Goal: Task Accomplishment & Management: Manage account settings

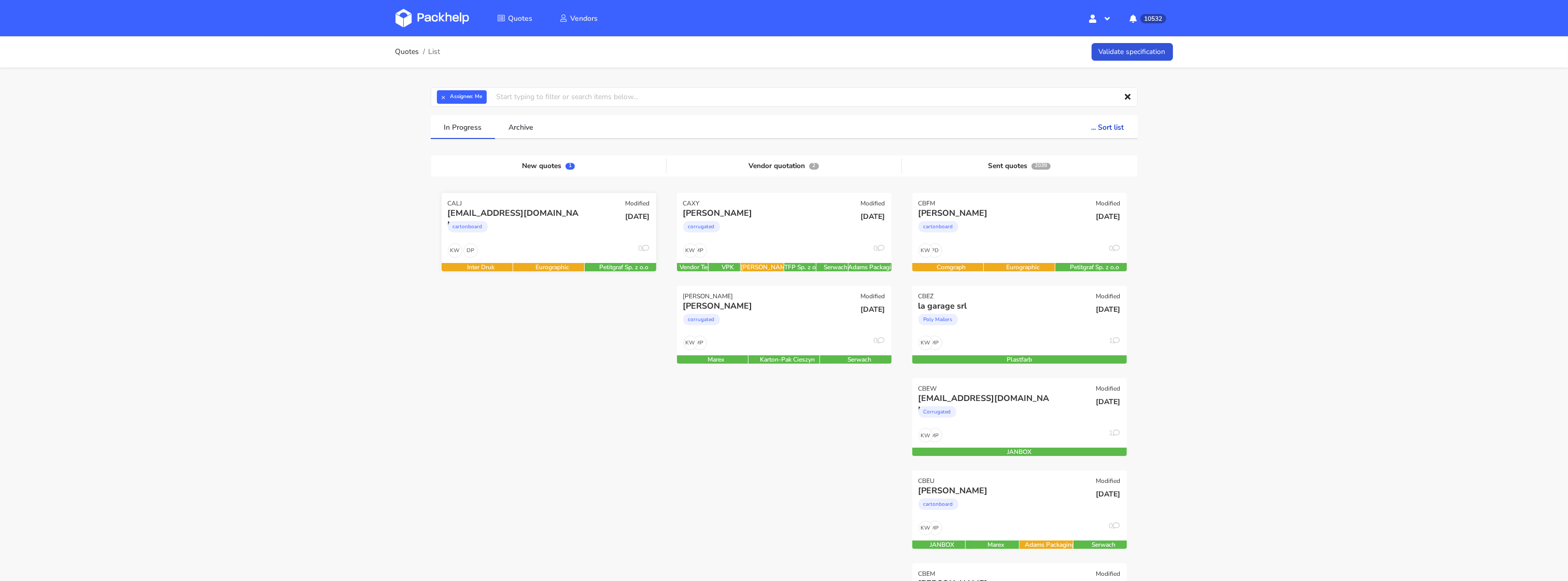
click at [564, 240] on div "b.ouvrard@bewell-nutra.com cartonboard" at bounding box center [513, 225] width 145 height 35
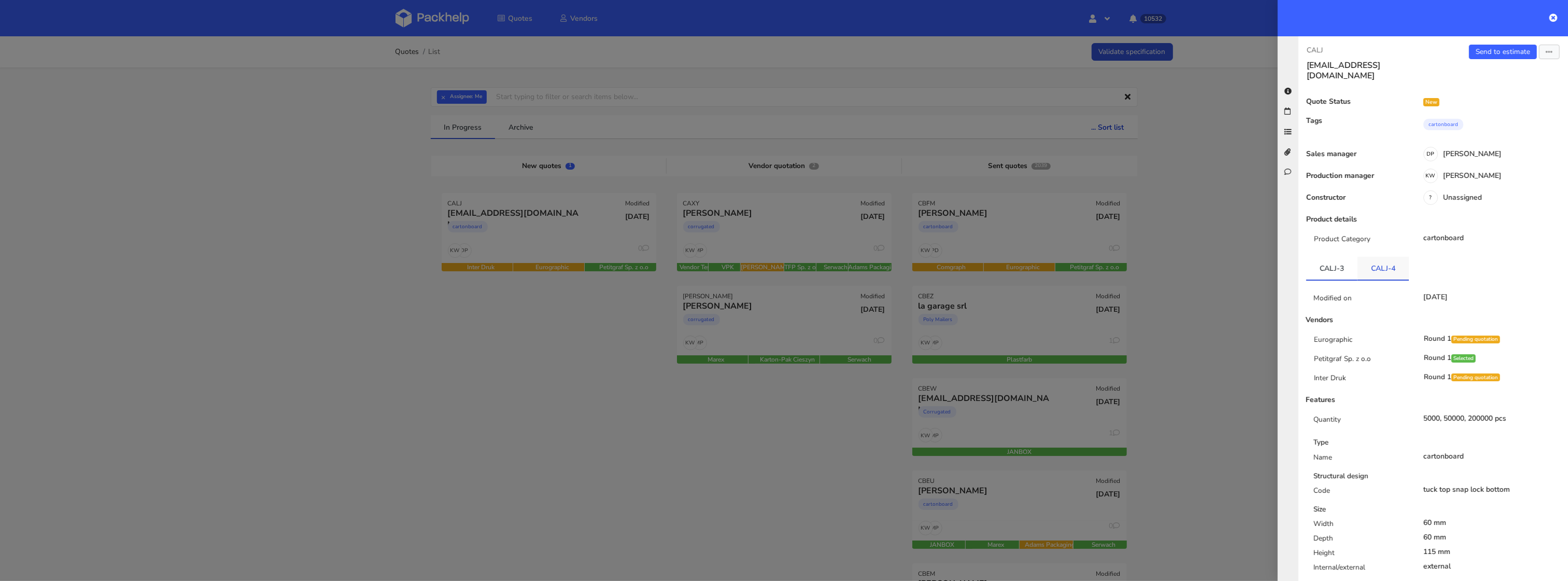
click at [1379, 261] on link "CALJ-4" at bounding box center [1383, 268] width 51 height 23
click at [1339, 265] on link "CALJ-3" at bounding box center [1332, 268] width 51 height 23
click at [1385, 261] on link "CALJ-4" at bounding box center [1383, 268] width 51 height 23
click at [1332, 264] on link "CALJ-3" at bounding box center [1332, 268] width 51 height 23
click at [1370, 264] on link "CALJ-4" at bounding box center [1383, 268] width 51 height 23
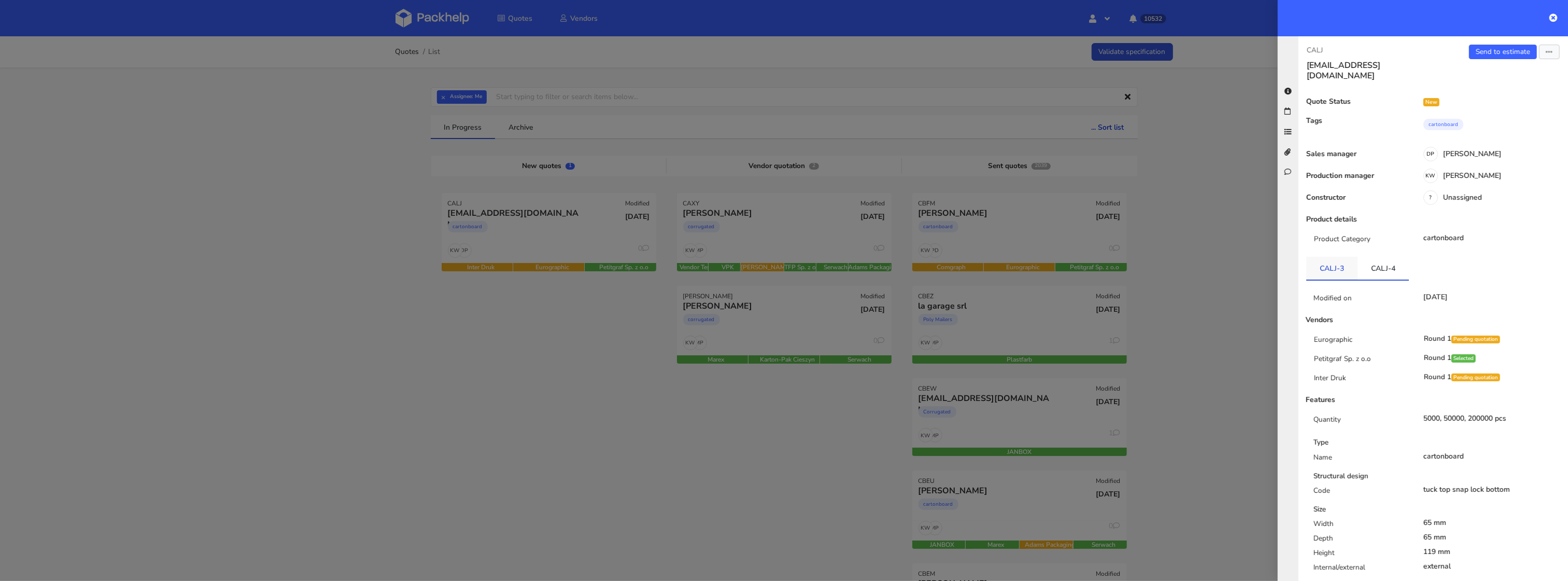
click at [1324, 261] on link "CALJ-3" at bounding box center [1332, 268] width 51 height 23
click at [1386, 261] on link "CALJ-4" at bounding box center [1383, 268] width 51 height 23
click at [1329, 264] on link "CALJ-3" at bounding box center [1332, 268] width 51 height 23
click at [1373, 262] on link "CALJ-4" at bounding box center [1383, 268] width 51 height 23
click at [432, 362] on div at bounding box center [784, 290] width 1568 height 581
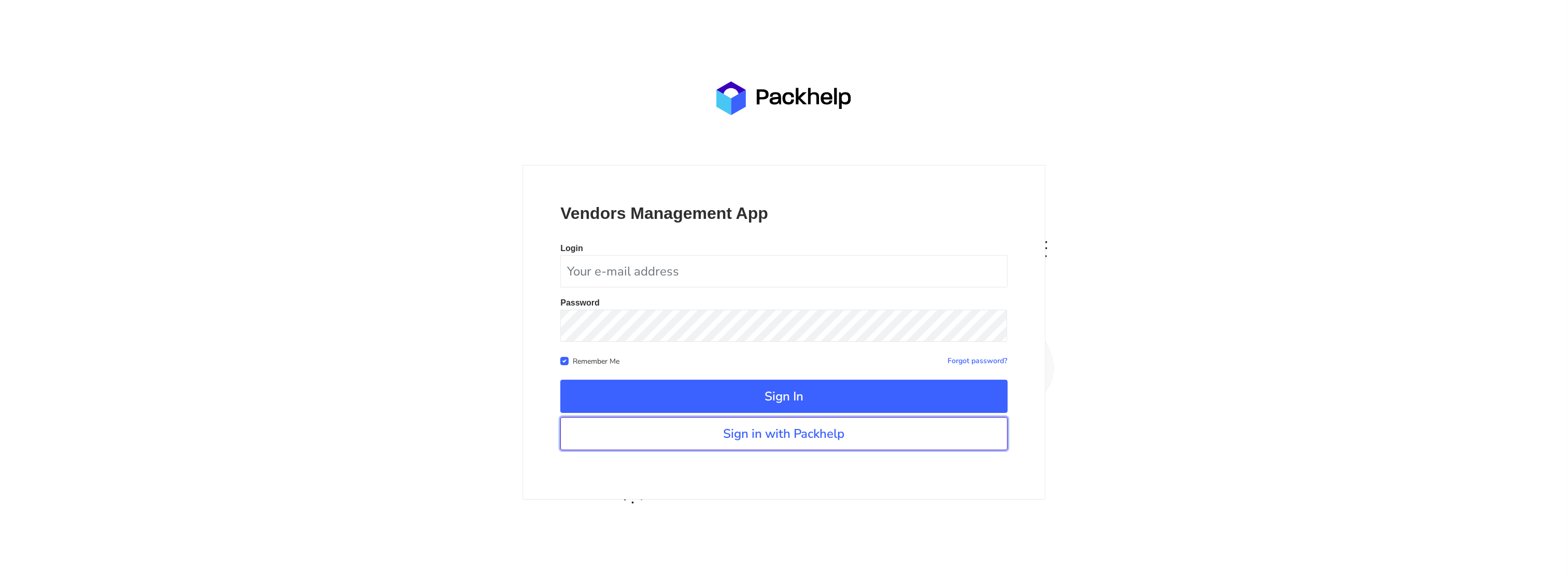
click at [761, 443] on link "Sign in with Packhelp" at bounding box center [784, 434] width 447 height 33
click at [693, 449] on link "Sign in with Packhelp" at bounding box center [784, 434] width 447 height 33
click at [775, 414] on form "Vendors Management App Login Password Remember Me Forgot password? Sign In" at bounding box center [784, 326] width 447 height 247
click at [775, 434] on link "Sign in with Packhelp" at bounding box center [784, 434] width 447 height 33
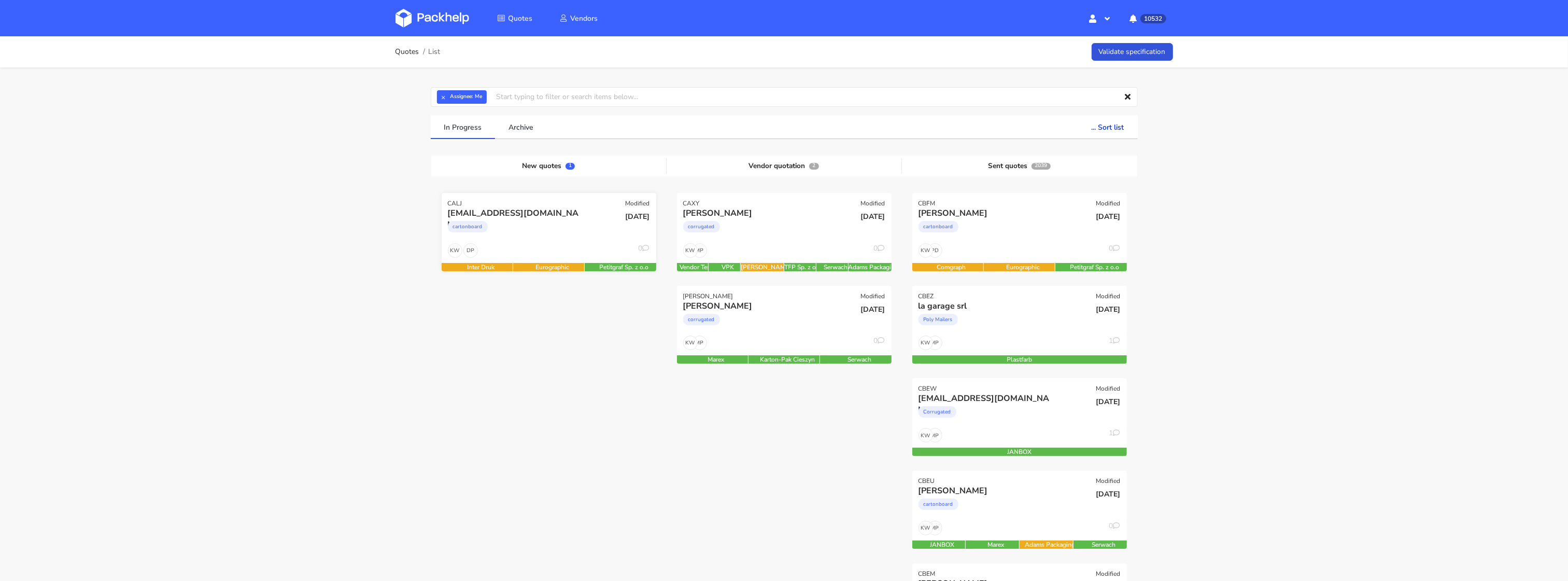
click at [523, 239] on div "cartonboard" at bounding box center [517, 229] width 138 height 21
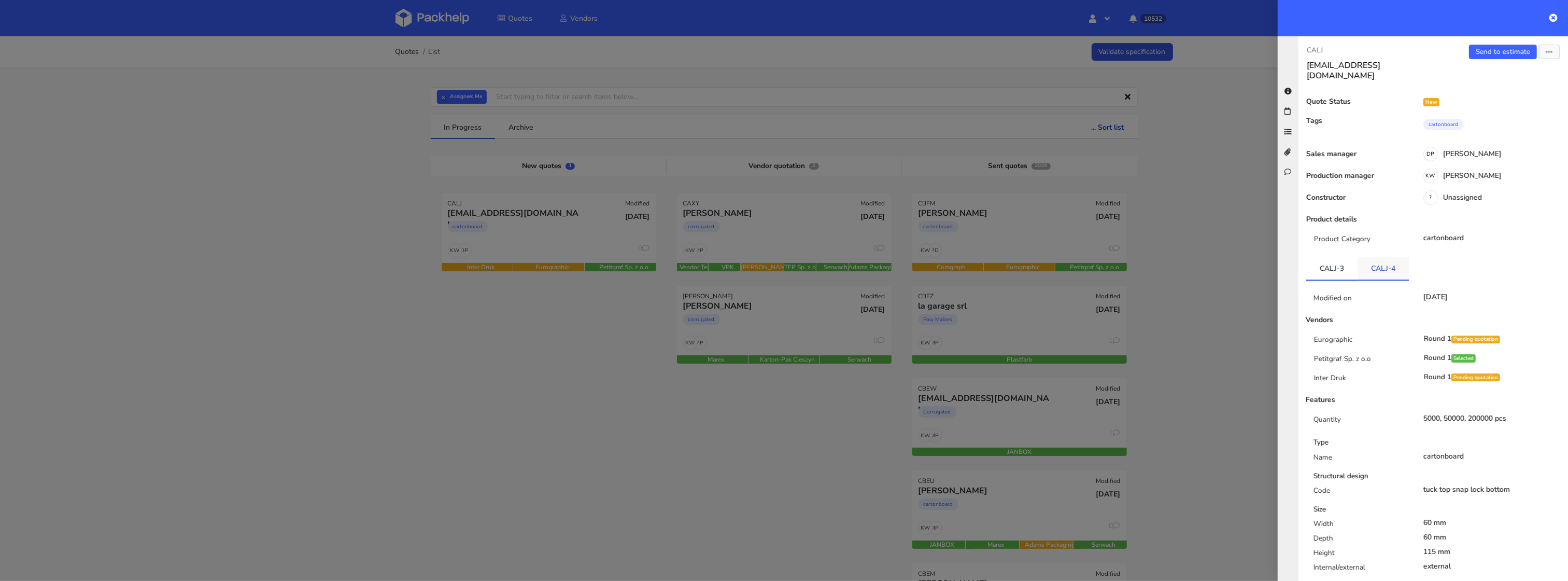
click at [1388, 257] on link "CALJ-4" at bounding box center [1383, 268] width 51 height 23
click at [1349, 262] on link "CALJ-3" at bounding box center [1332, 268] width 51 height 23
click at [1371, 260] on link "CALJ-4" at bounding box center [1383, 268] width 51 height 23
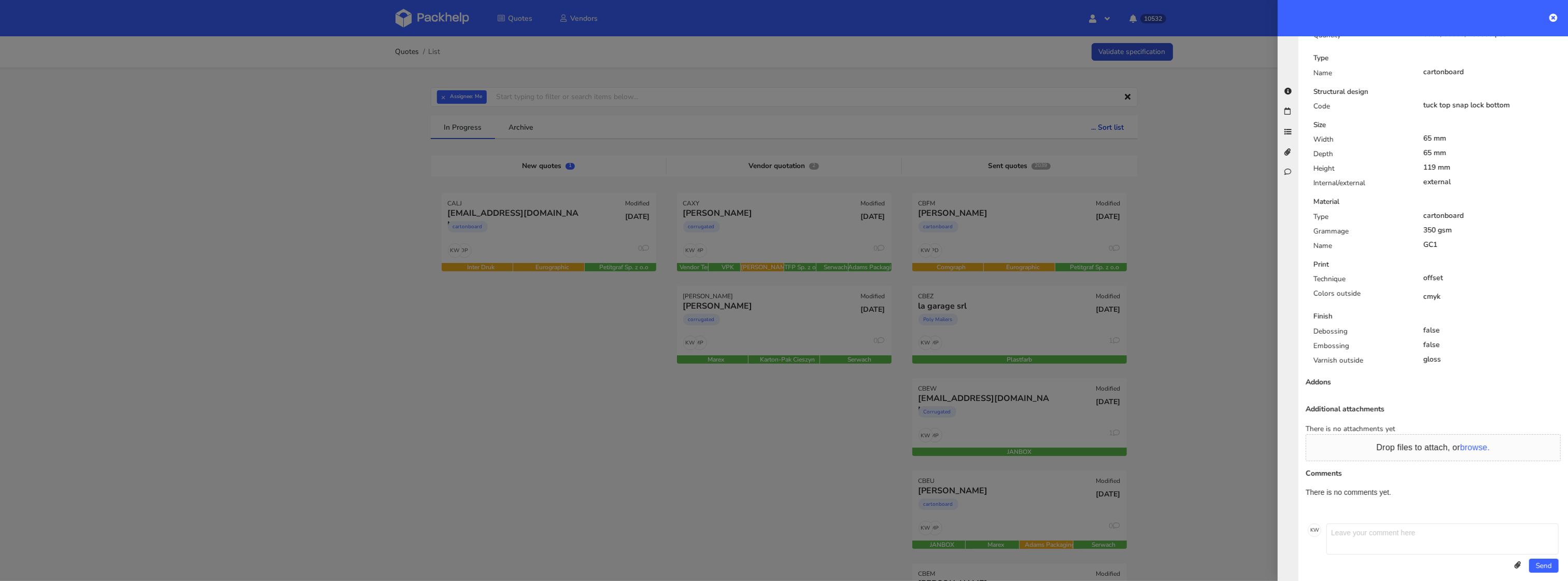
click at [657, 374] on div at bounding box center [784, 290] width 1568 height 581
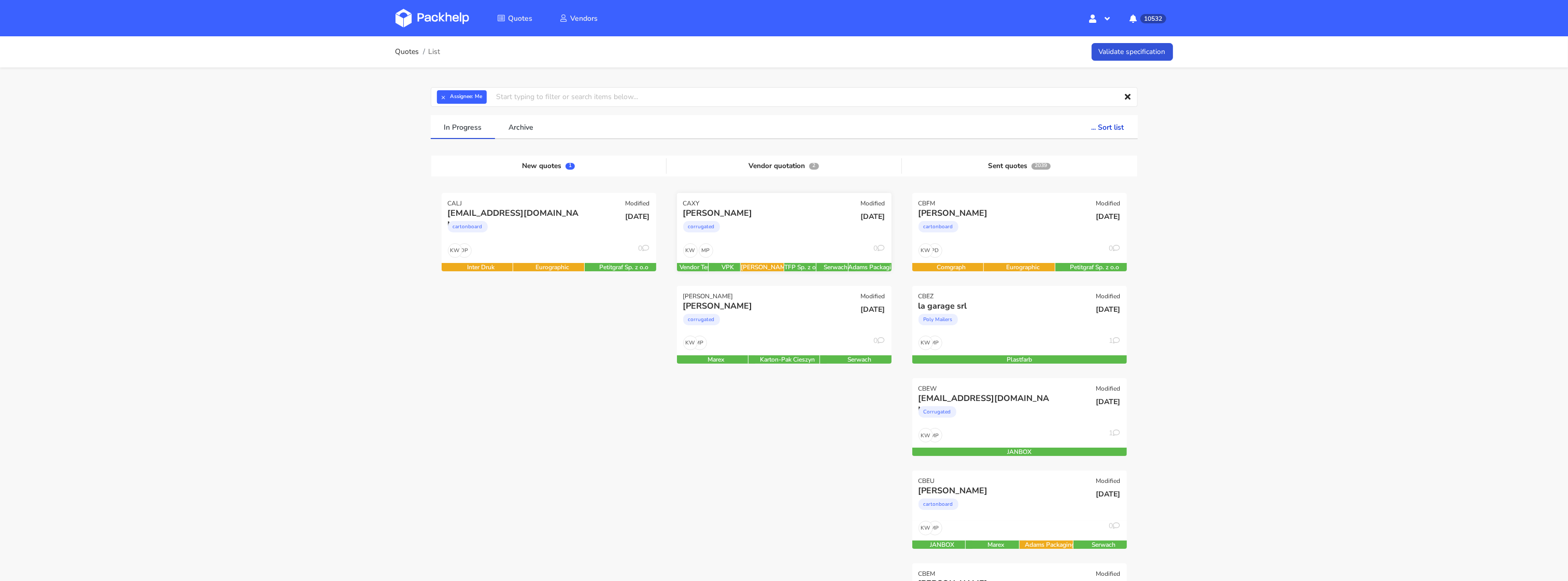
click at [760, 220] on div "corrugated" at bounding box center [752, 229] width 138 height 21
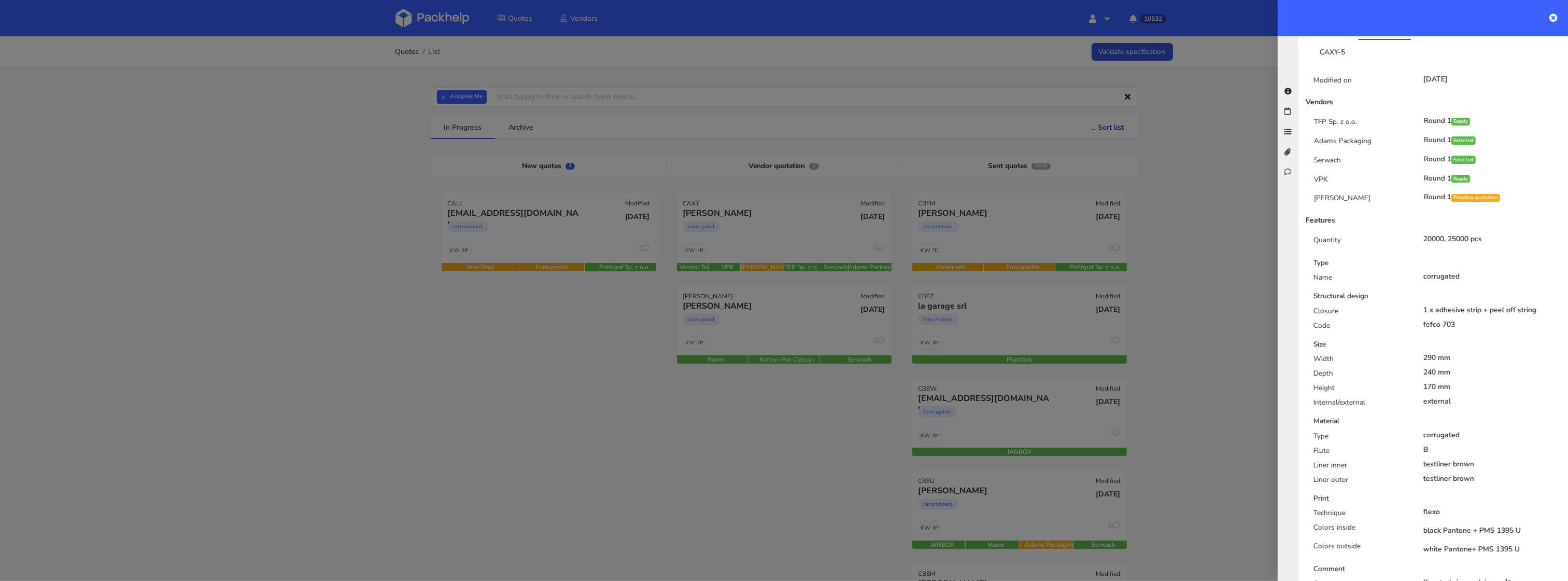
scroll to position [75, 0]
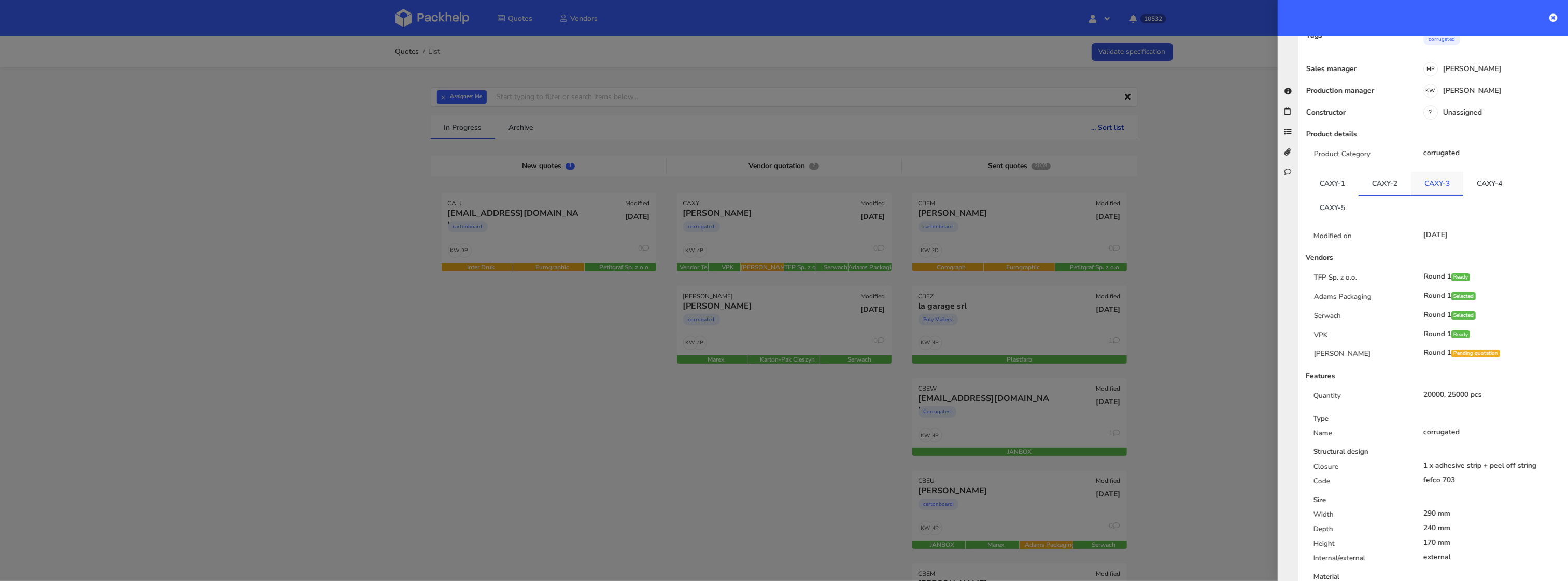
click at [1444, 186] on link "CAXY-3" at bounding box center [1437, 183] width 52 height 23
click at [1498, 191] on link "CAXY-4" at bounding box center [1489, 183] width 52 height 23
click at [1332, 206] on link "CAXY-5" at bounding box center [1332, 206] width 52 height 23
click at [835, 280] on div at bounding box center [784, 290] width 1568 height 581
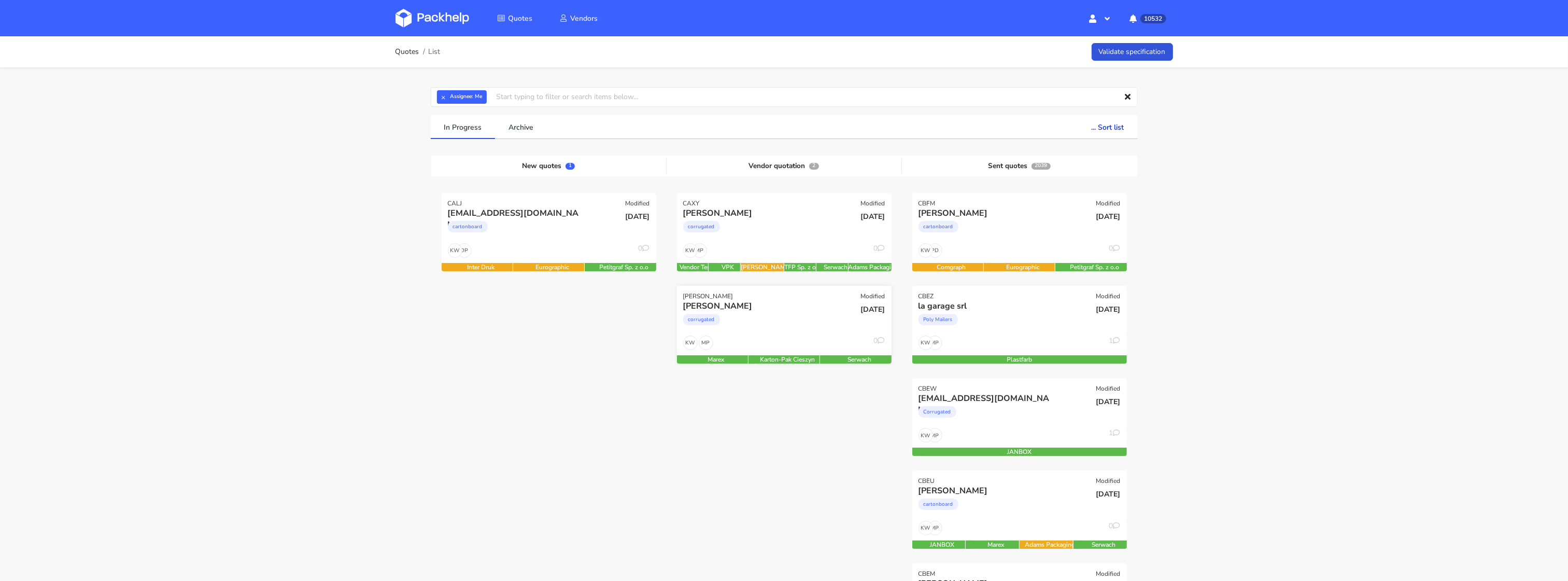
click at [779, 334] on div "Anjori Tandon corrugated" at bounding box center [748, 318] width 145 height 35
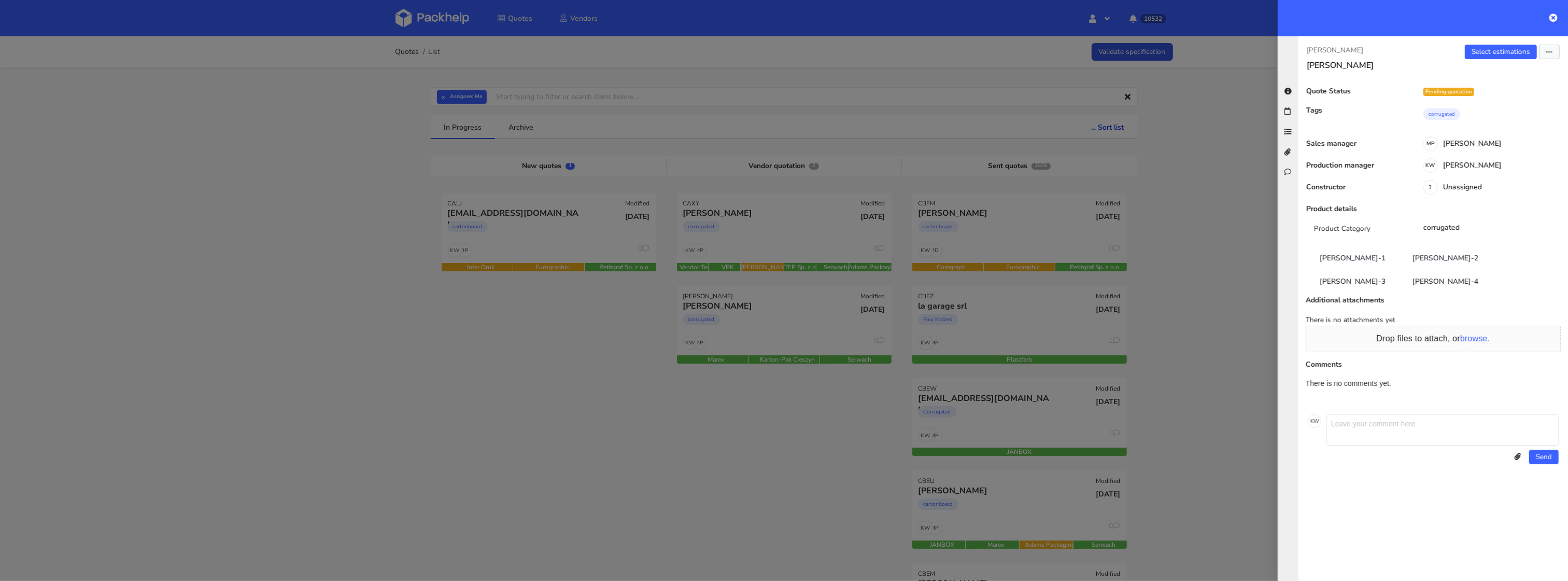
scroll to position [0, 0]
click at [1349, 257] on link "CANH-1" at bounding box center [1353, 257] width 93 height 23
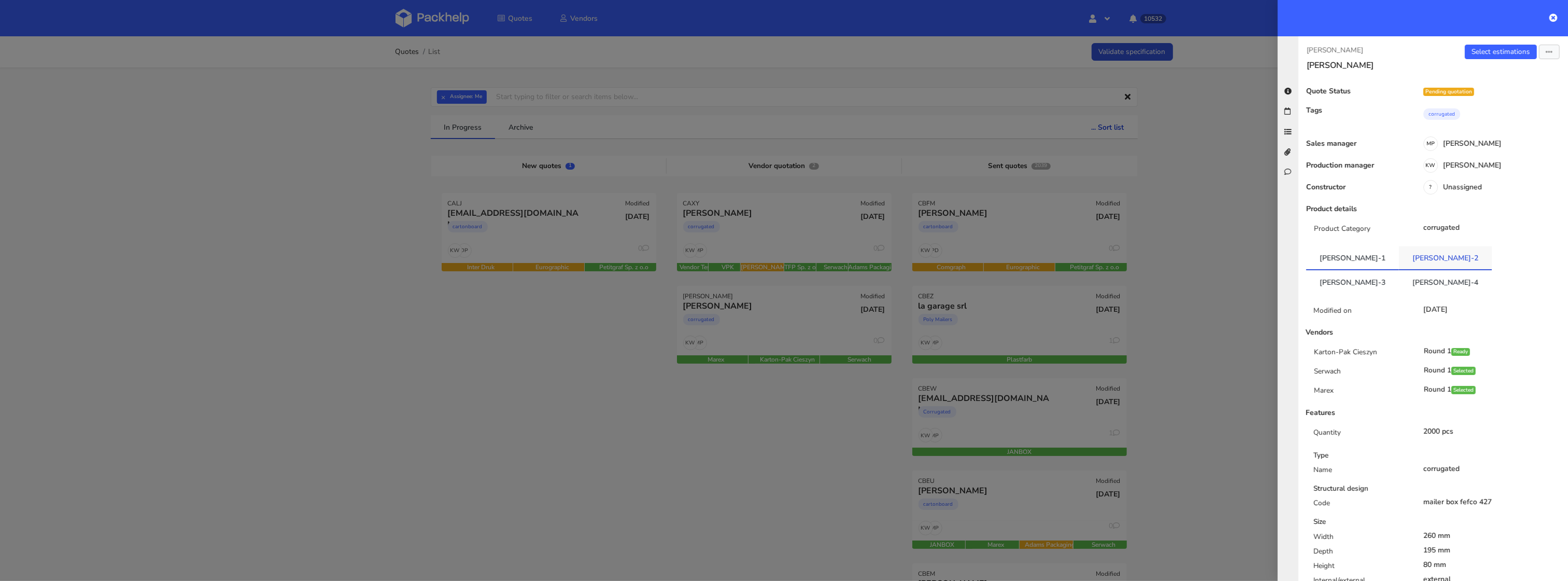
click at [1399, 256] on link "CANH-2" at bounding box center [1445, 257] width 93 height 23
click at [1399, 270] on link "CANH-3" at bounding box center [1353, 281] width 93 height 23
click at [1492, 269] on link "CANH-4" at bounding box center [1445, 280] width 93 height 23
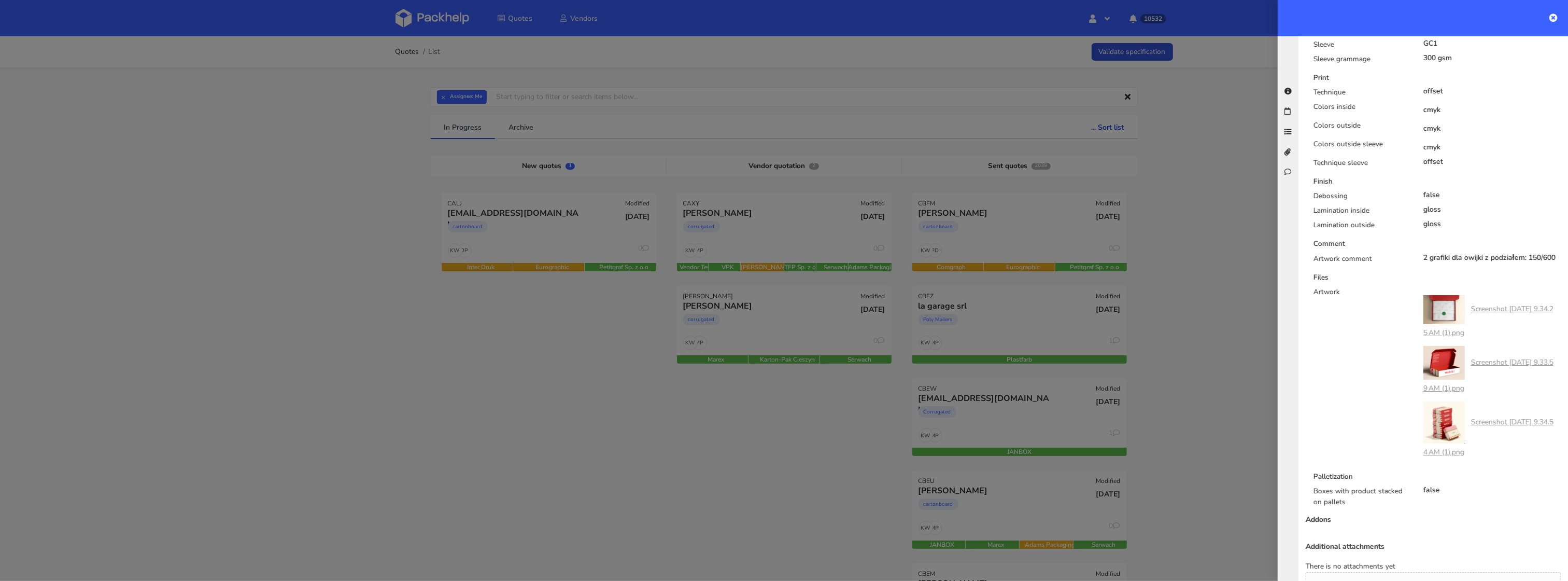
scroll to position [755, 0]
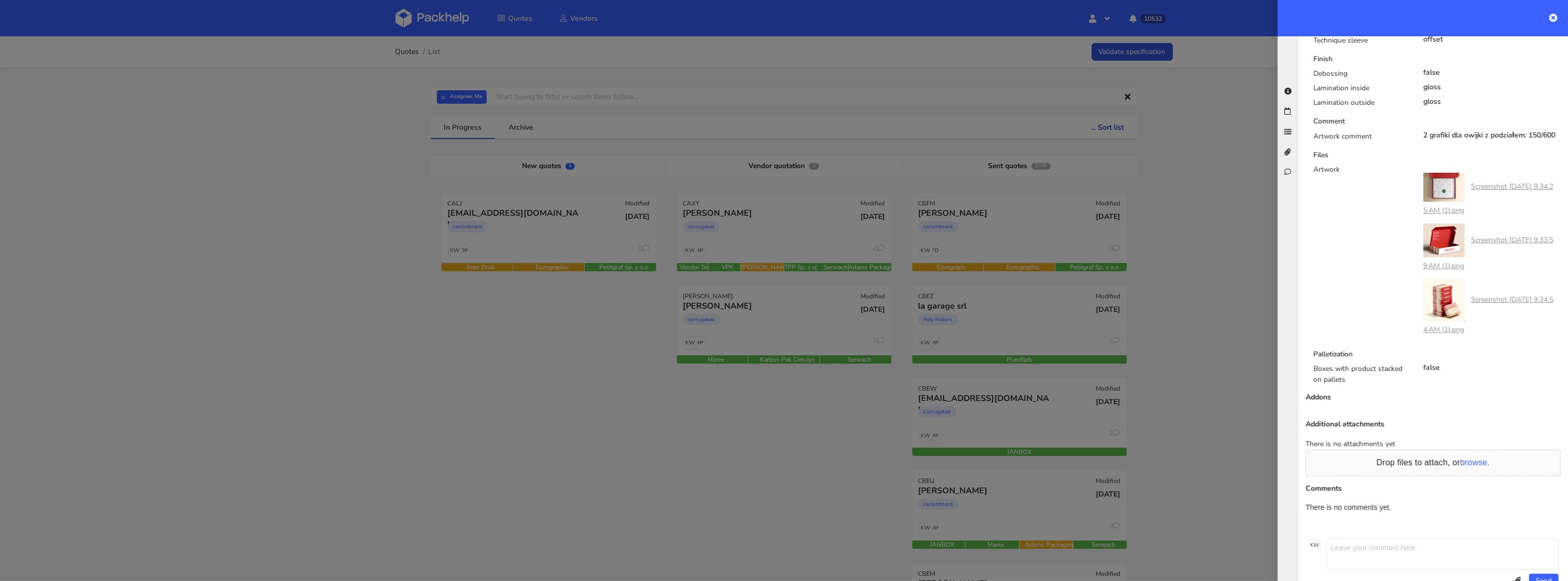
click at [599, 392] on div at bounding box center [784, 290] width 1568 height 581
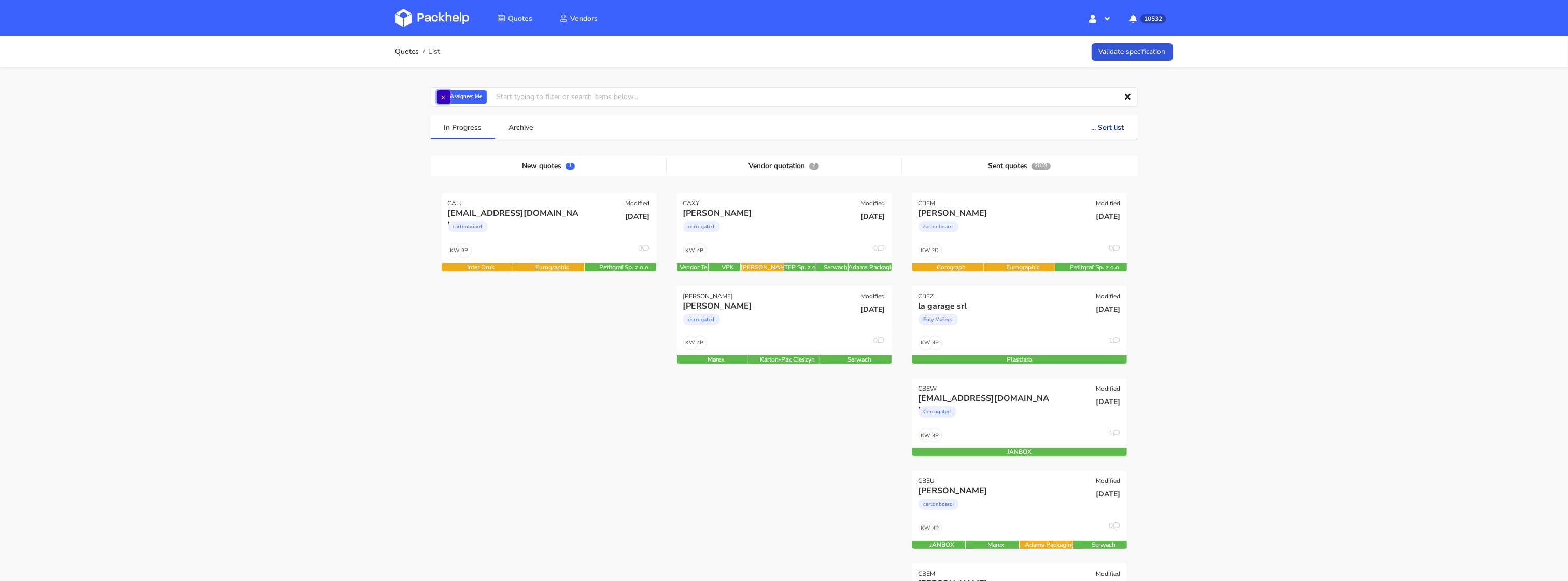
click at [446, 92] on button "×" at bounding box center [444, 97] width 13 height 13
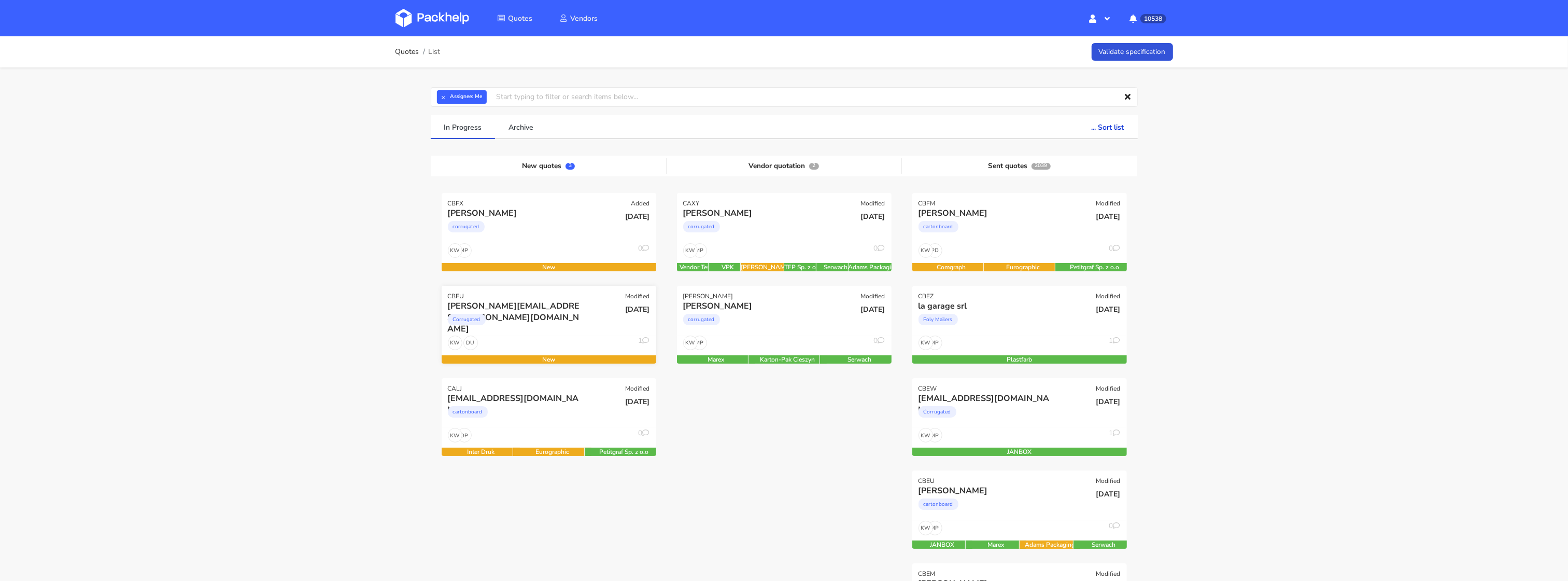
click at [554, 303] on div "[PERSON_NAME][EMAIL_ADDRESS][PERSON_NAME][DOMAIN_NAME]" at bounding box center [517, 306] width 138 height 12
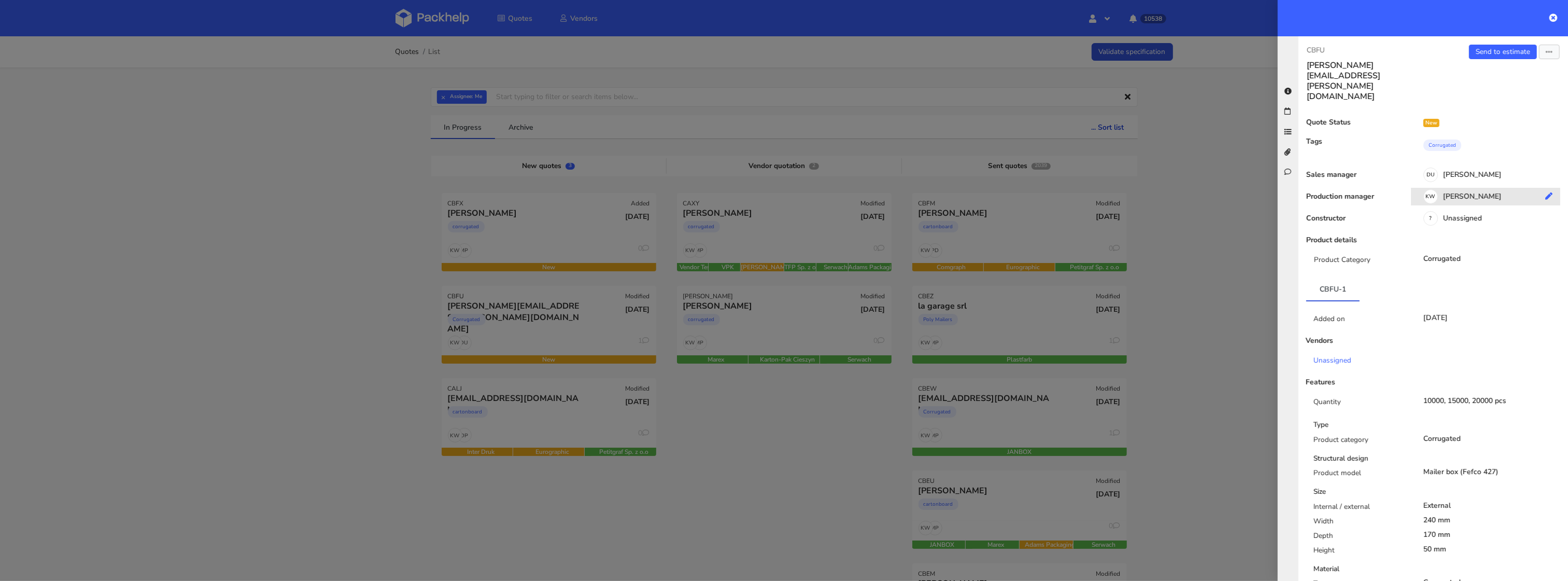
click at [1464, 192] on div "KW Klaudia Wiśniewska" at bounding box center [1489, 198] width 157 height 12
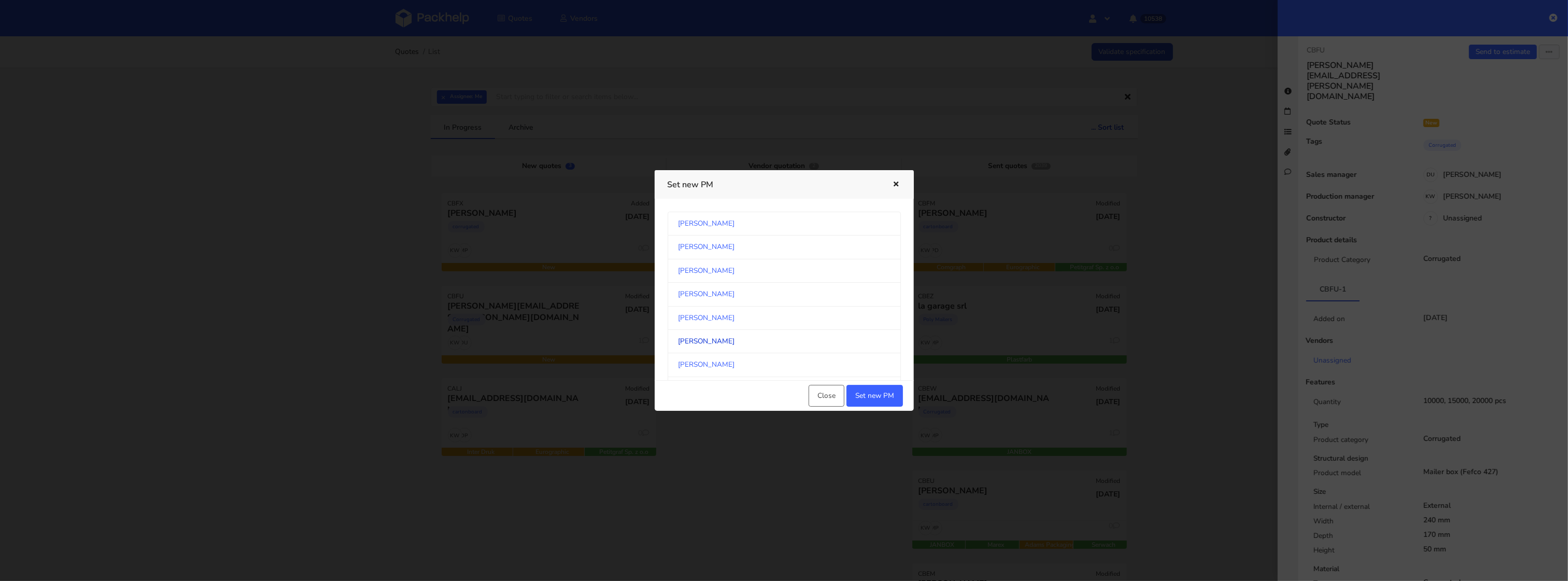
scroll to position [124, 0]
click at [791, 305] on link "[PERSON_NAME]" at bounding box center [784, 312] width 233 height 23
click at [800, 290] on link "[PERSON_NAME]" at bounding box center [784, 289] width 233 height 23
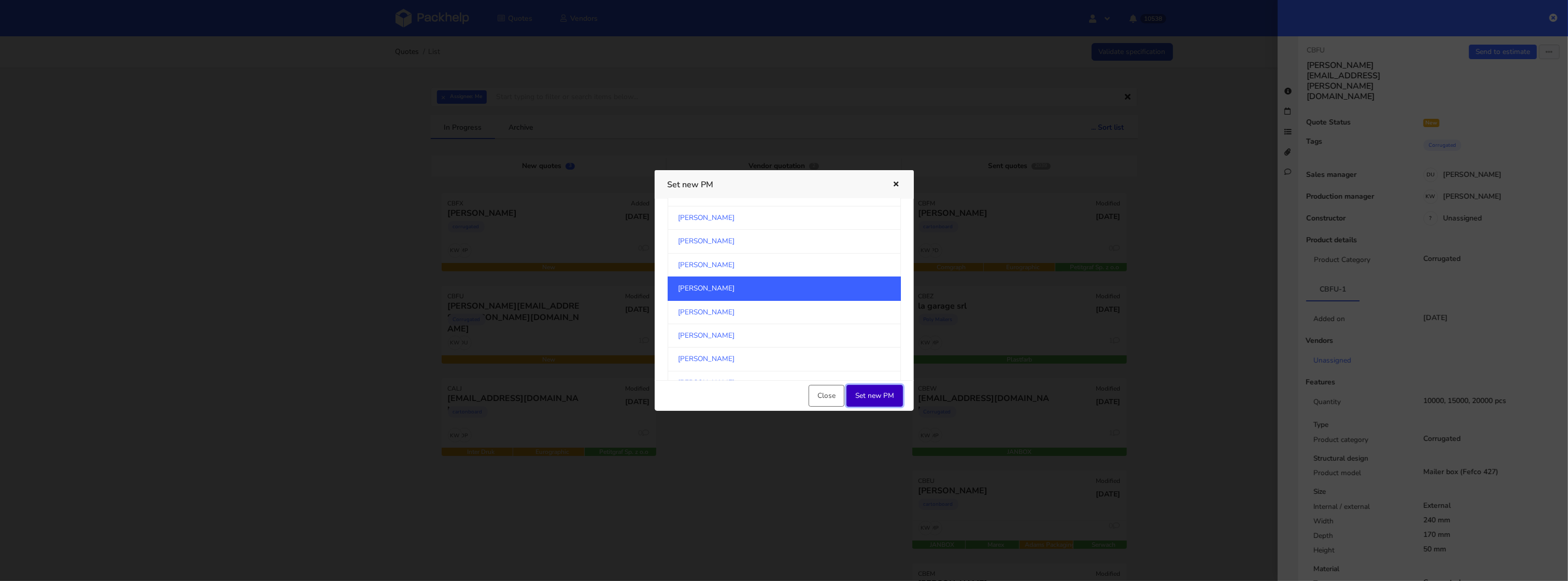
click at [880, 393] on button "Set new PM" at bounding box center [875, 396] width 57 height 22
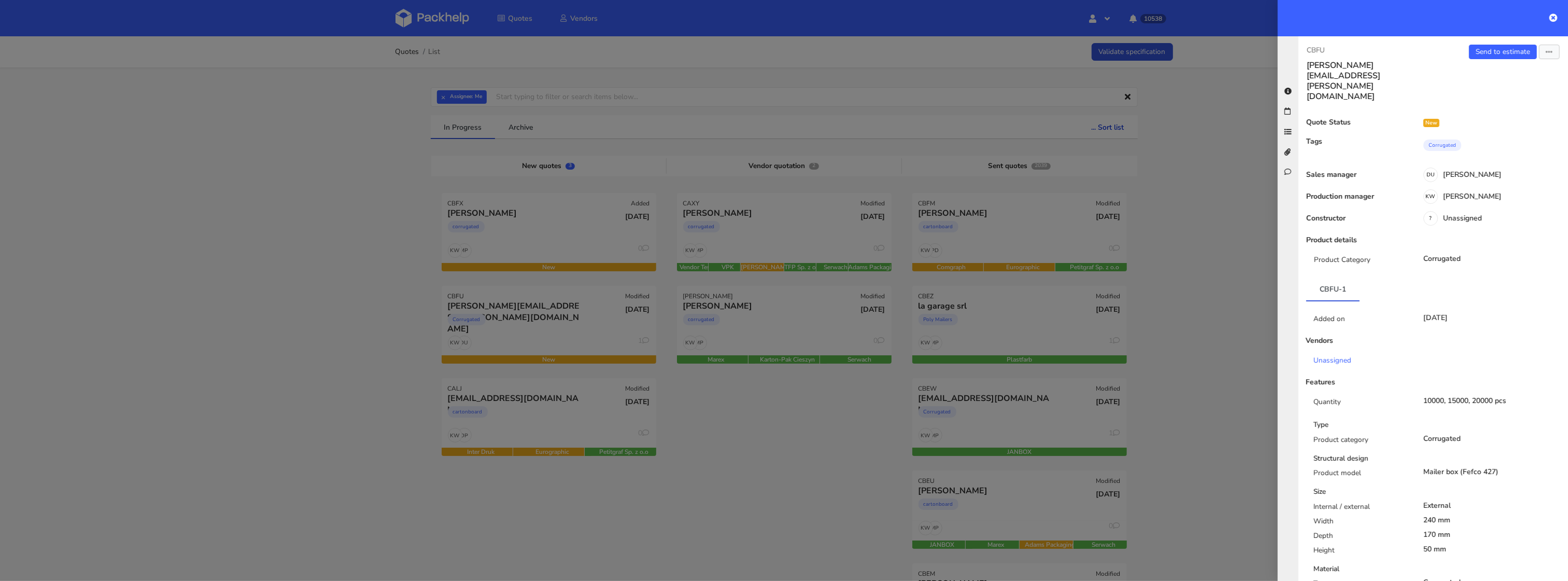
click at [816, 451] on div at bounding box center [784, 290] width 1568 height 581
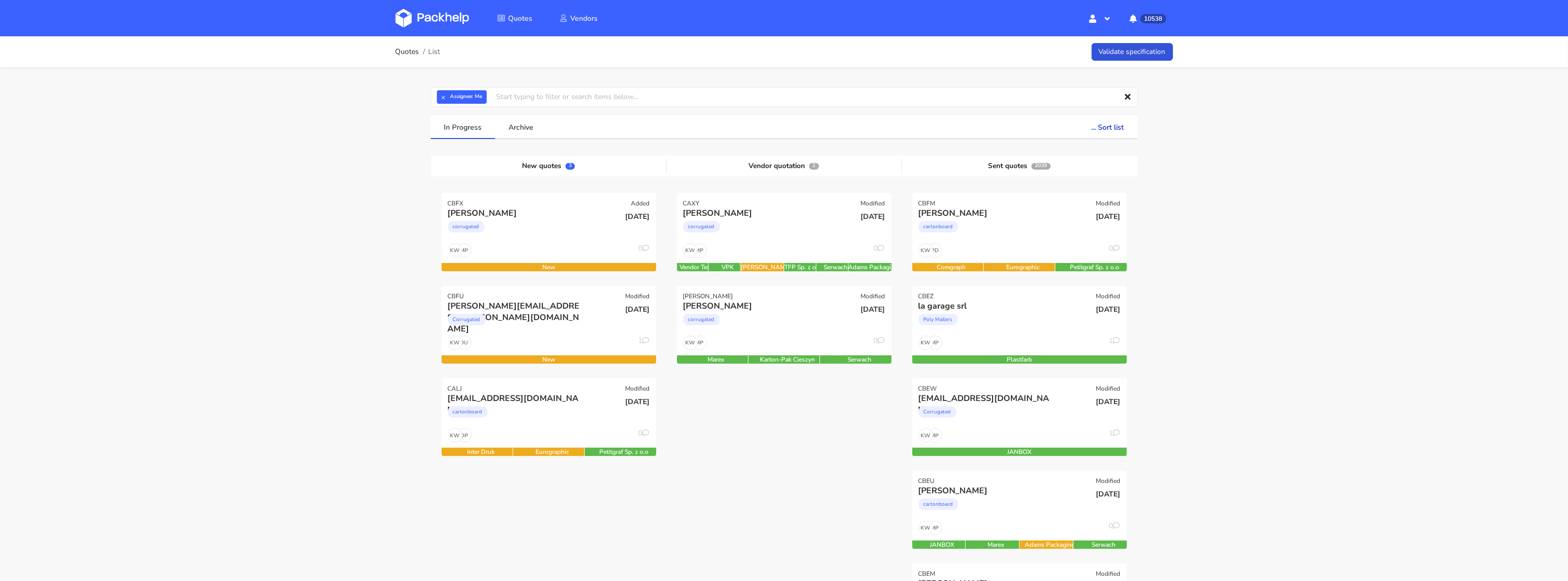
click at [522, 315] on div "Corrugated" at bounding box center [517, 322] width 138 height 21
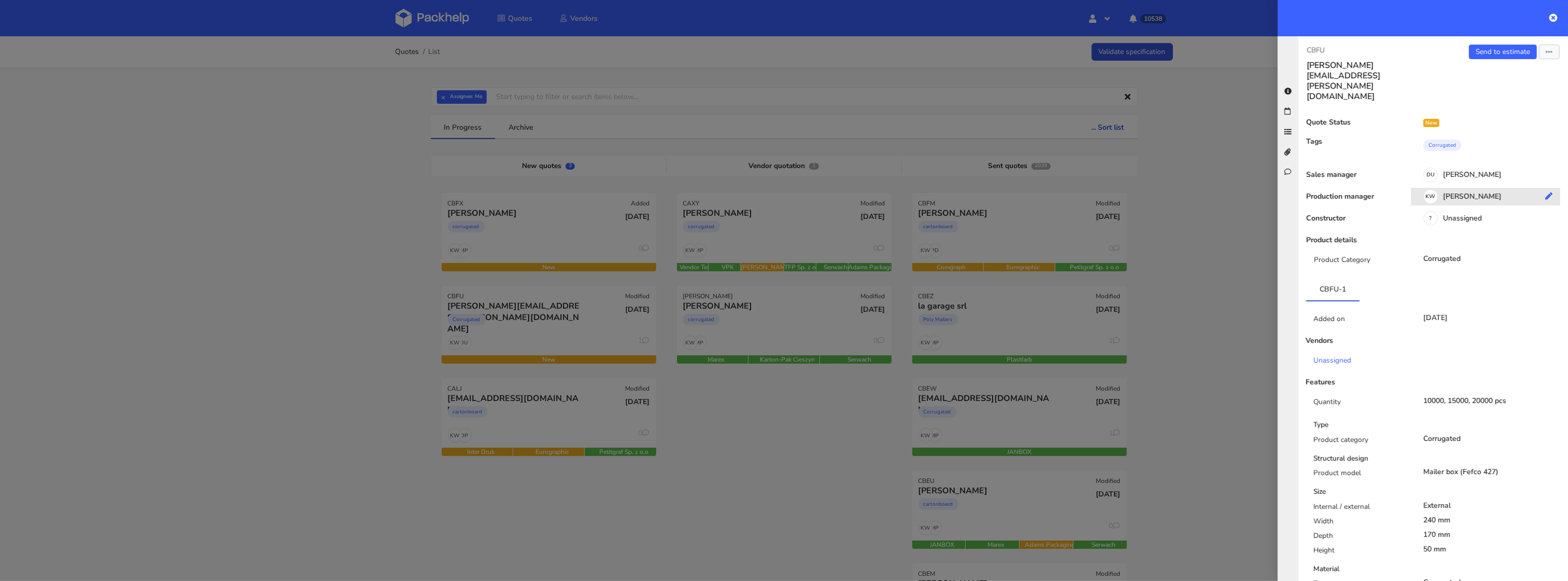
click at [1490, 192] on div "KW Klaudia Wiśniewska" at bounding box center [1489, 198] width 157 height 12
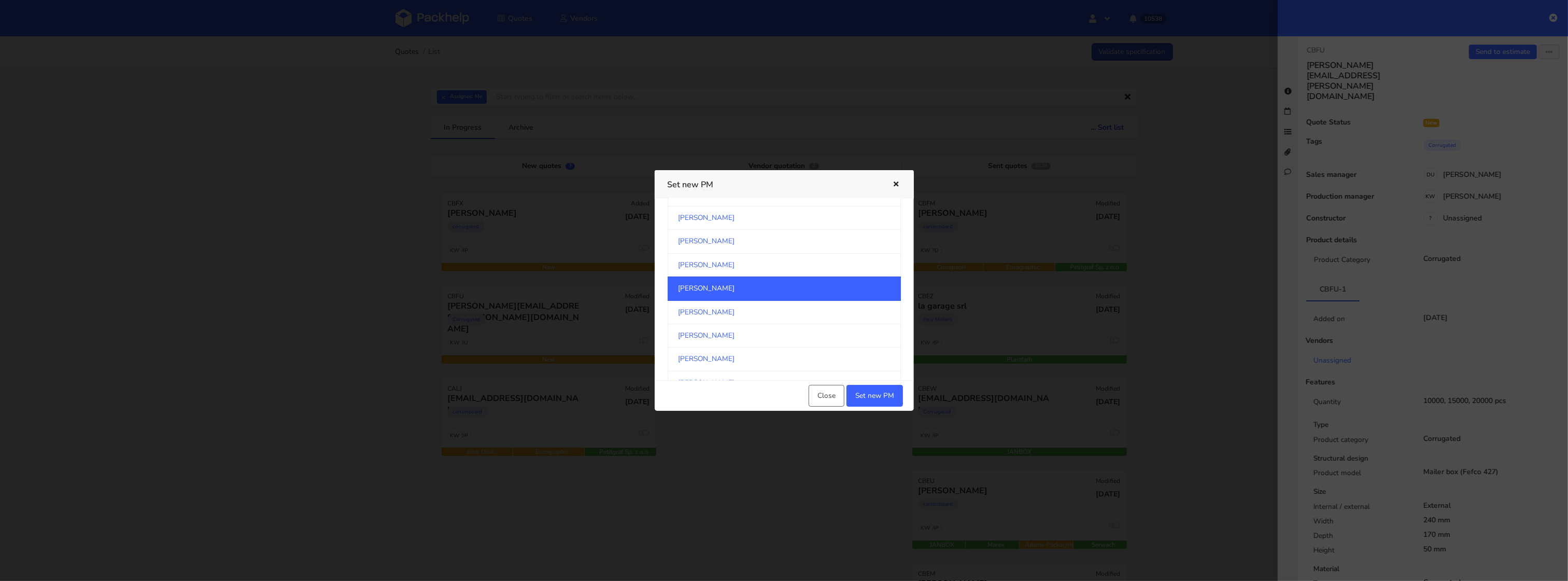
scroll to position [551, 0]
click at [707, 288] on link "Michał Palasek" at bounding box center [784, 286] width 233 height 23
click at [906, 395] on div "Close Set new PM" at bounding box center [785, 395] width 259 height 30
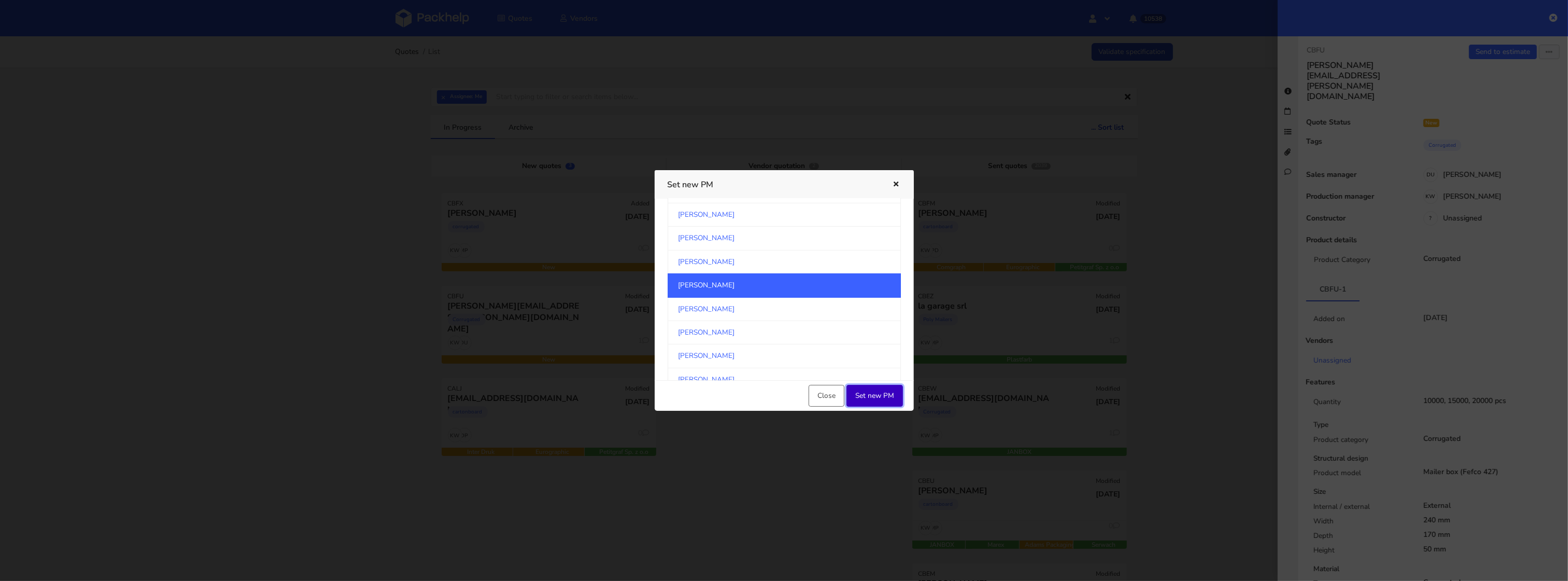
click at [873, 399] on button "Set new PM" at bounding box center [875, 396] width 57 height 22
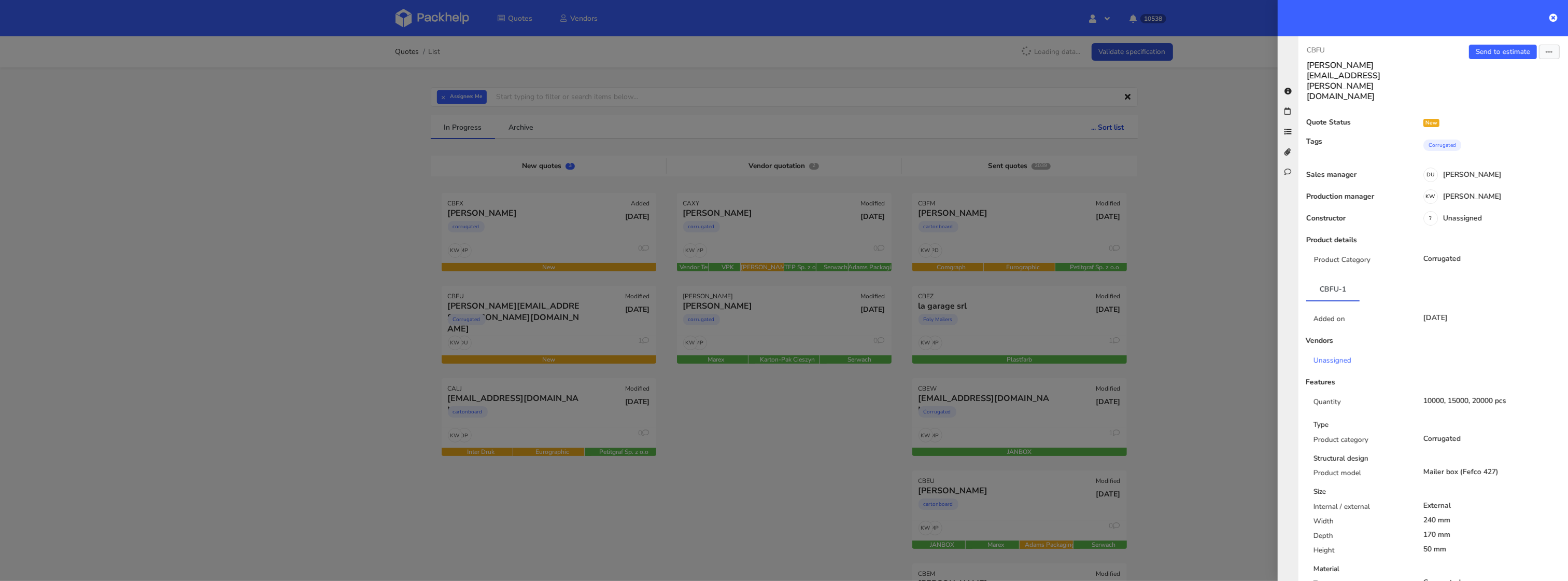
click at [798, 456] on div at bounding box center [784, 290] width 1568 height 581
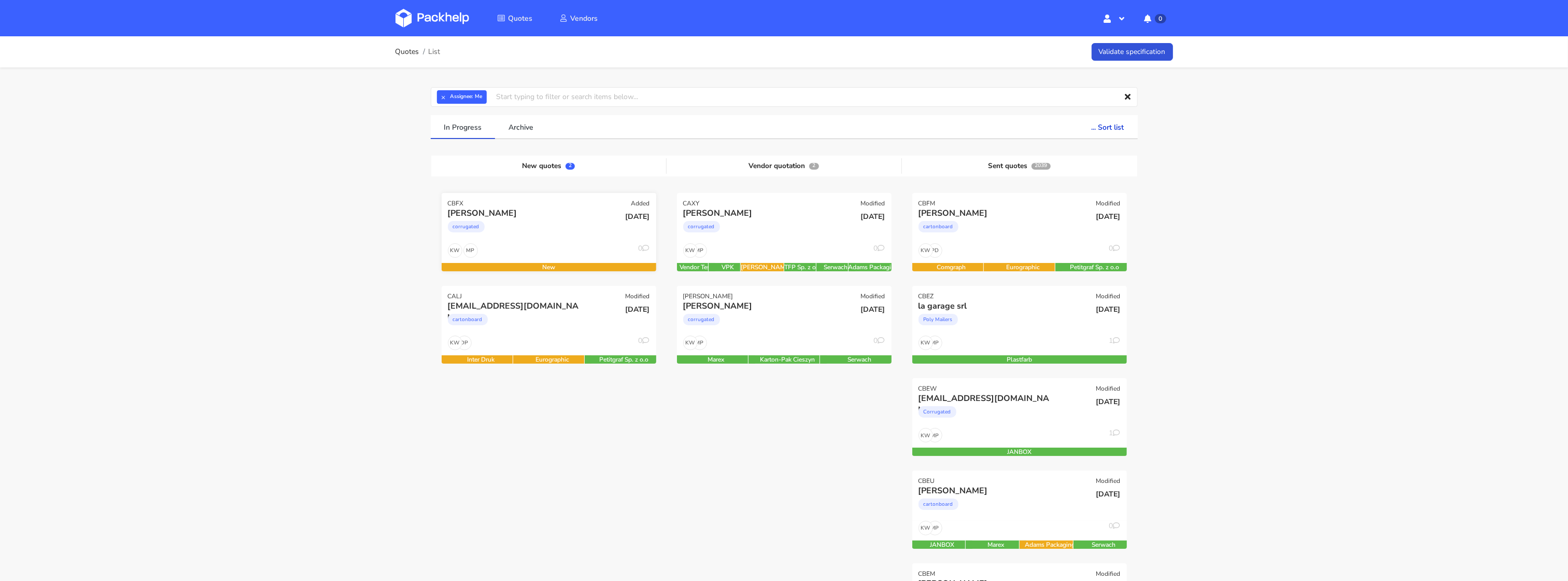
click at [532, 253] on div "MP KW 0" at bounding box center [549, 253] width 215 height 19
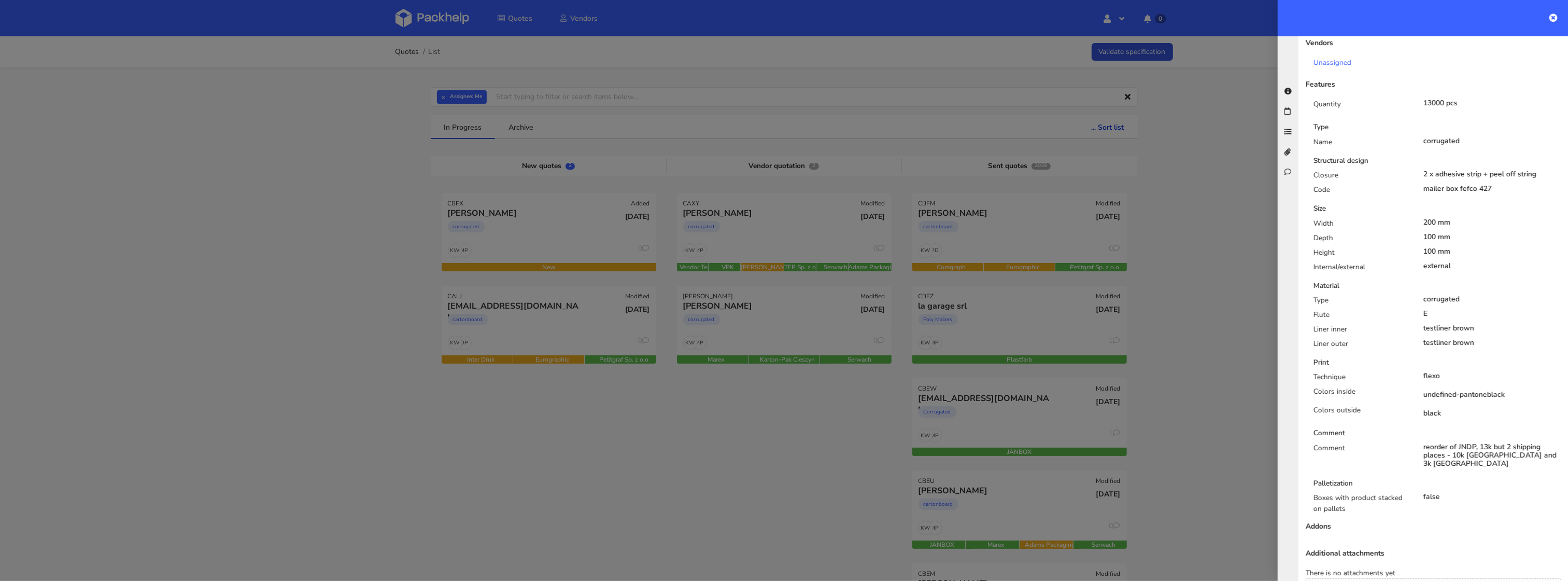
scroll to position [414, 0]
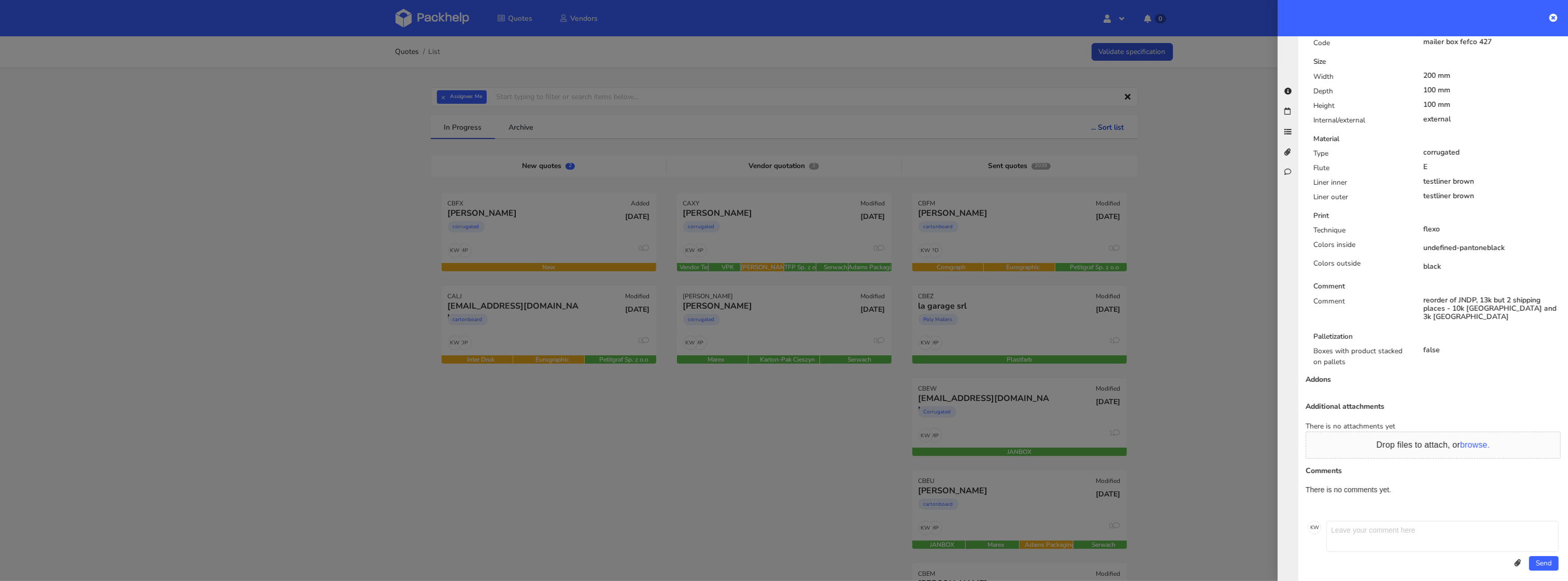
click at [1469, 300] on div "reorder of JNDP, 13k but 2 shipping places - 10k [GEOGRAPHIC_DATA] and 3k [GEOG…" at bounding box center [1492, 308] width 138 height 25
copy div "JNDP"
drag, startPoint x: 1423, startPoint y: 302, endPoint x: 1477, endPoint y: 298, distance: 54.1
click at [1477, 298] on div "reorder of JNDP, 13k but 2 shipping places - 10k [GEOGRAPHIC_DATA] and 3k [GEOG…" at bounding box center [1492, 308] width 138 height 25
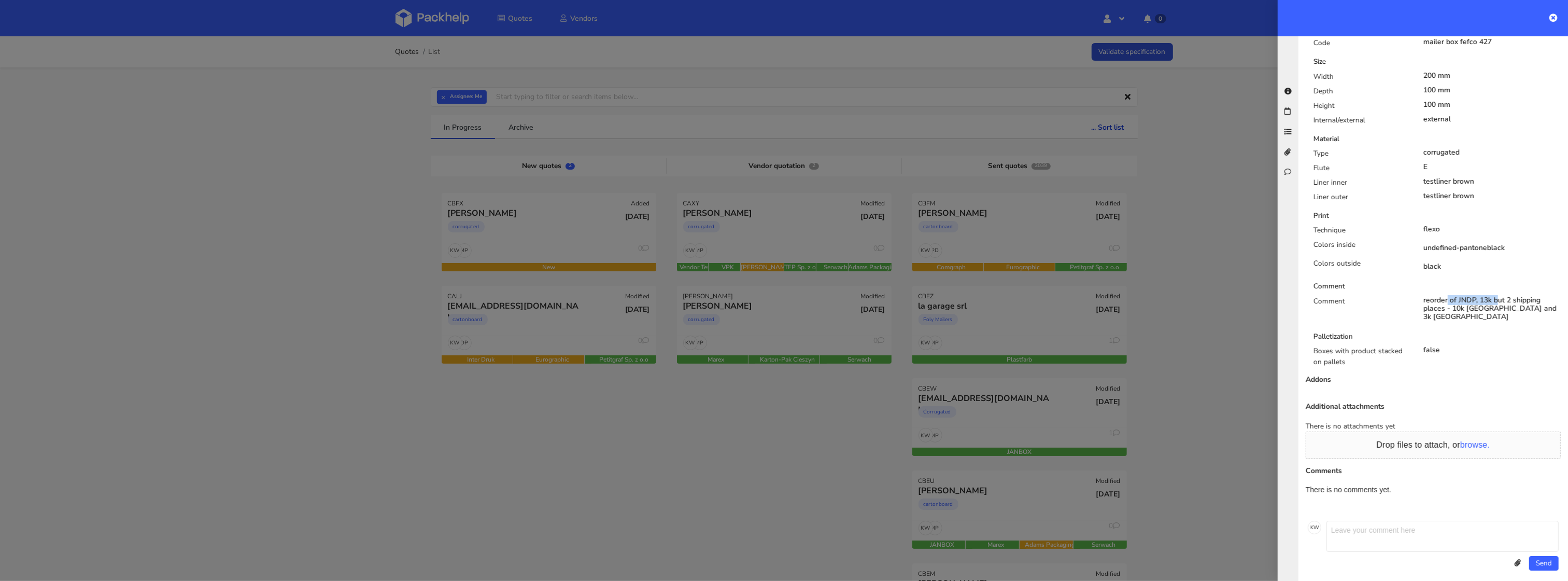
copy div "reorder of JNDP"
click at [1338, 542] on textarea at bounding box center [1443, 536] width 233 height 31
paste textarea "reorder of JNDP"
type textarea "reorder of JNDP"
click at [1555, 561] on button "Send" at bounding box center [1544, 563] width 30 height 15
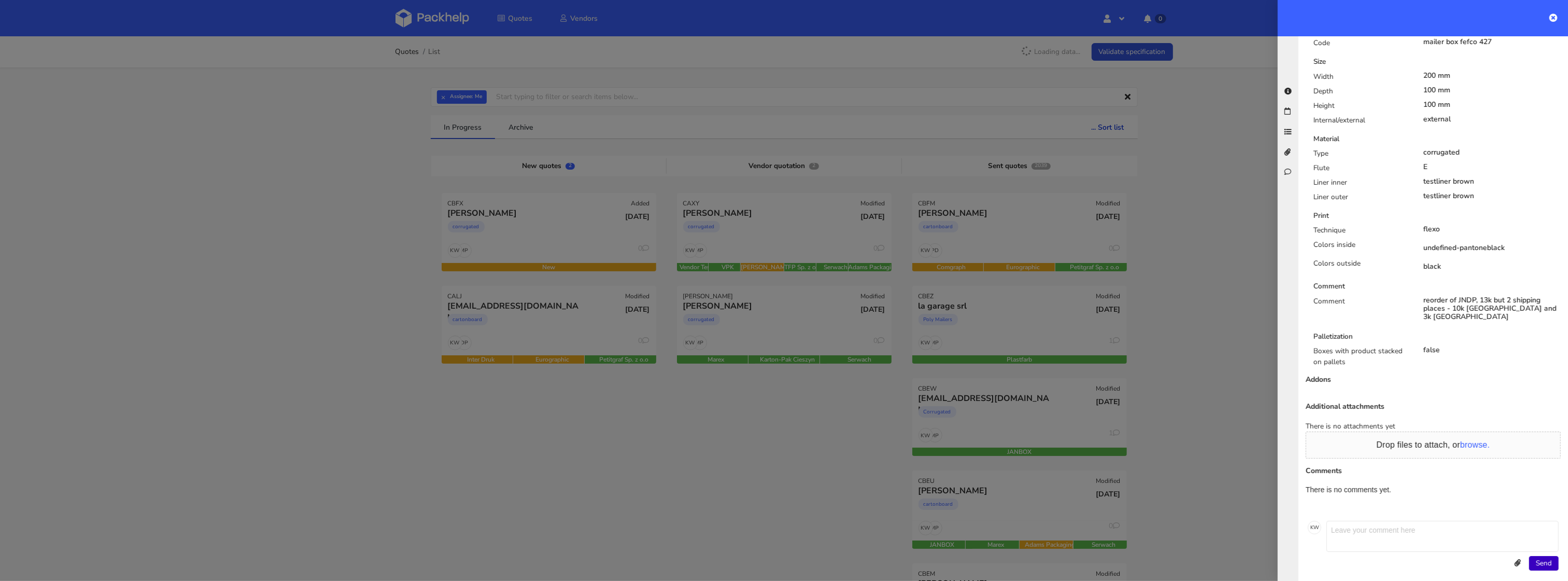
click at [1543, 559] on button "Send" at bounding box center [1544, 563] width 30 height 15
click at [1404, 535] on textarea at bounding box center [1443, 536] width 233 height 31
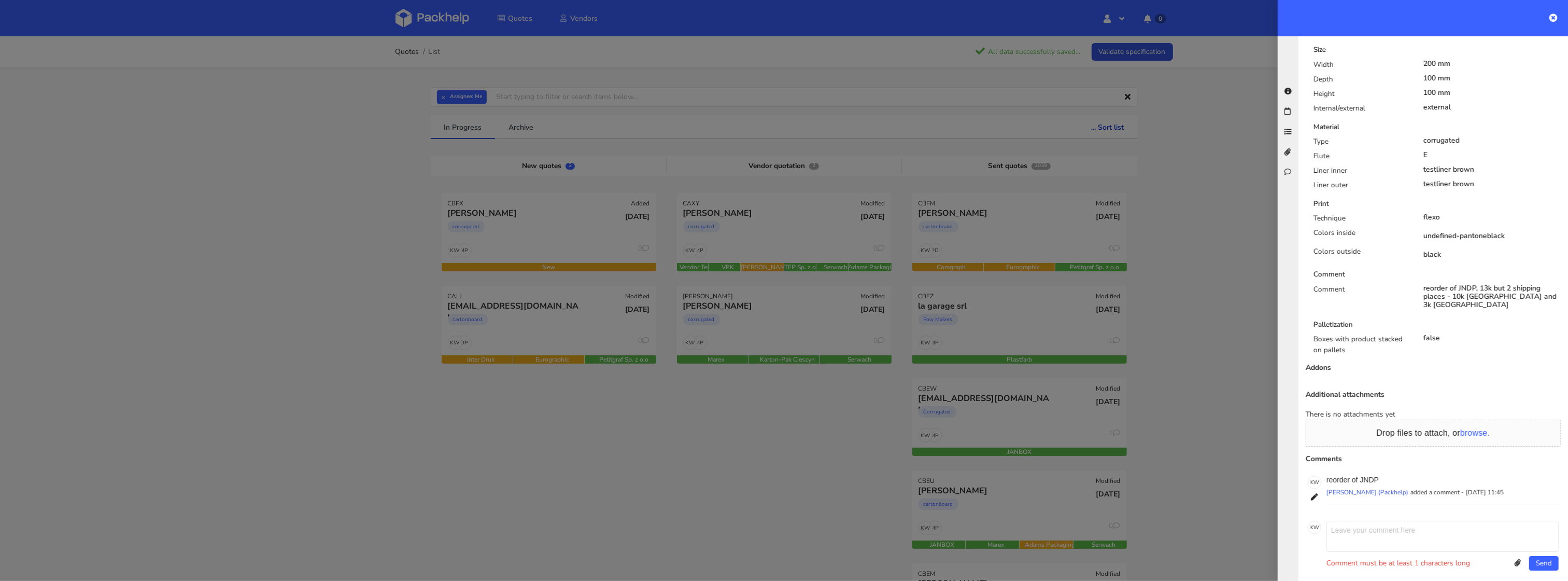
scroll to position [398, 0]
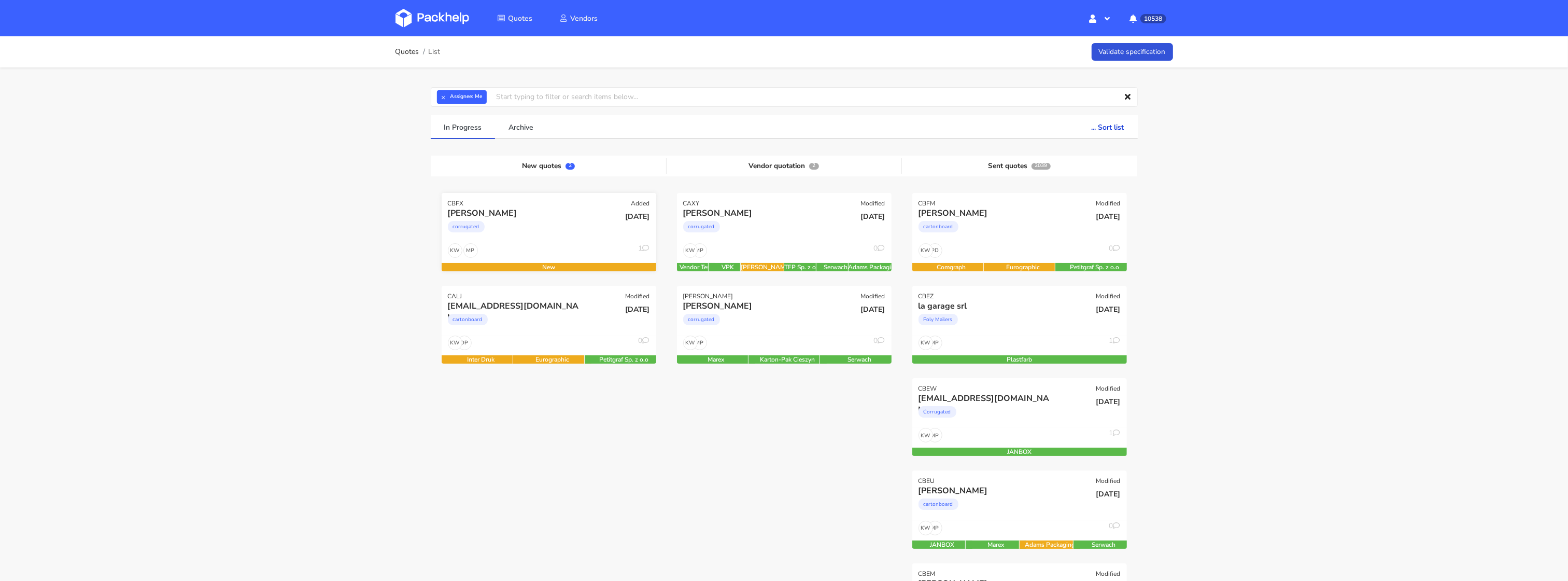
click at [541, 229] on div "corrugated" at bounding box center [517, 229] width 138 height 21
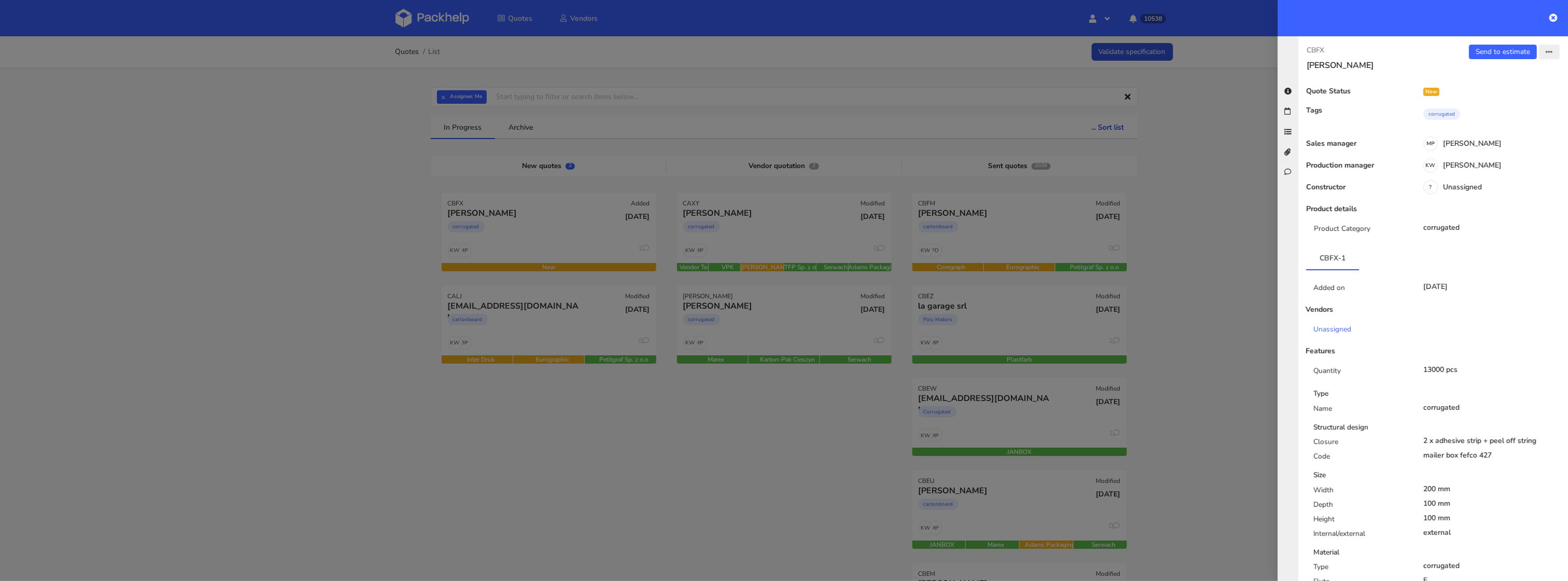
click at [1549, 55] on icon "button" at bounding box center [1549, 52] width 7 height 7
click at [1500, 91] on link "Edit quote" at bounding box center [1516, 93] width 91 height 17
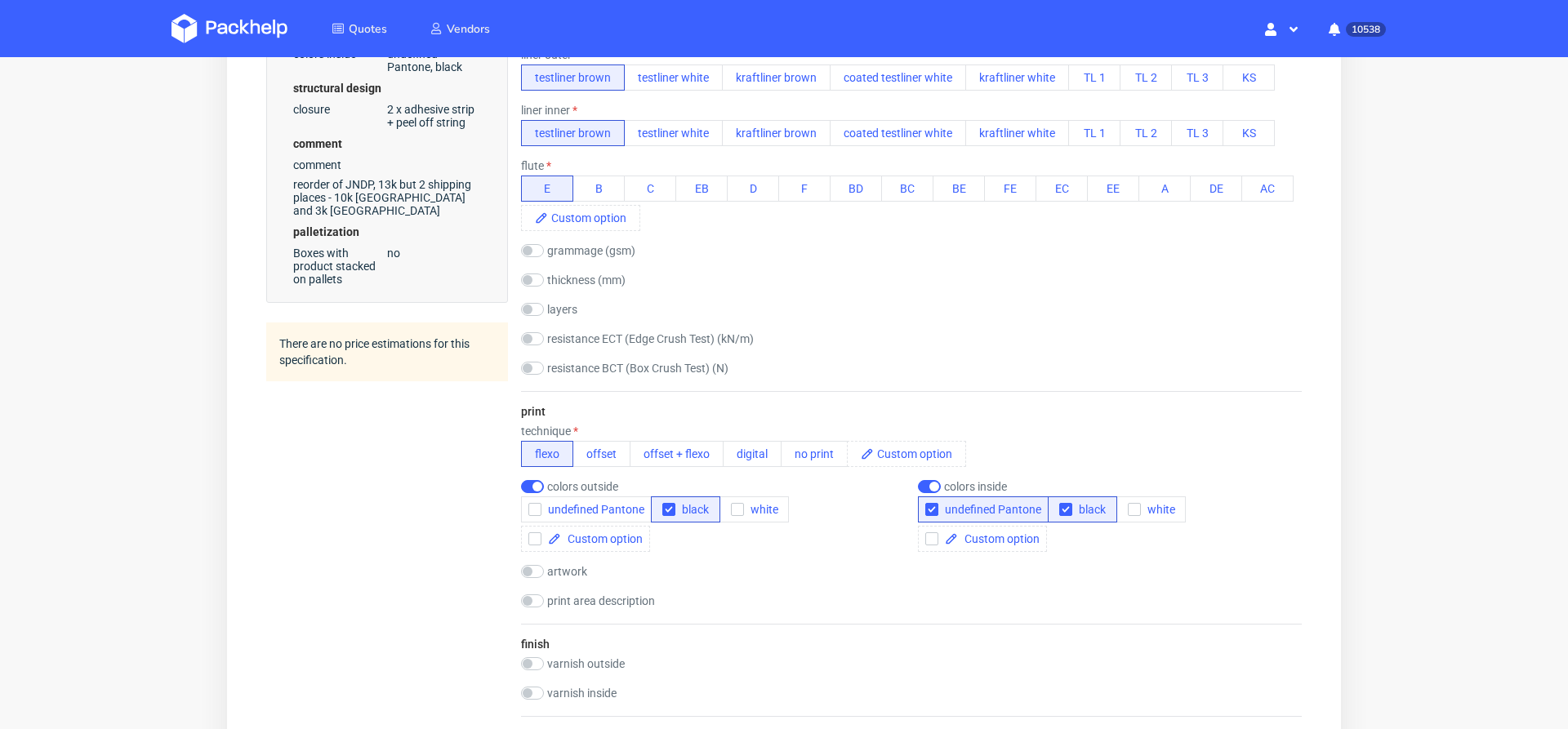
scroll to position [706, 0]
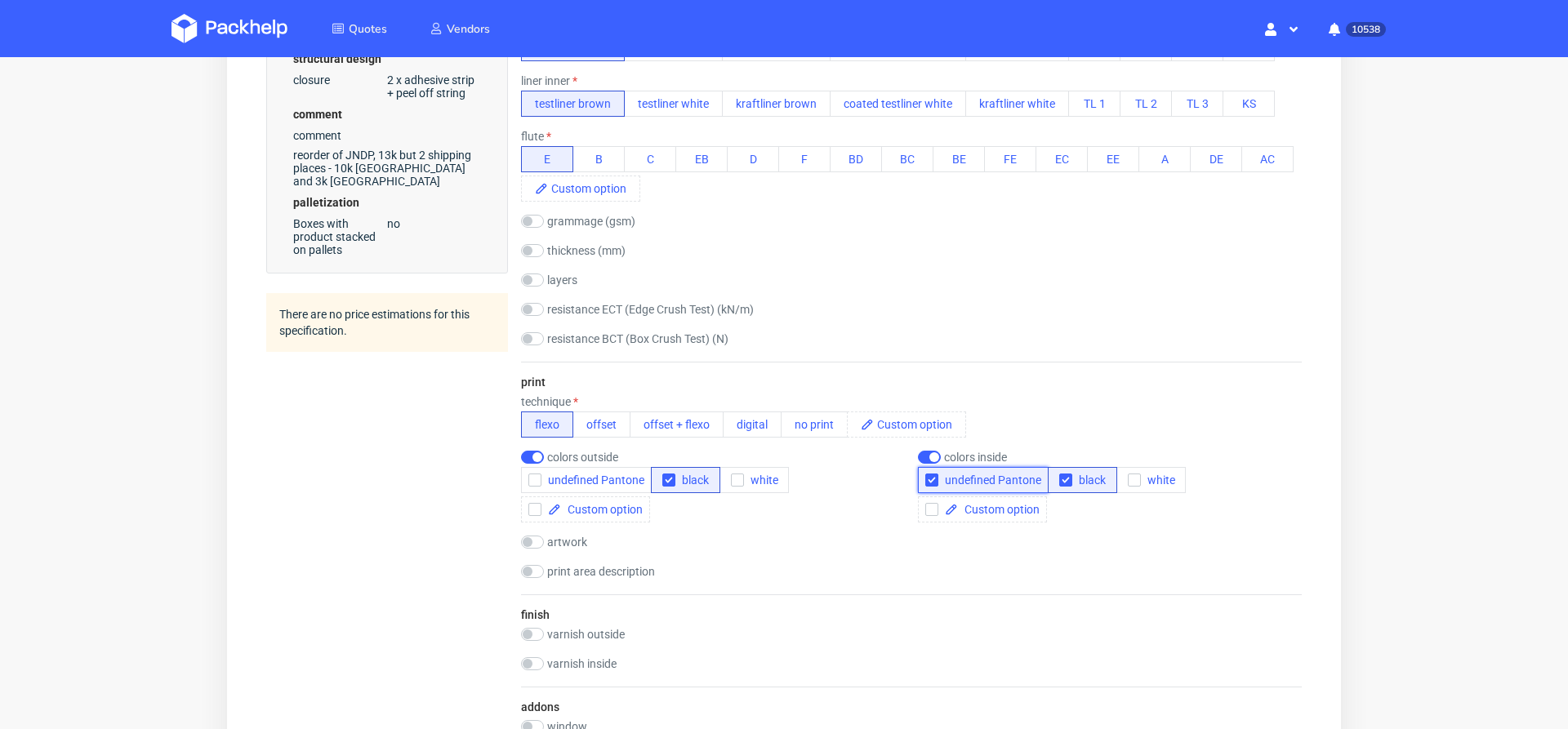
click at [926, 475] on icon "button" at bounding box center [932, 481] width 12 height 12
click at [855, 613] on div "finish varnish outside gloss matt Soft touch anty-scratch varnish inside gloss …" at bounding box center [911, 641] width 781 height 92
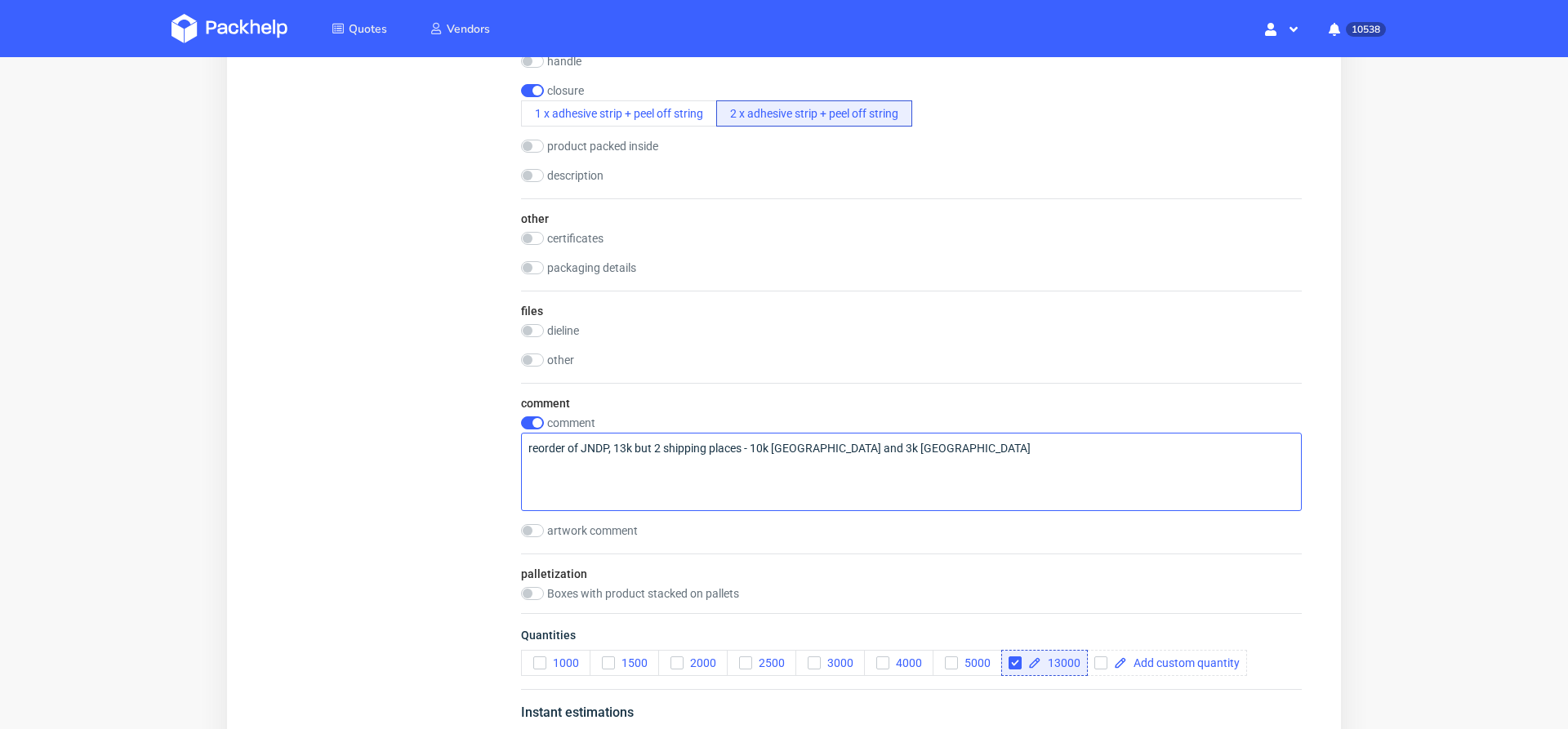
scroll to position [1472, 0]
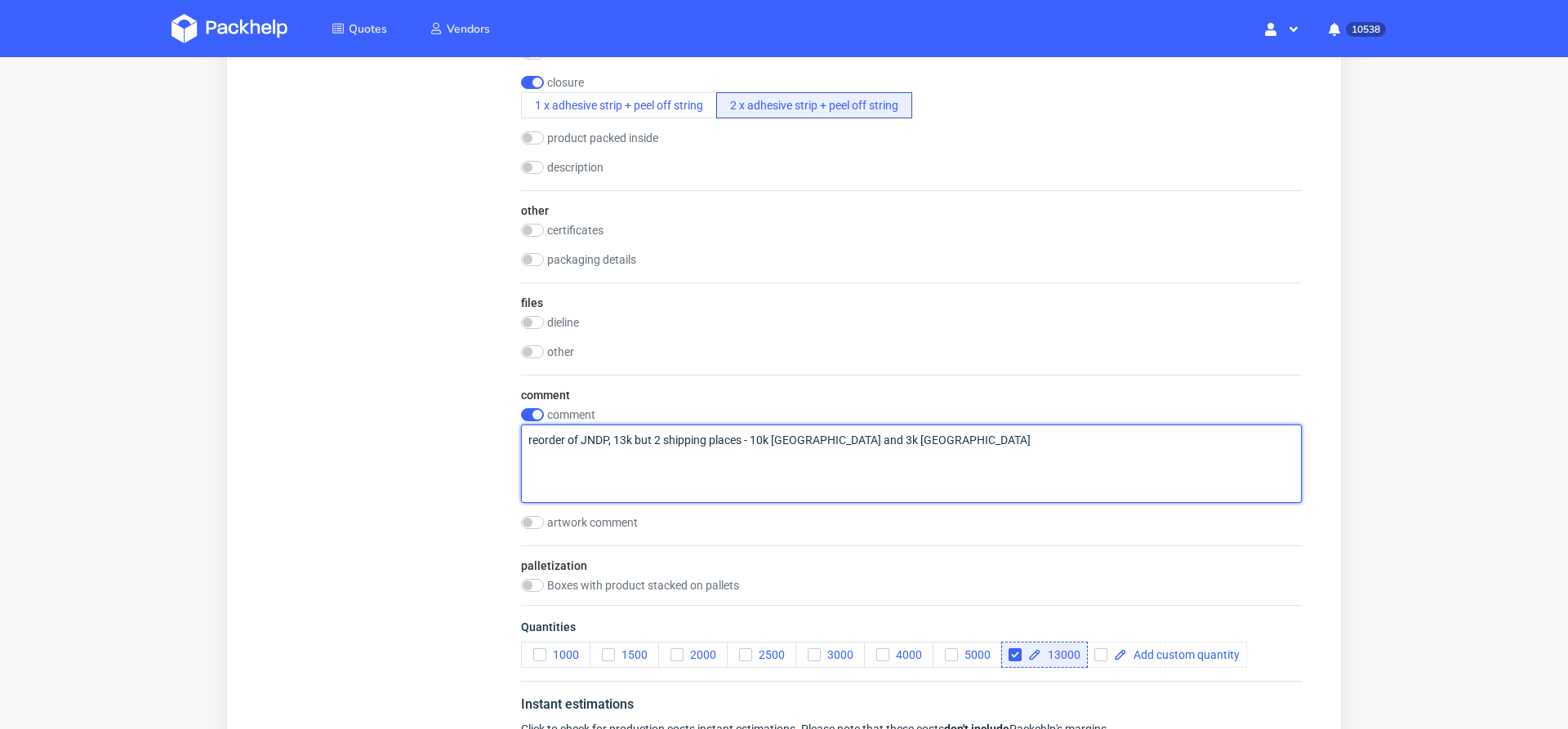
drag, startPoint x: 616, startPoint y: 429, endPoint x: 459, endPoint y: 419, distance: 157.3
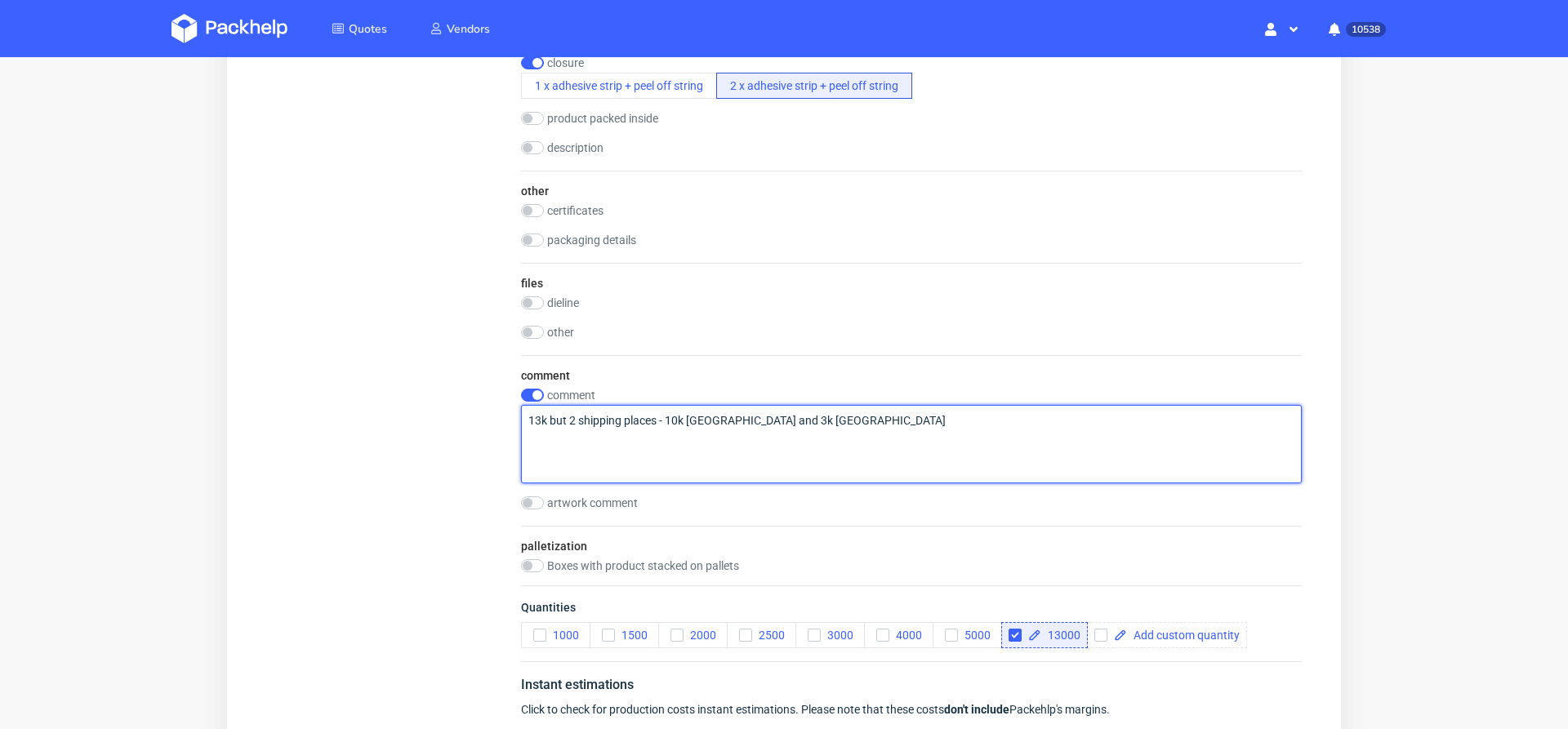
scroll to position [1494, 0]
type textarea "13k but 2 shipping places - 10k [GEOGRAPHIC_DATA] and 3k [GEOGRAPHIC_DATA]"
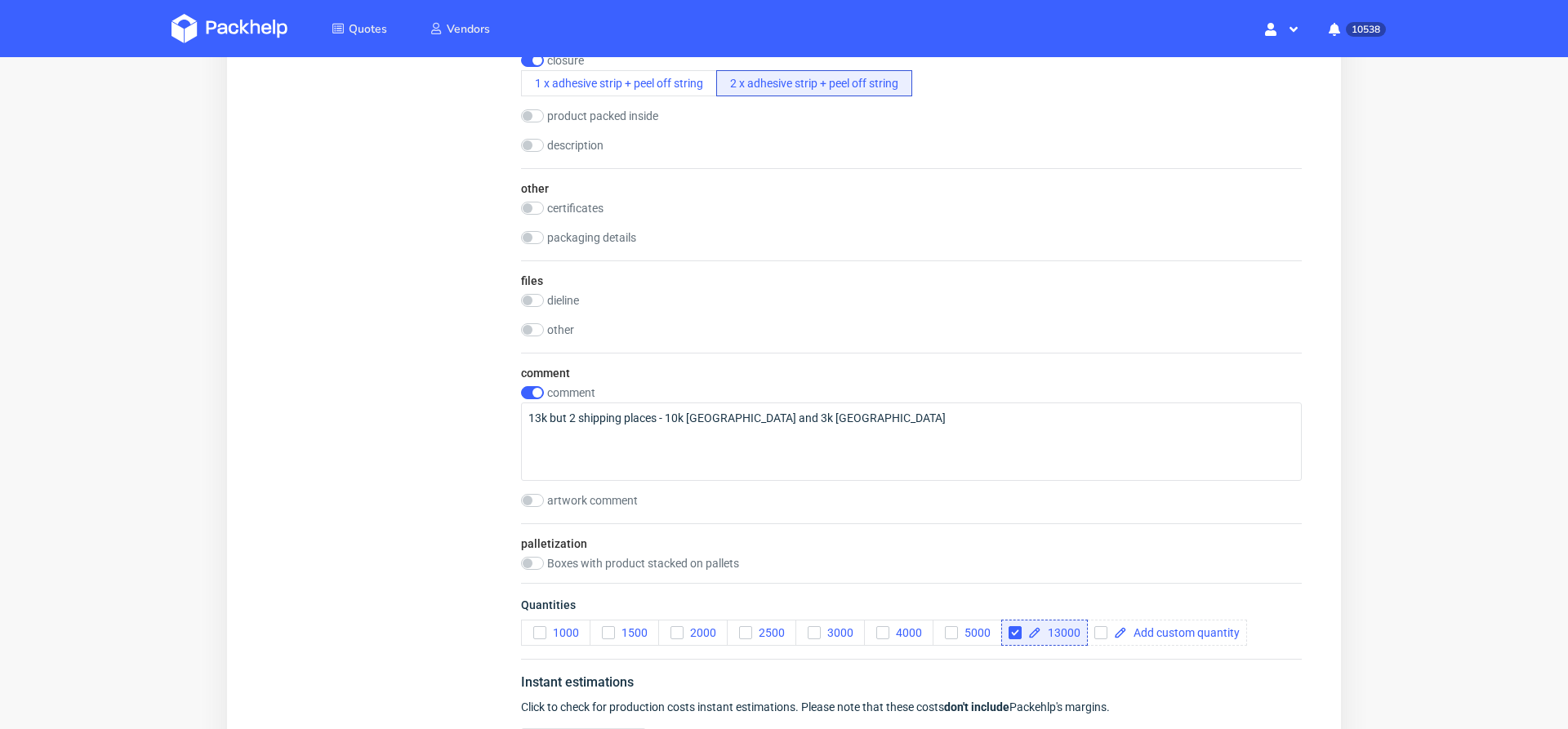
click at [536, 325] on input "checkbox" at bounding box center [532, 330] width 23 height 13
checkbox input "true"
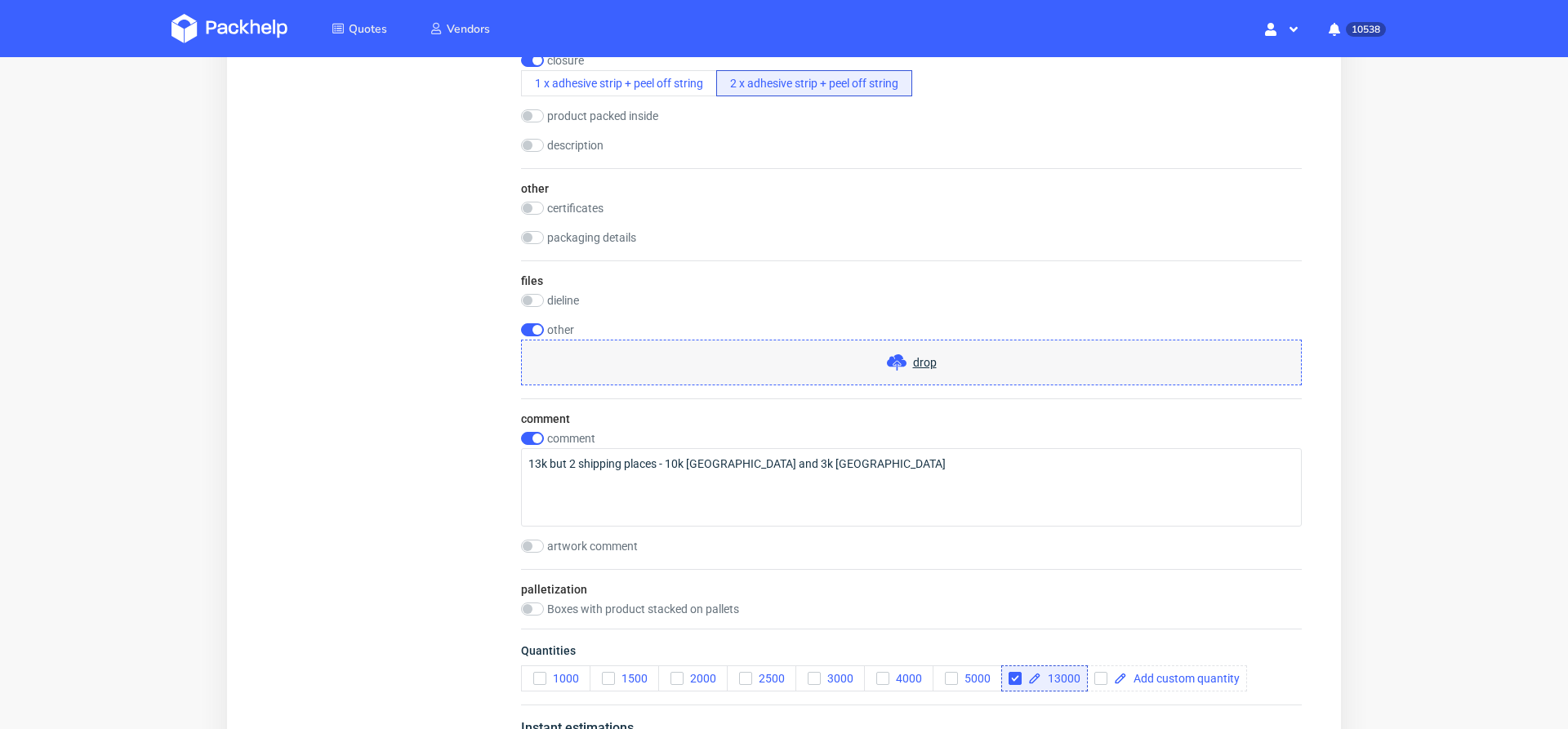
click at [786, 351] on div "drop" at bounding box center [911, 363] width 781 height 46
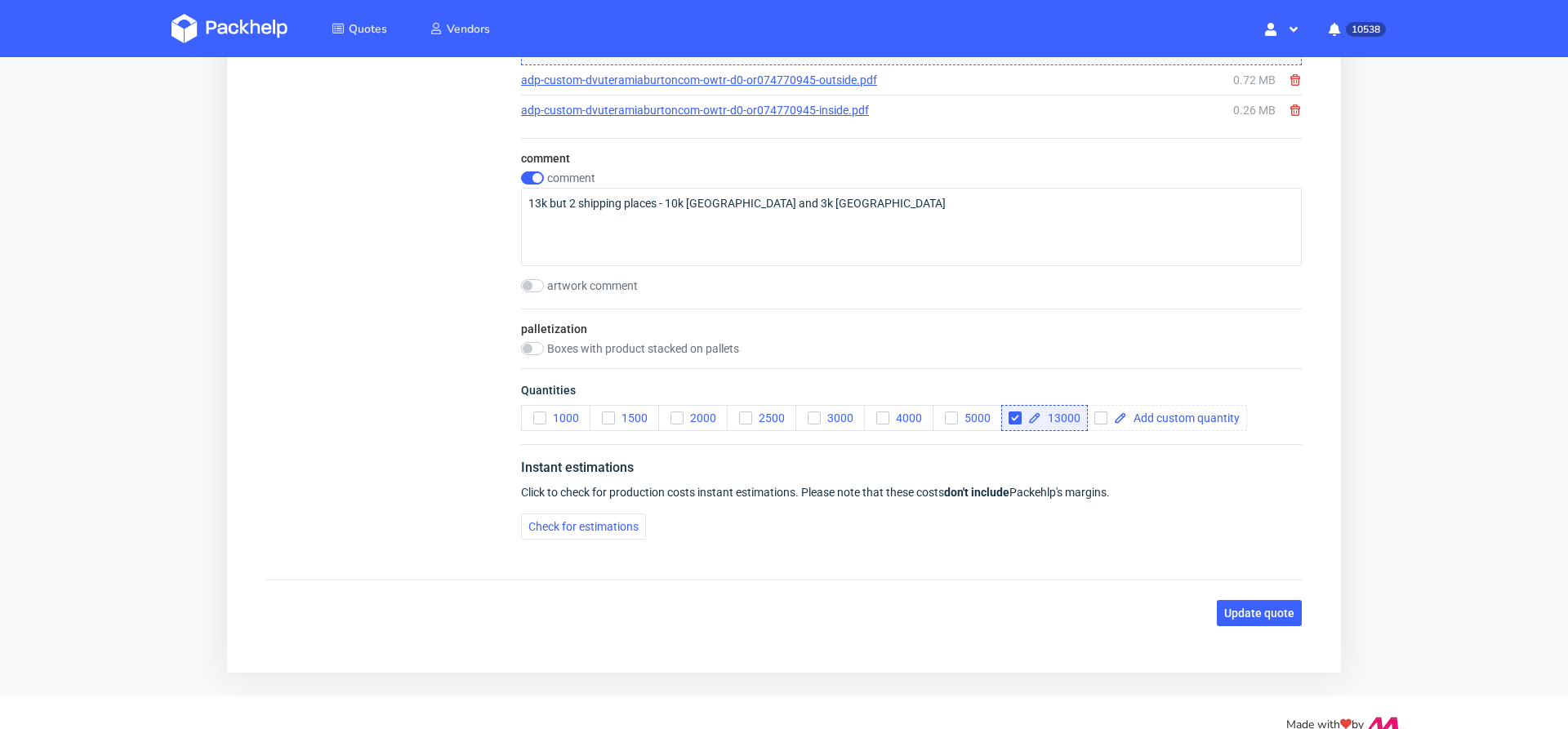
scroll to position [1839, 0]
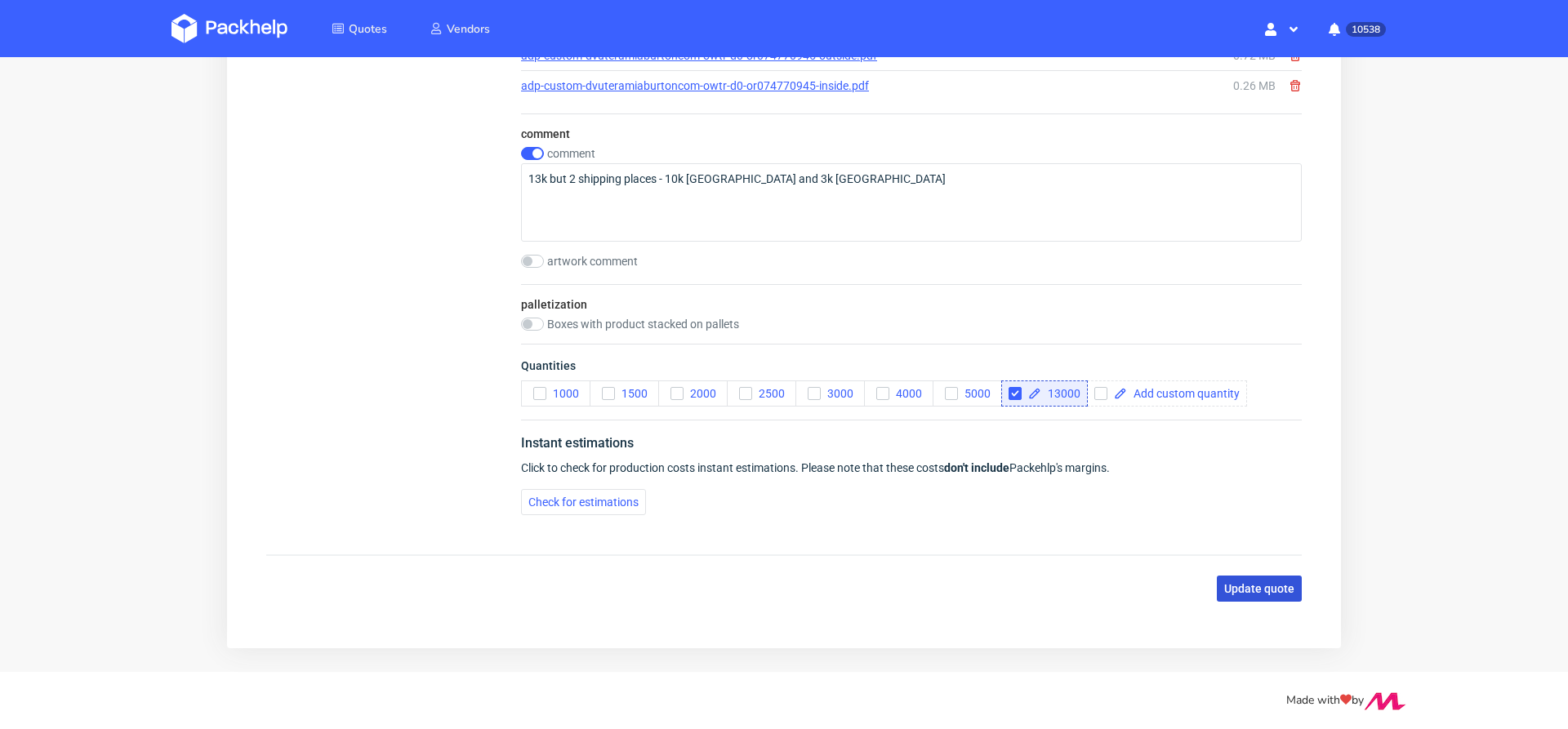
click at [1225, 583] on span "Update quote" at bounding box center [1259, 589] width 70 height 12
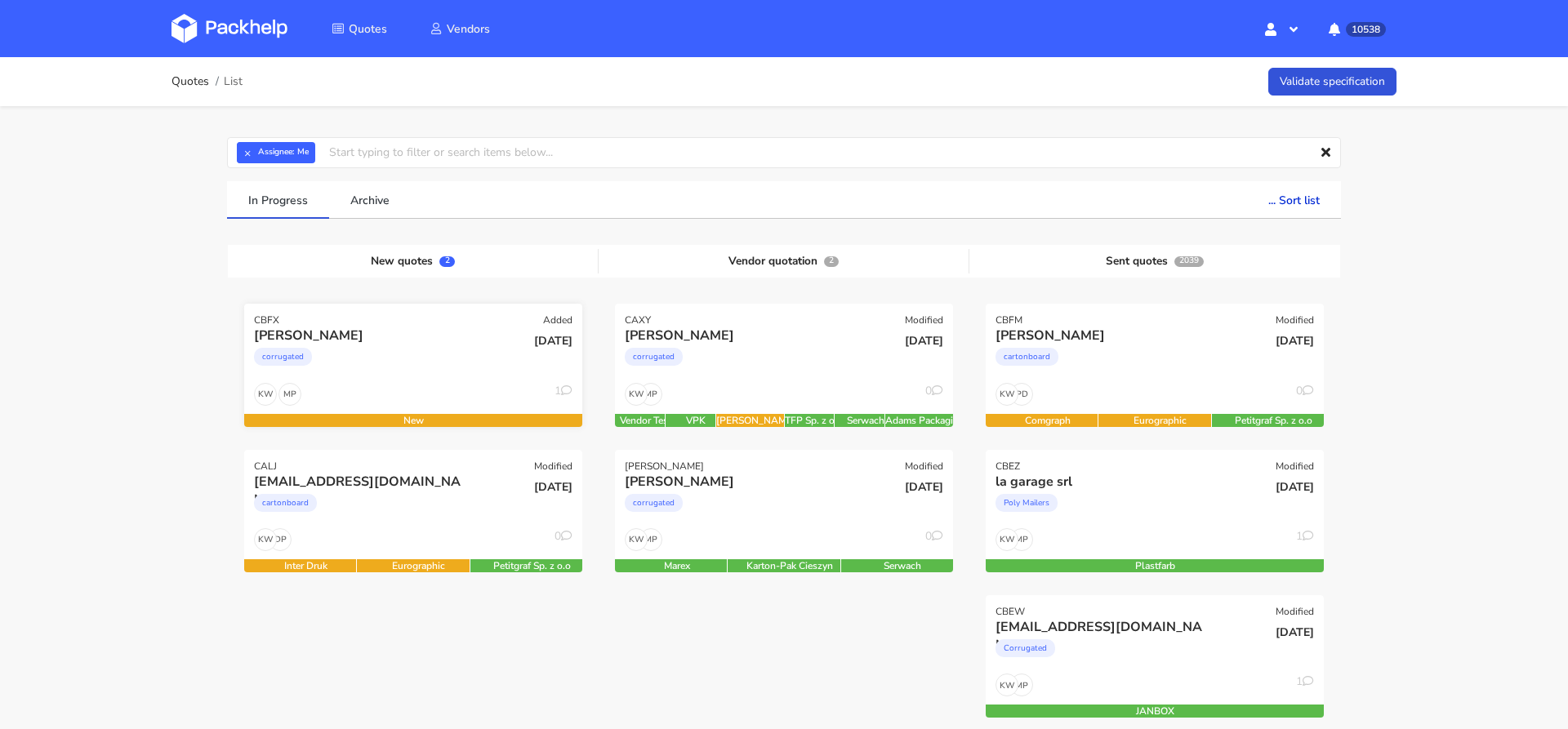
click at [427, 375] on div "corrugated" at bounding box center [363, 361] width 217 height 33
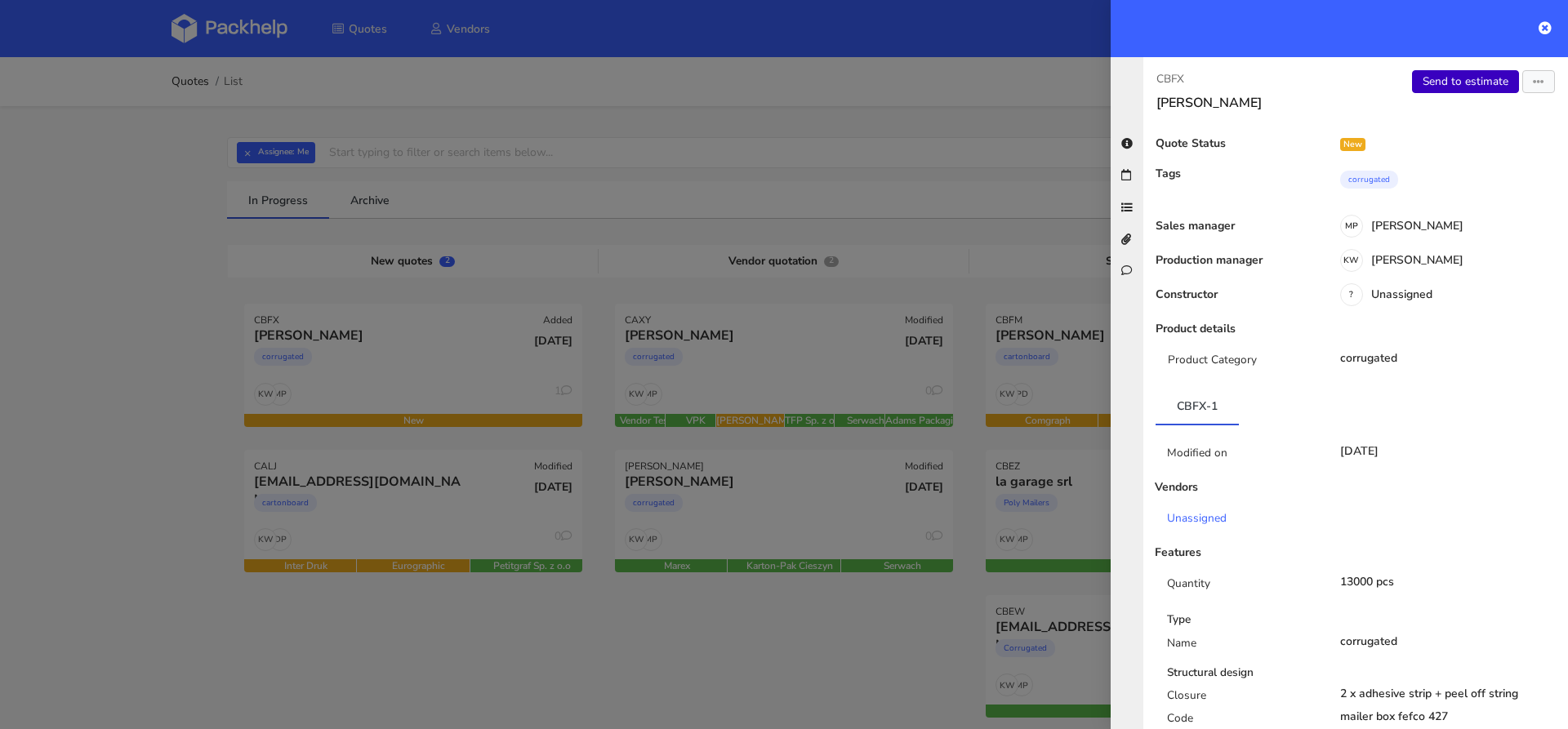
click at [1456, 88] on link "Send to estimate" at bounding box center [1465, 82] width 107 height 23
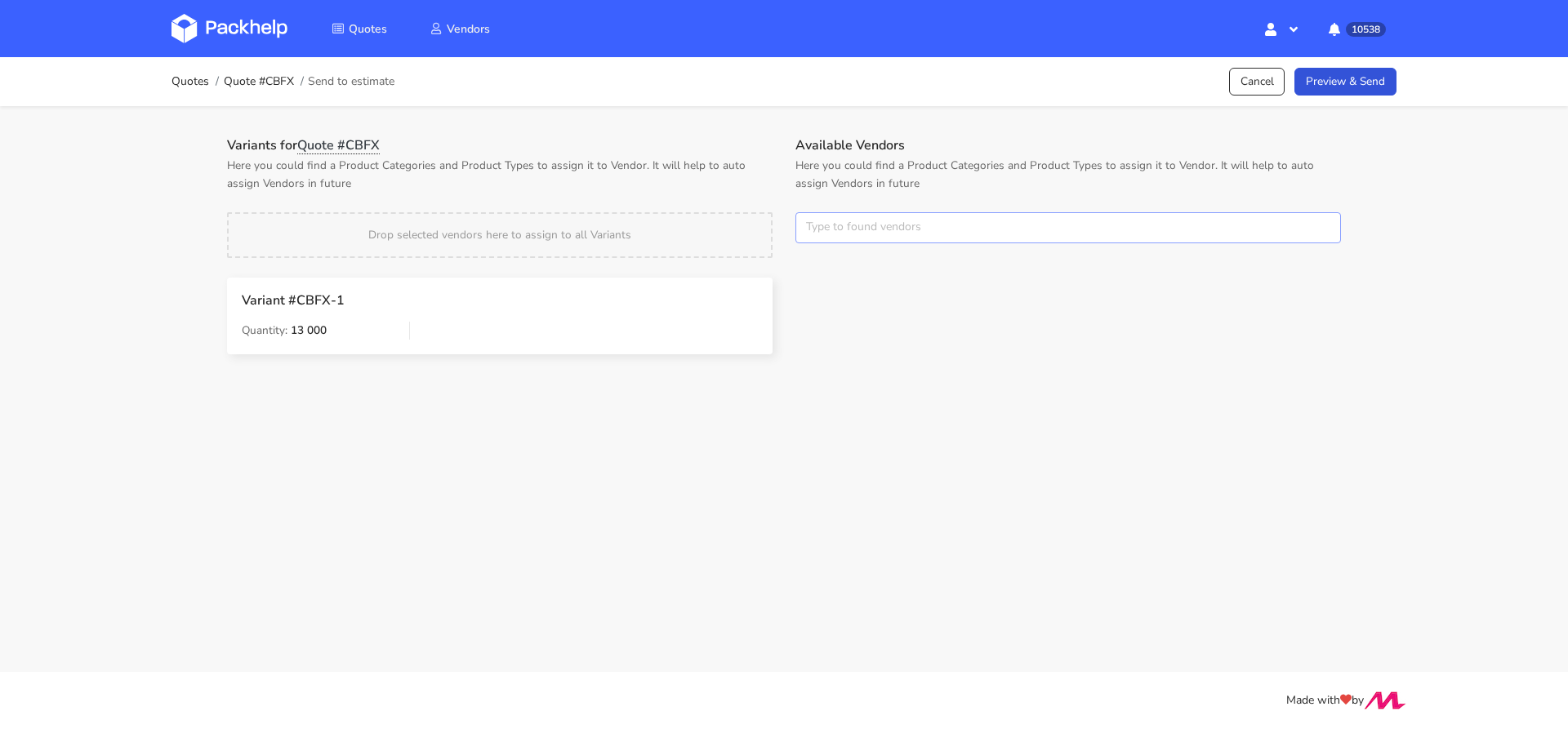
click at [848, 228] on input "text" at bounding box center [1067, 227] width 546 height 31
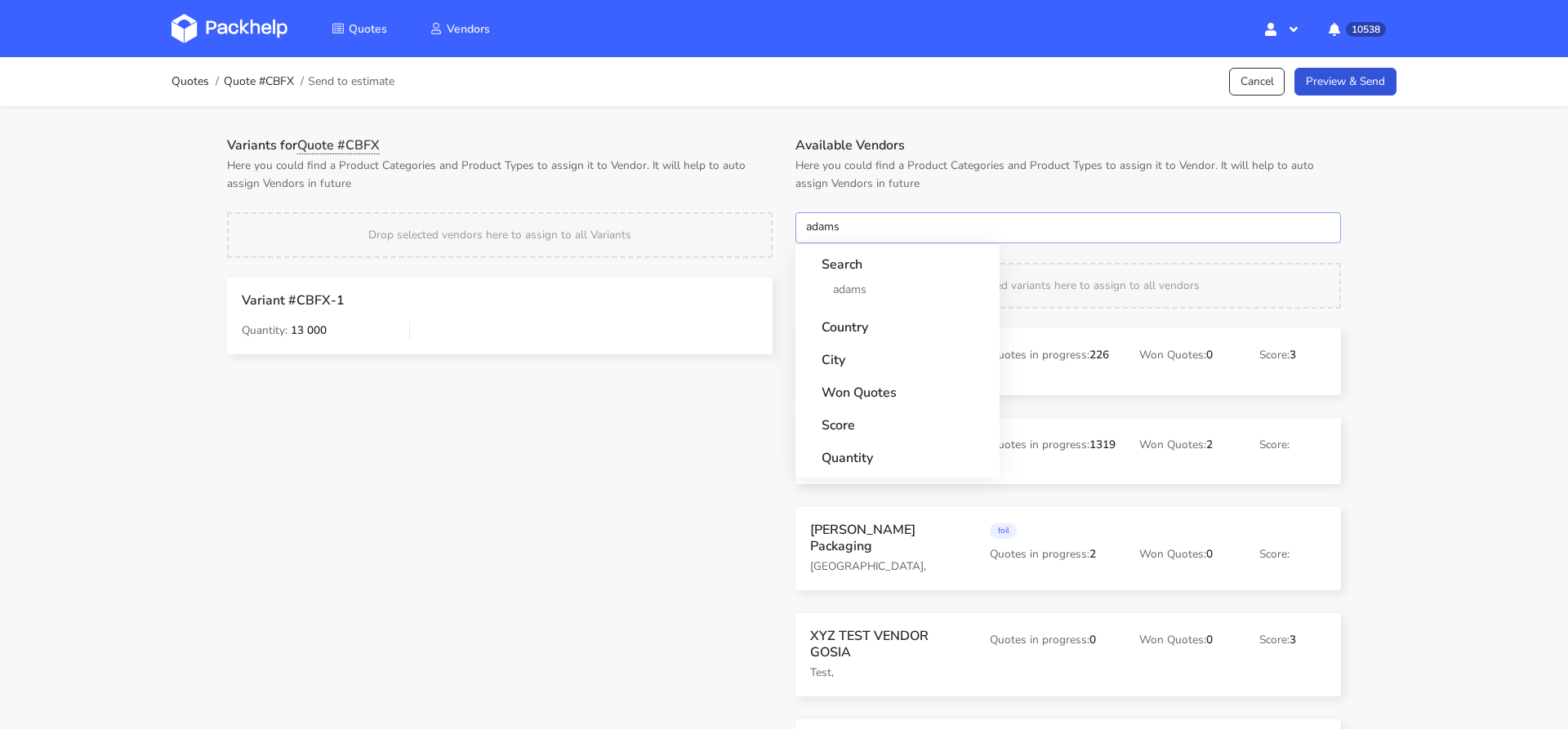
type input "adams"
click at [845, 271] on strong "Search" at bounding box center [898, 259] width 152 height 30
click at [845, 285] on link "adams" at bounding box center [898, 290] width 152 height 31
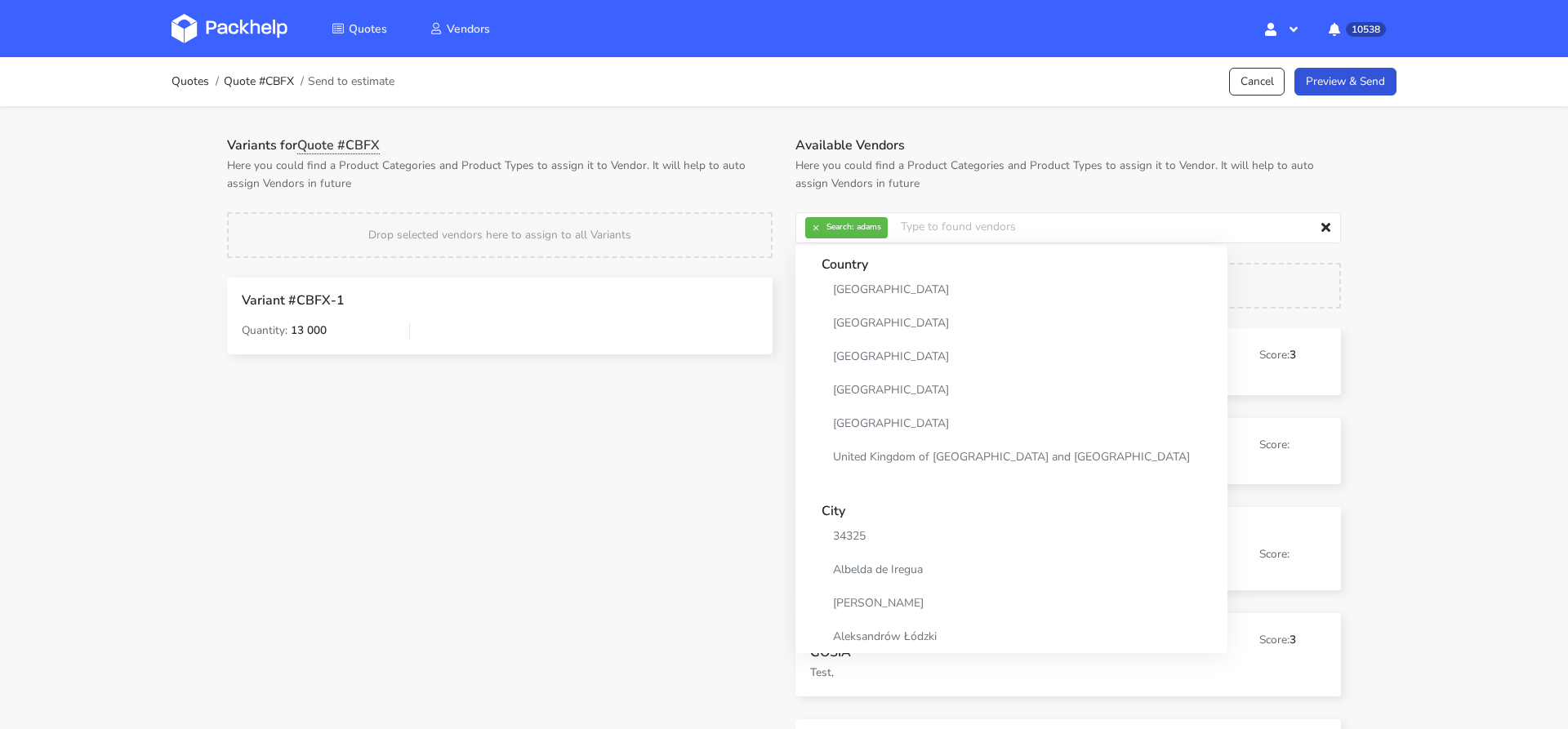
click at [690, 153] on h1 "Variants for Quote #CBFX" at bounding box center [500, 145] width 546 height 16
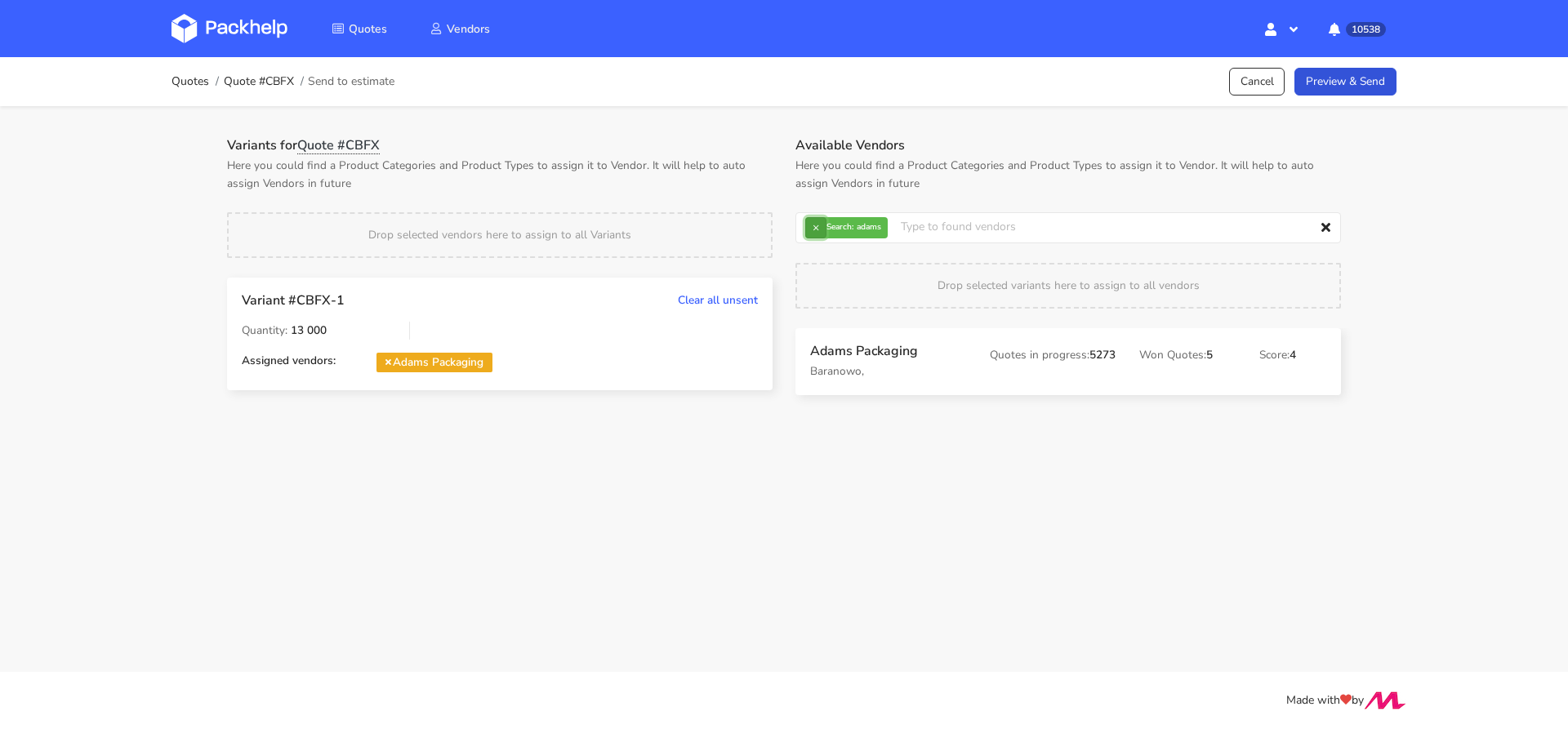
click at [806, 234] on button "×" at bounding box center [816, 228] width 21 height 21
click at [807, 232] on input "text" at bounding box center [1067, 227] width 546 height 31
type input "serw"
drag, startPoint x: 851, startPoint y: 283, endPoint x: 767, endPoint y: 196, distance: 120.9
click at [851, 283] on link "serw" at bounding box center [898, 290] width 152 height 31
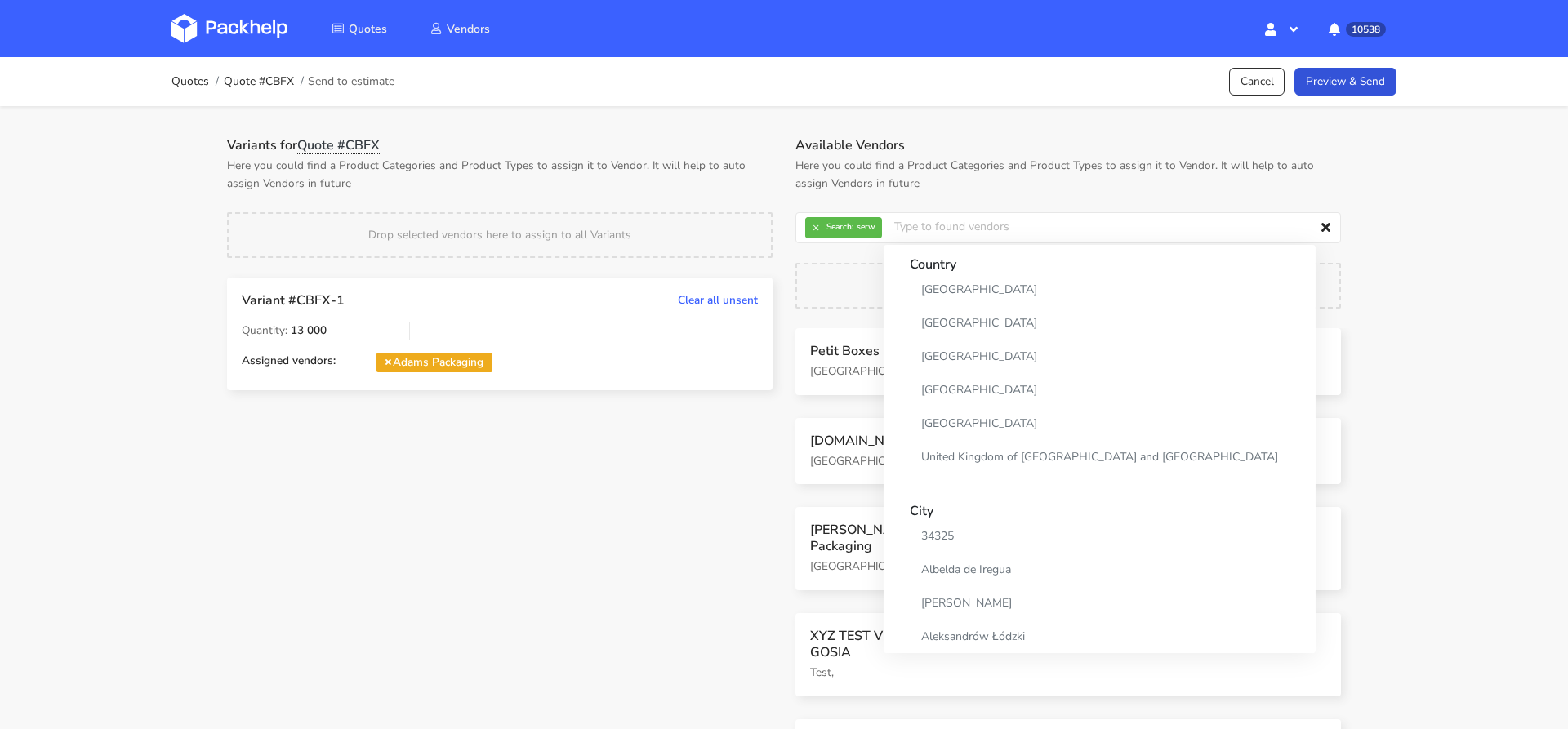
click at [737, 176] on p "Here you could find a Product Categories and Product Types to assign it to Vend…" at bounding box center [500, 175] width 546 height 35
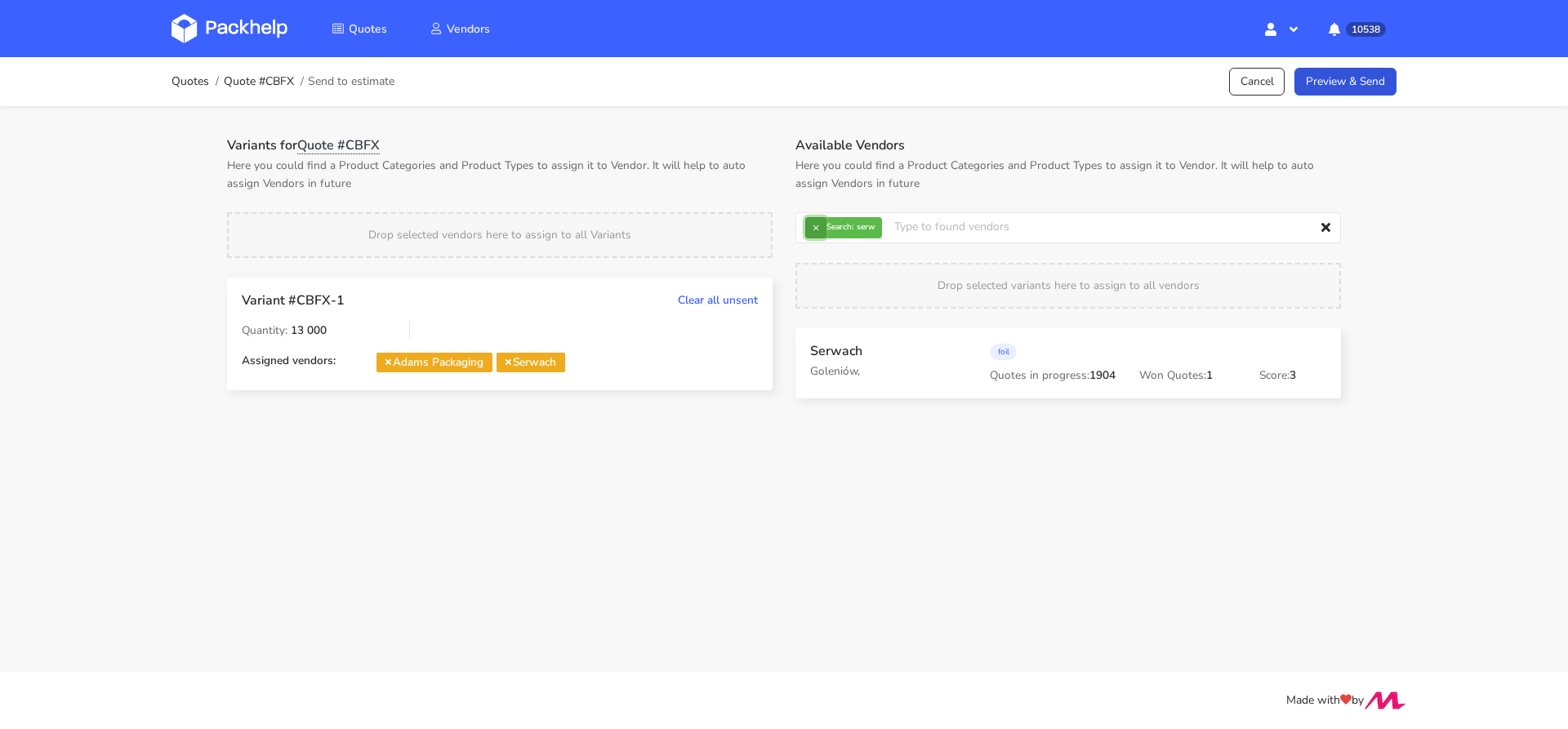
click at [814, 228] on button "×" at bounding box center [816, 228] width 21 height 21
click at [813, 227] on input "text" at bounding box center [1067, 227] width 546 height 31
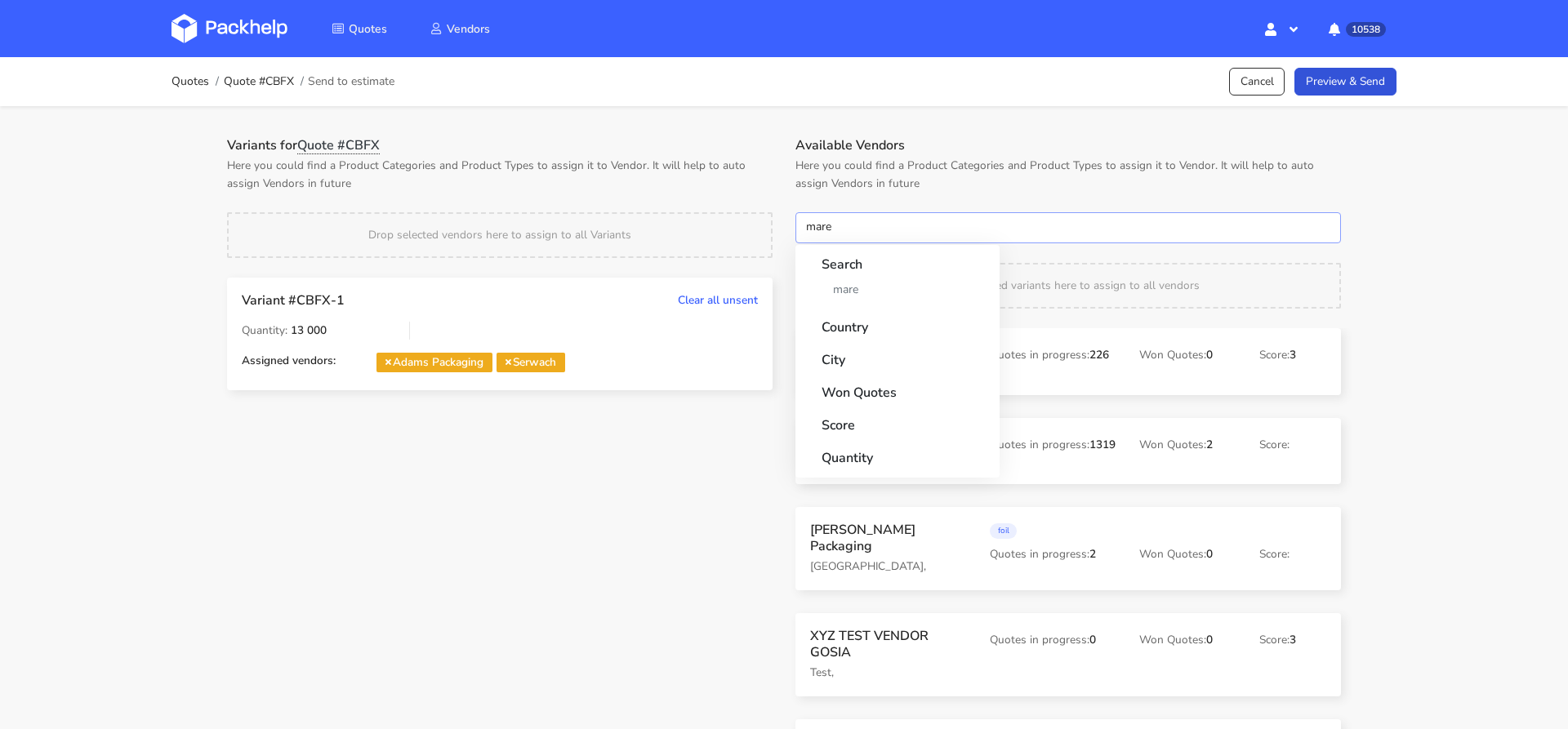
type input "mare"
click at [865, 310] on strong "Country" at bounding box center [898, 322] width 152 height 30
click at [861, 294] on link "mare" at bounding box center [898, 290] width 152 height 31
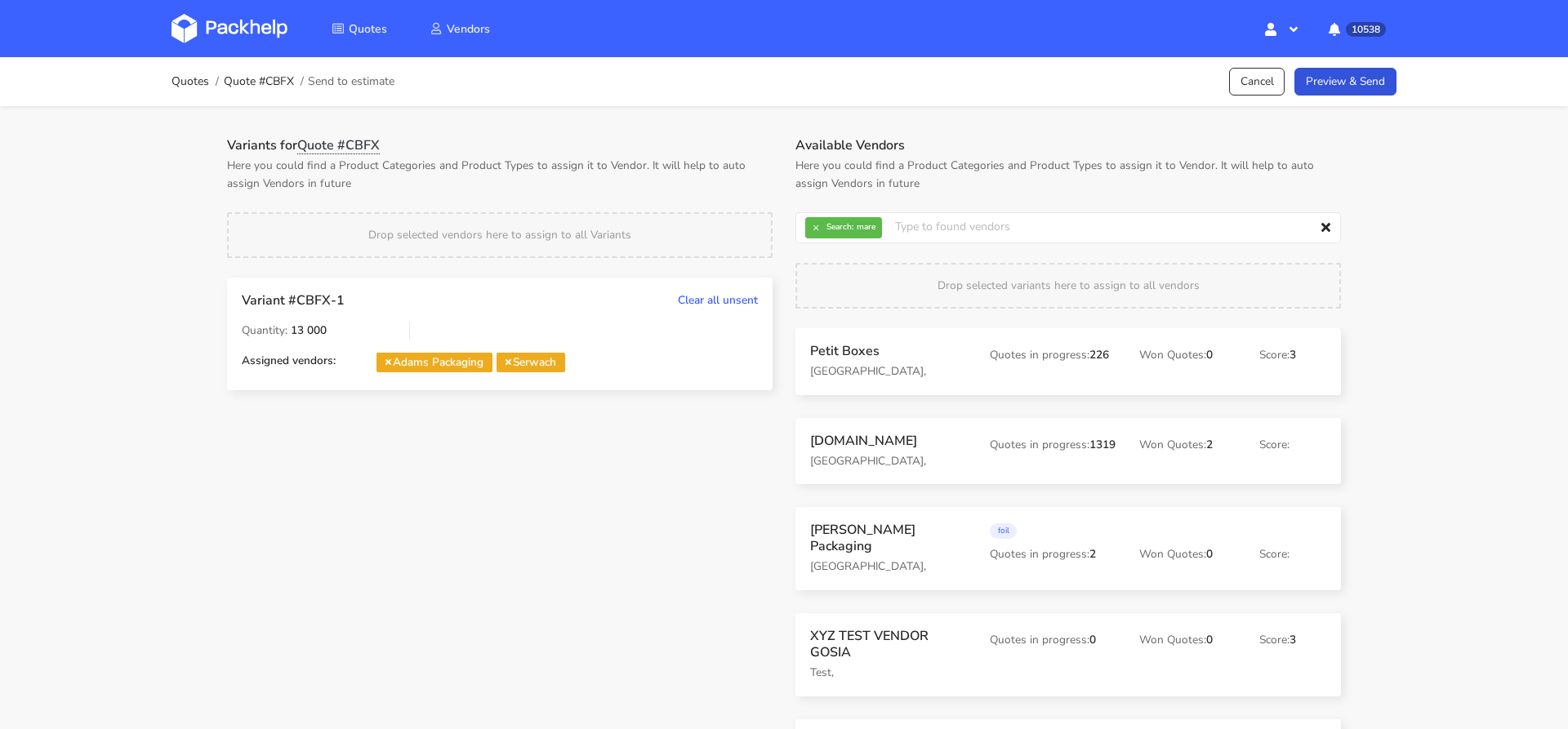
click at [694, 112] on div "Variants for Quote #CBFX Here you could find a Product Categories and Product T…" at bounding box center [784, 418] width 1176 height 624
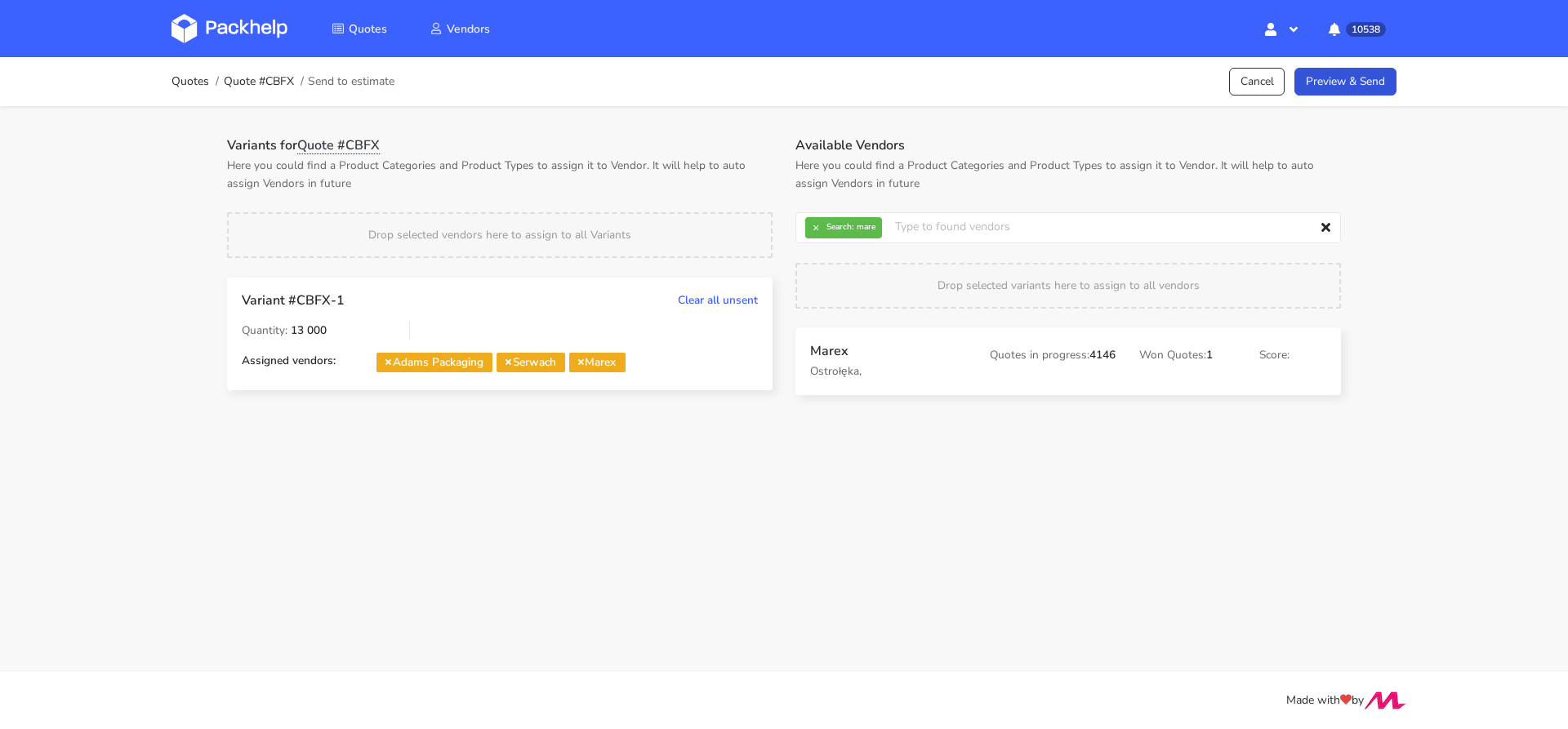
click at [1327, 63] on div "Quotes Quote #CBFX Send to estimate Cancel Preview & Send" at bounding box center [784, 82] width 1307 height 49
click at [1337, 82] on link "Preview & Send" at bounding box center [1346, 82] width 102 height 29
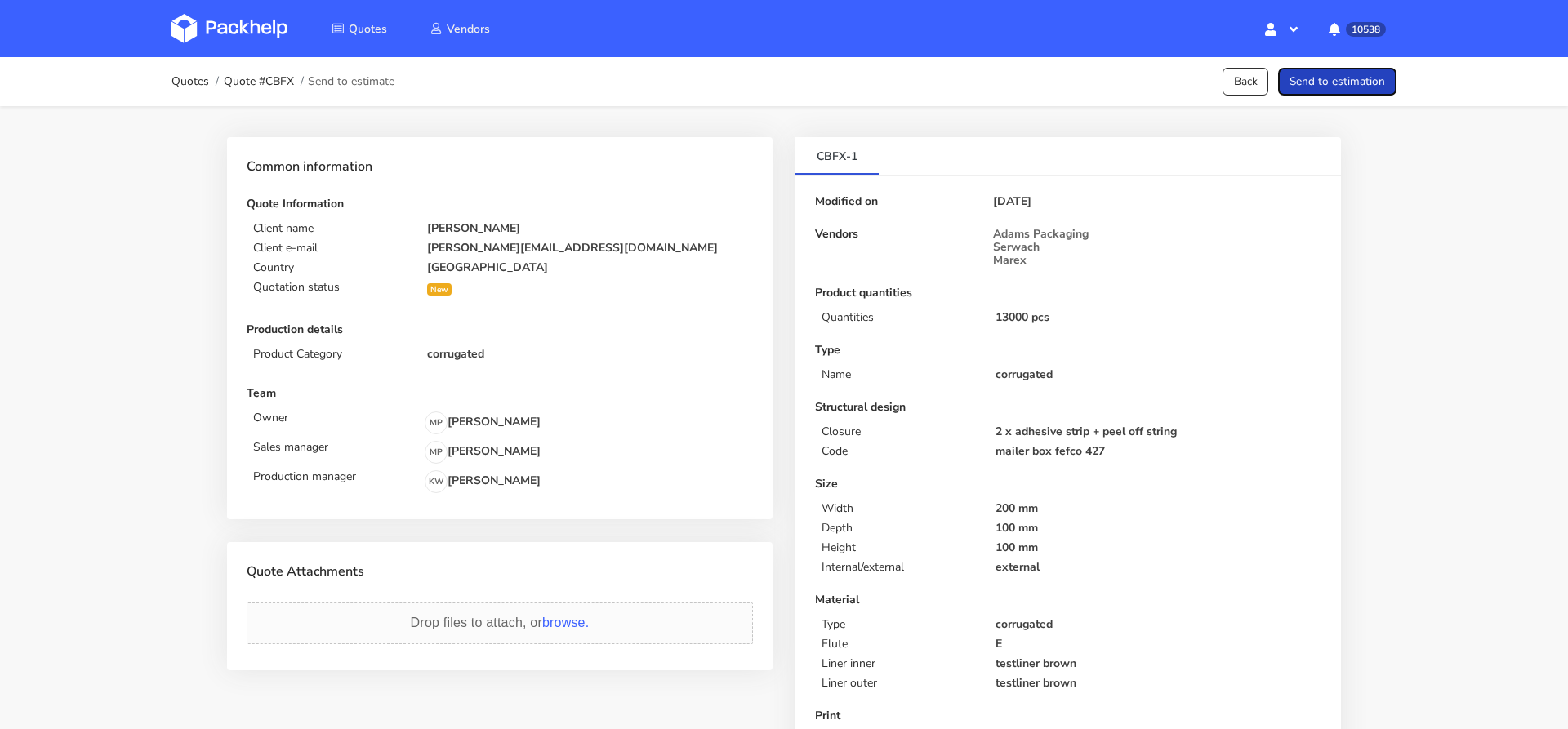
click at [1338, 82] on button "Send to estimation" at bounding box center [1337, 82] width 118 height 29
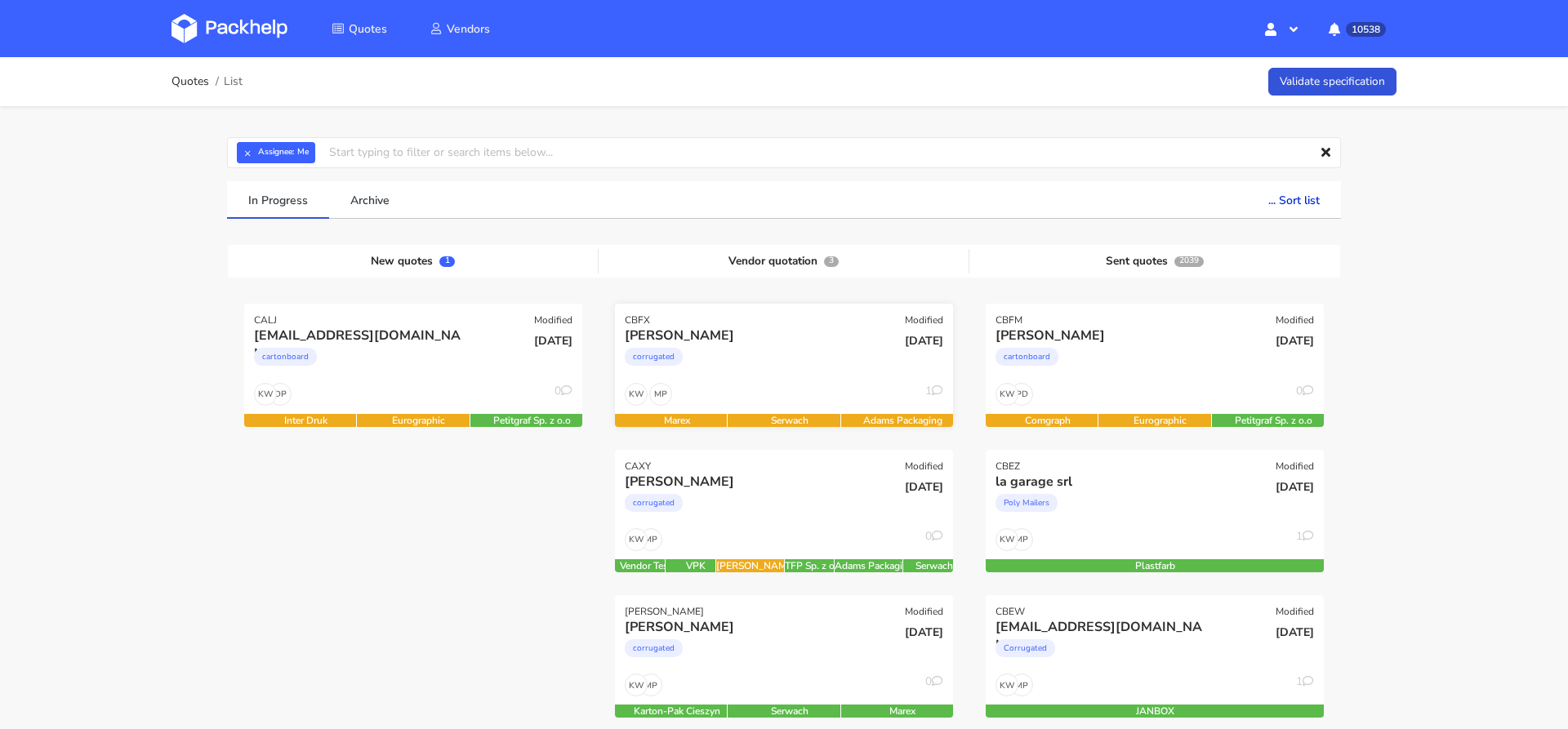
click at [727, 349] on div "corrugated" at bounding box center [733, 361] width 217 height 33
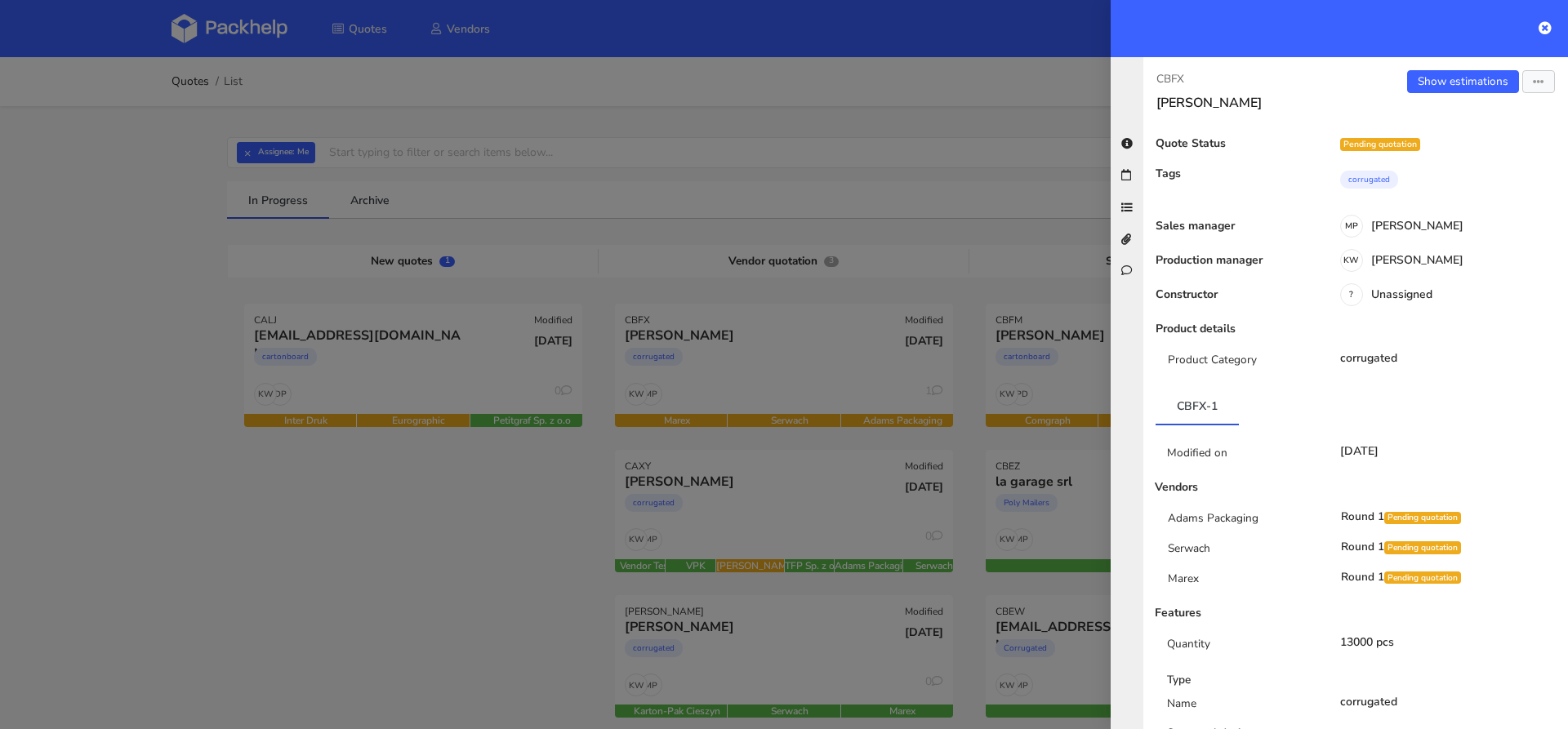
click at [1457, 95] on div "Show estimations Send to estimate View quote Edit quote Missing data Reject quo…" at bounding box center [1462, 90] width 212 height 41
click at [1465, 81] on link "Show estimations" at bounding box center [1463, 82] width 112 height 23
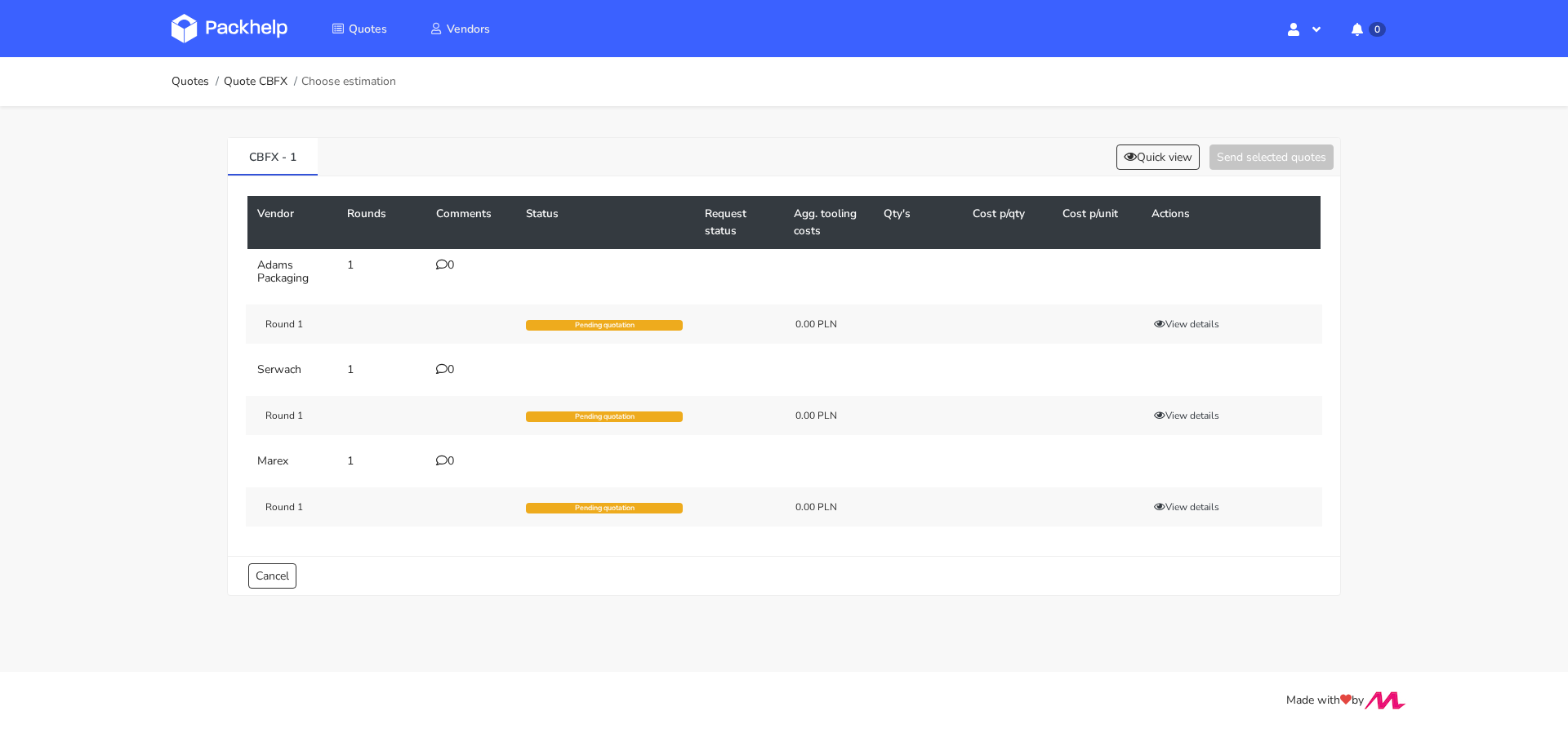
click at [456, 267] on div "0" at bounding box center [471, 266] width 70 height 13
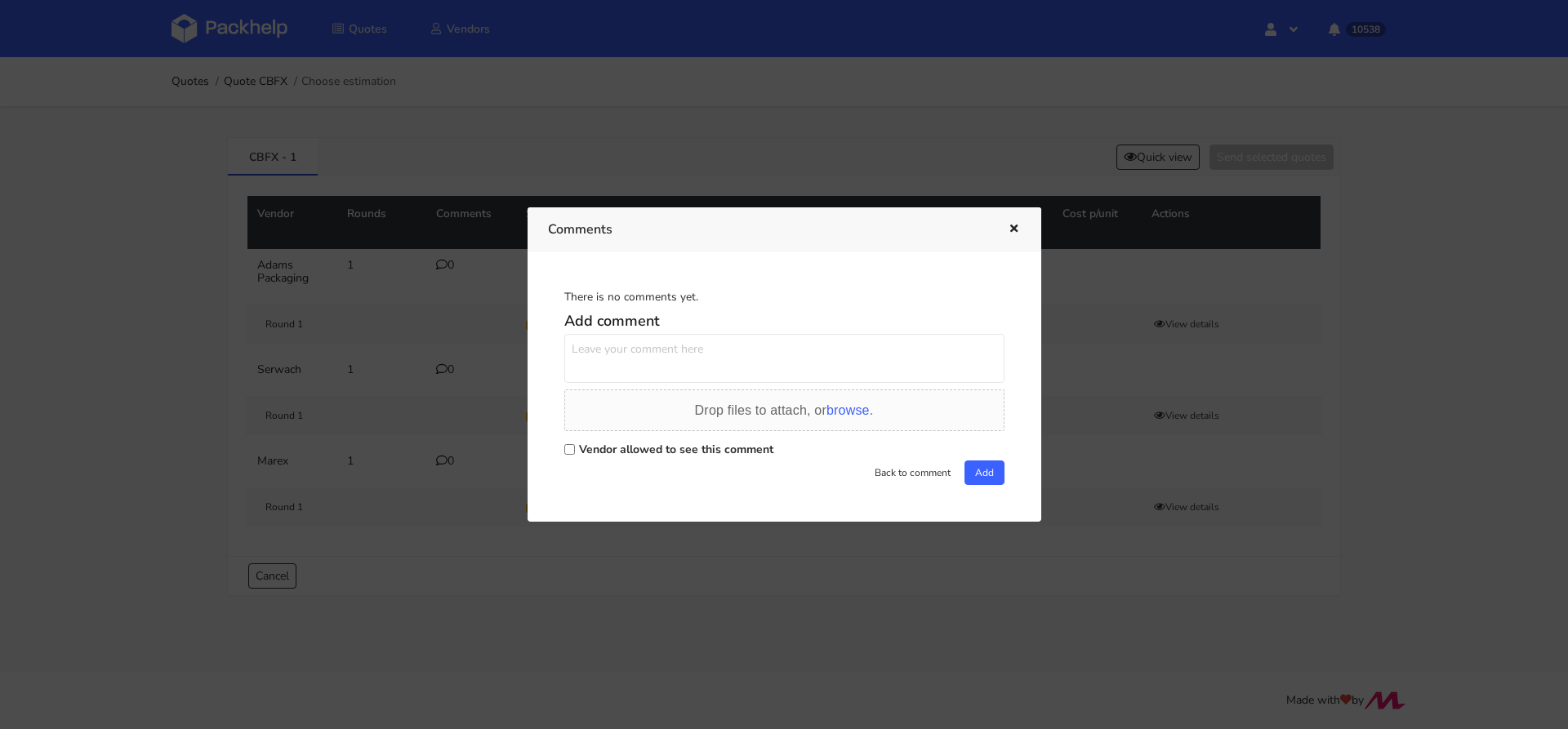
click at [572, 451] on input "Vendor allowed to see this comment" at bounding box center [569, 449] width 11 height 11
checkbox input "true"
click at [618, 365] on textarea at bounding box center [784, 358] width 440 height 49
paste textarea "R661213195_JNDP"
type textarea "Powtórka zamówienia R661213195_JNDP"
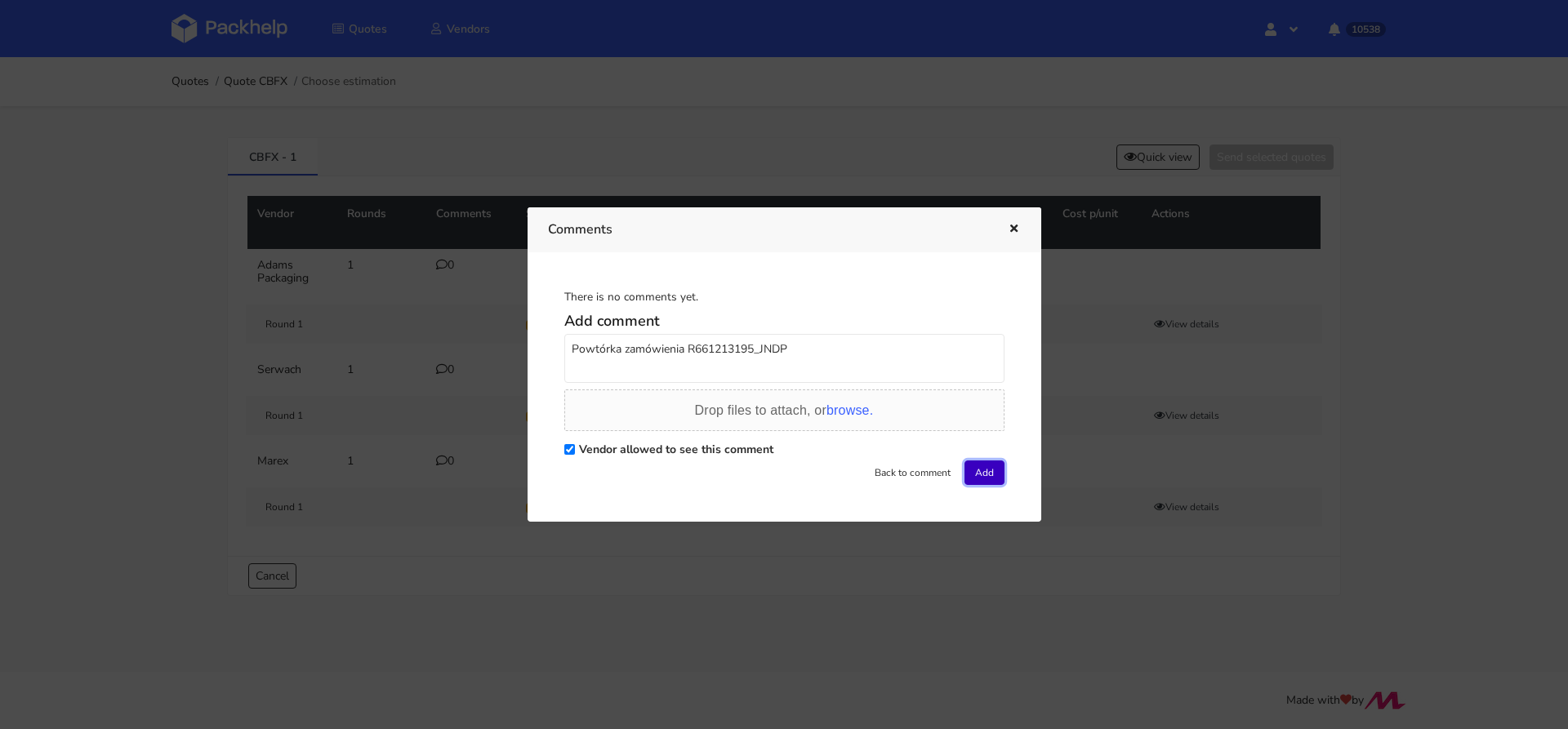
click at [966, 464] on button "Add" at bounding box center [985, 473] width 40 height 25
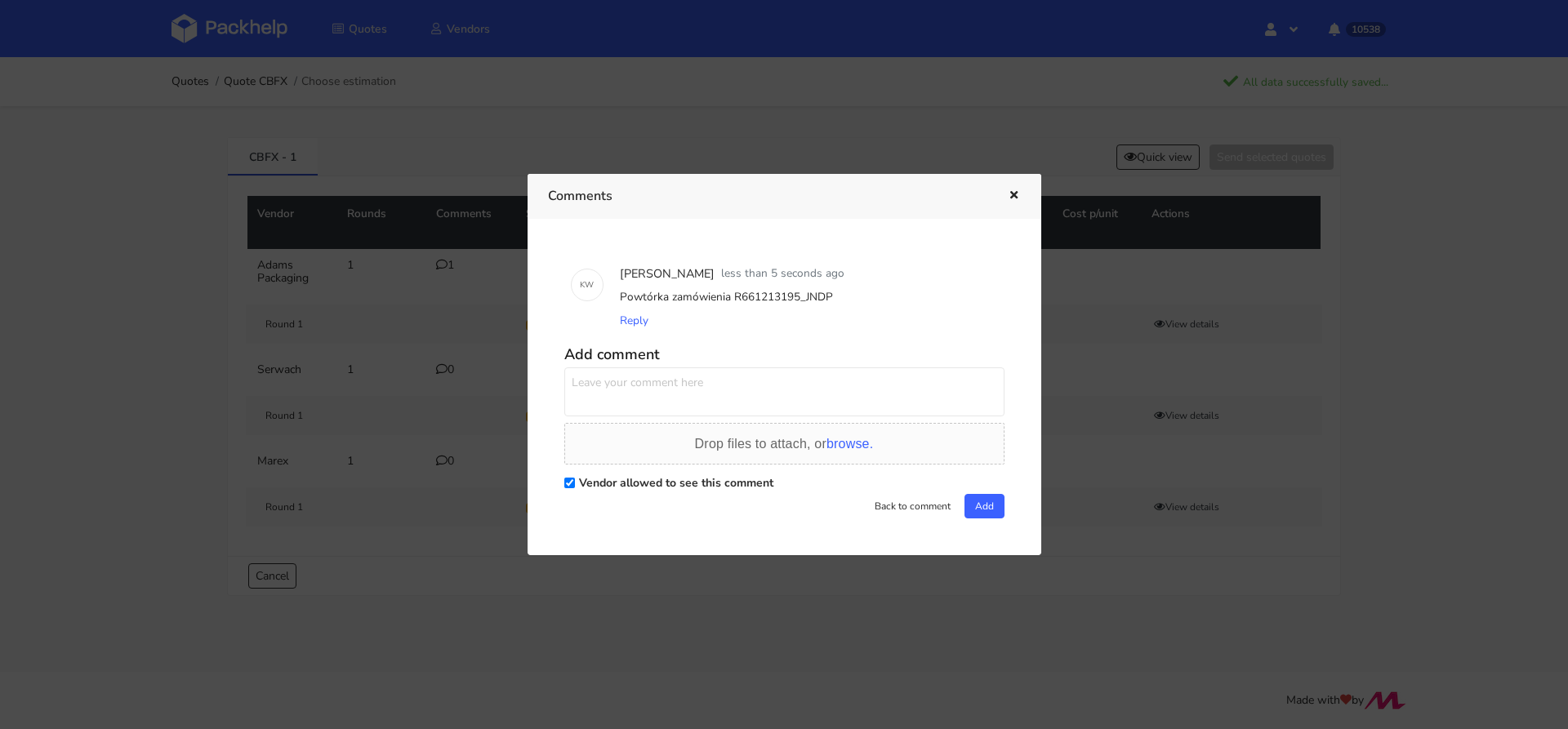
click at [228, 41] on div at bounding box center [784, 364] width 1568 height 729
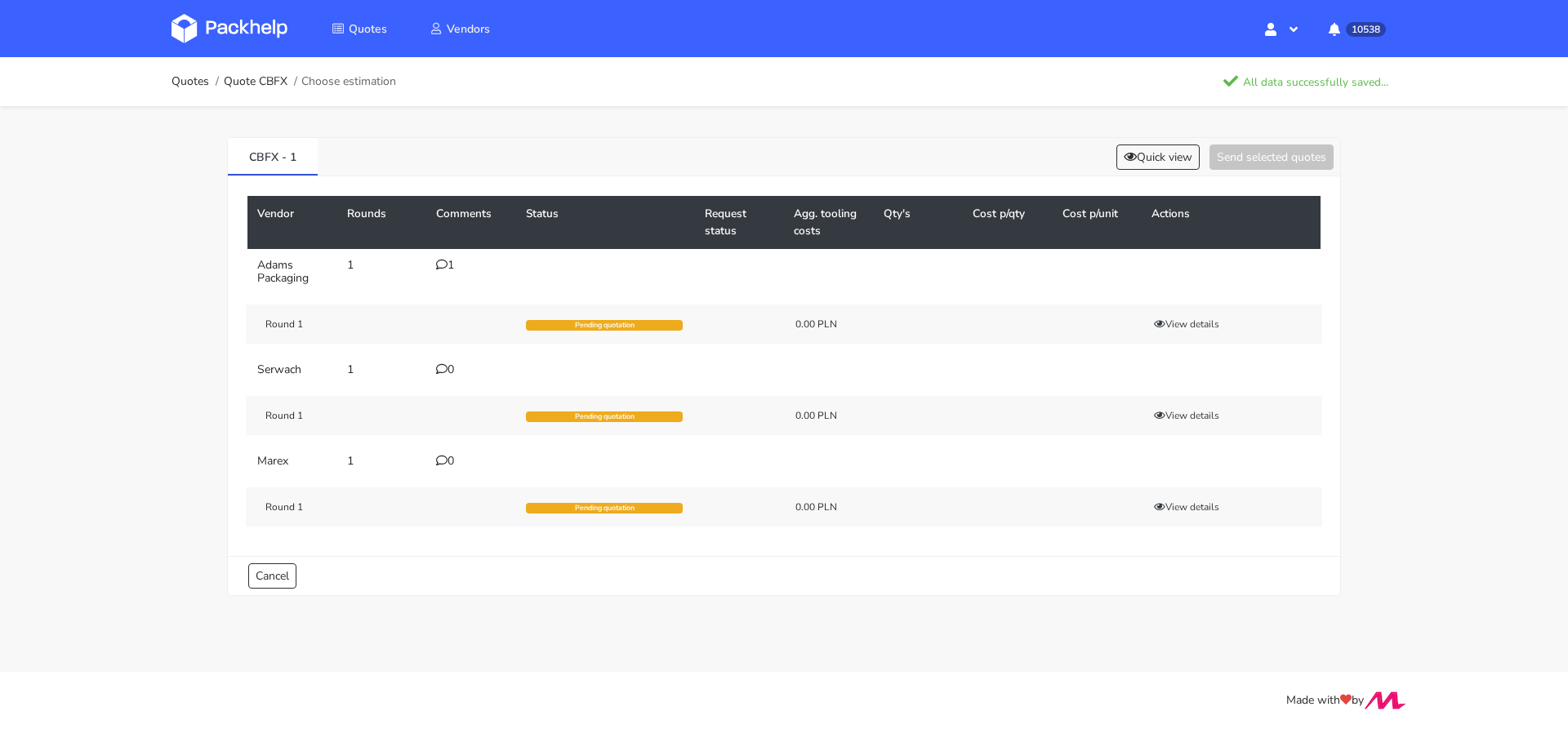
click at [254, 37] on img at bounding box center [229, 28] width 116 height 30
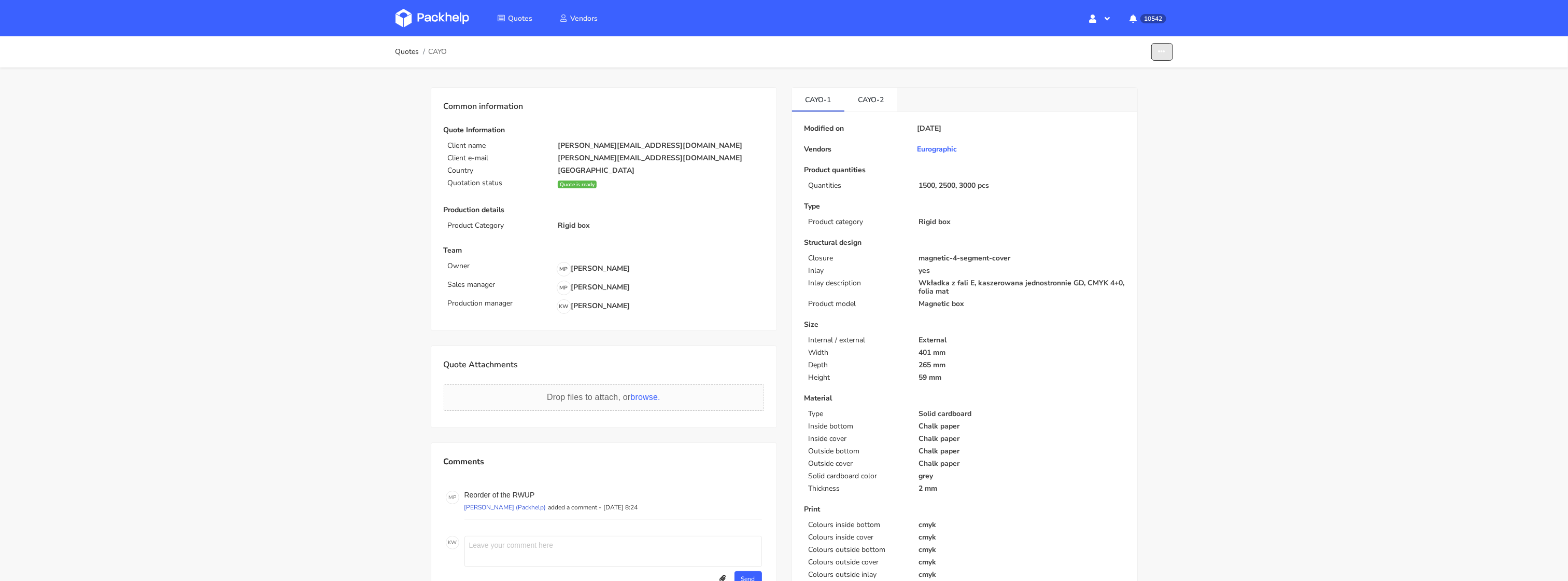
click at [1163, 49] on icon "button" at bounding box center [1162, 52] width 7 height 7
click at [1123, 110] on link "Show estimations" at bounding box center [1123, 114] width 91 height 17
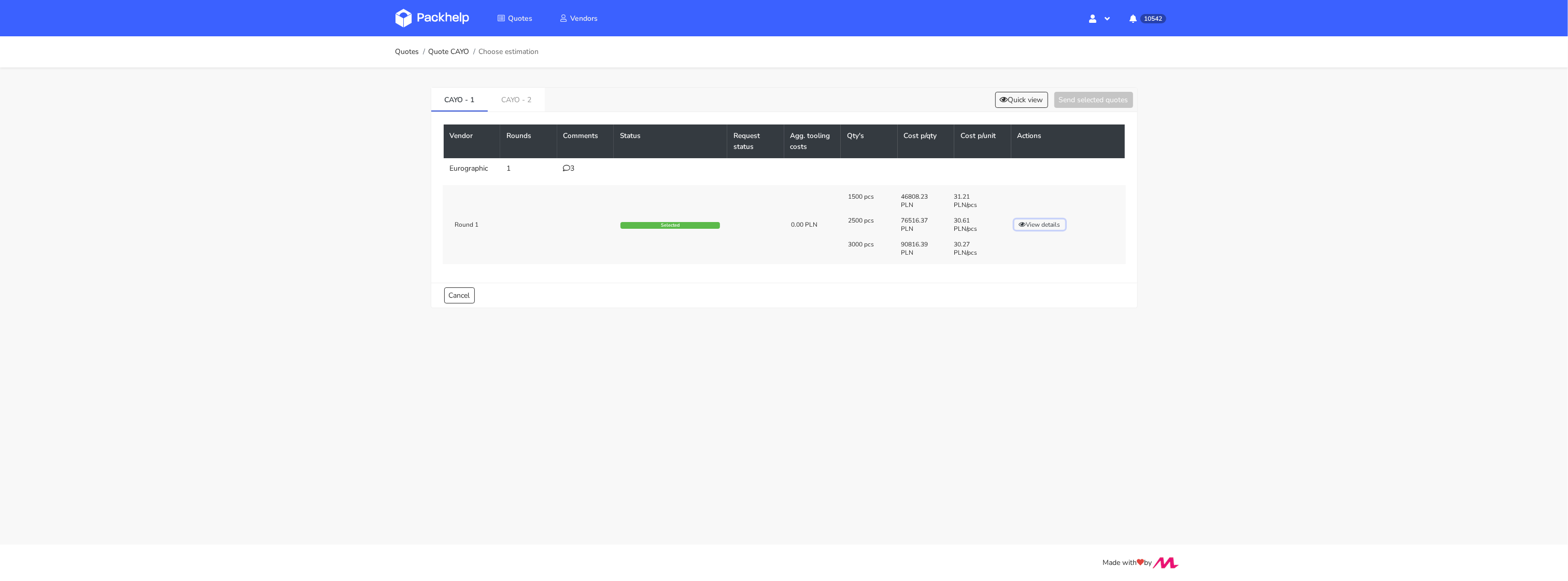
click at [1030, 223] on button "View details" at bounding box center [1040, 224] width 51 height 10
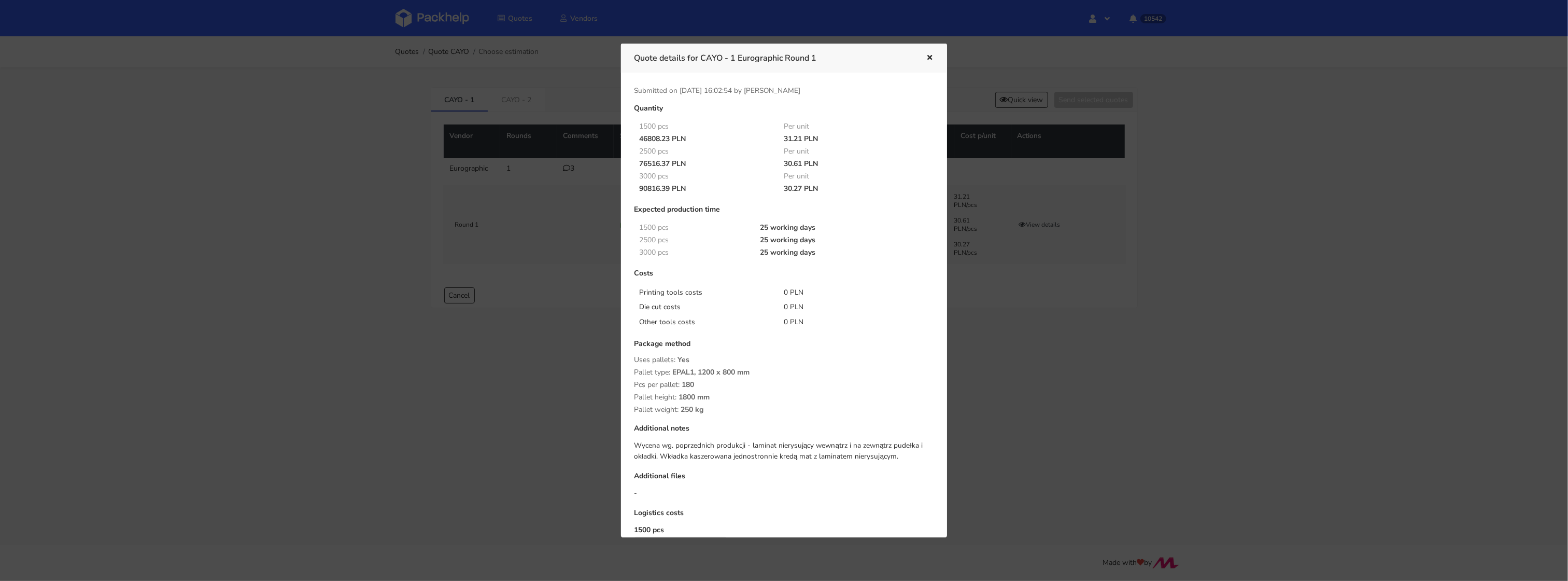
click at [1026, 333] on div at bounding box center [784, 290] width 1568 height 581
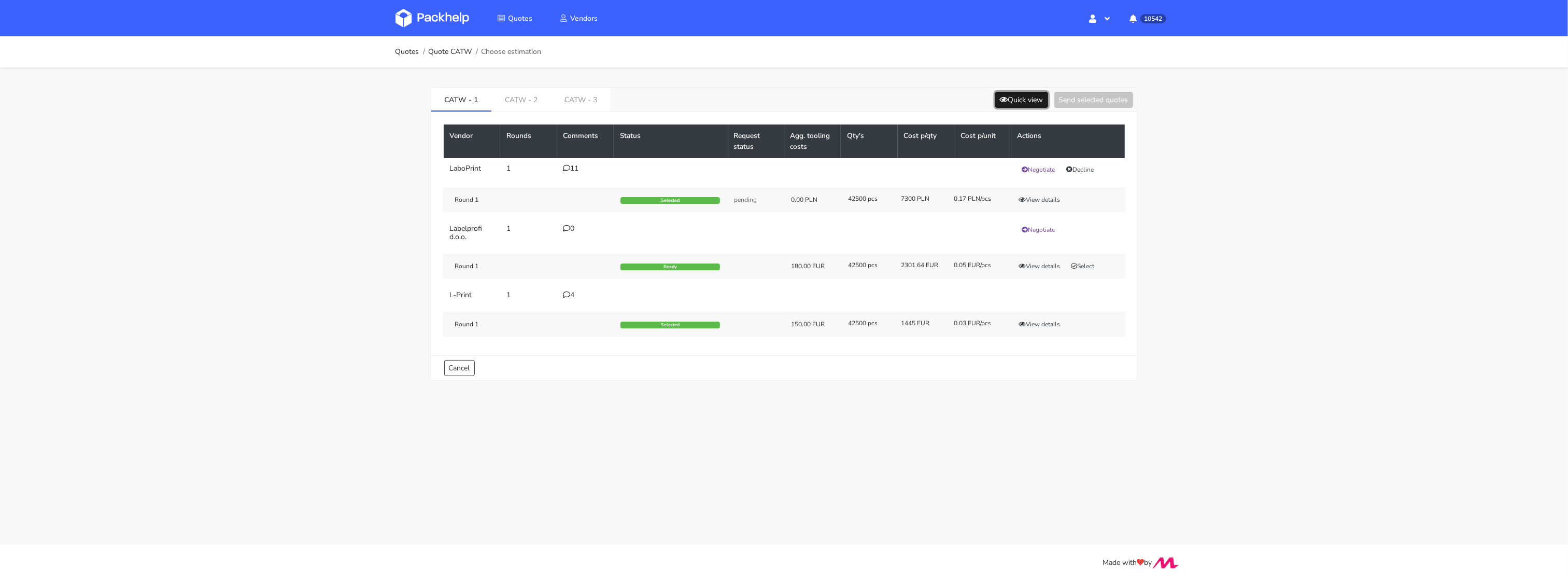
click at [1023, 100] on button "Quick view" at bounding box center [1021, 100] width 53 height 16
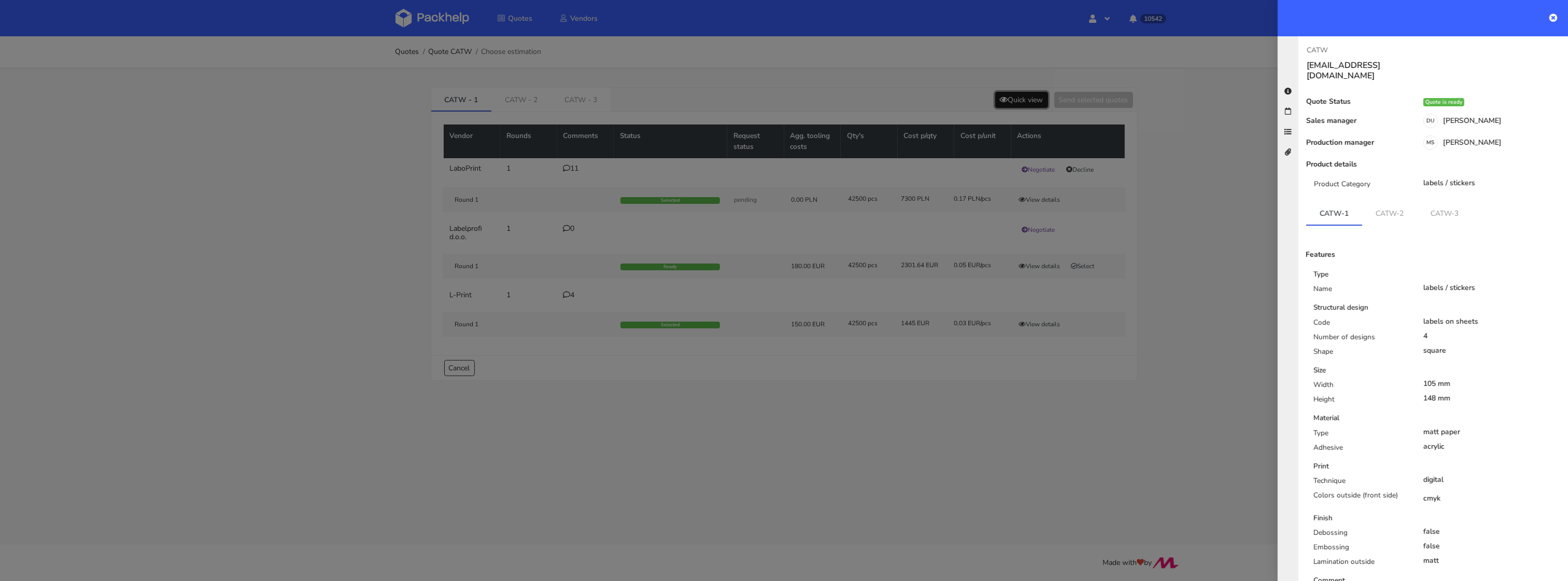
scroll to position [180, 0]
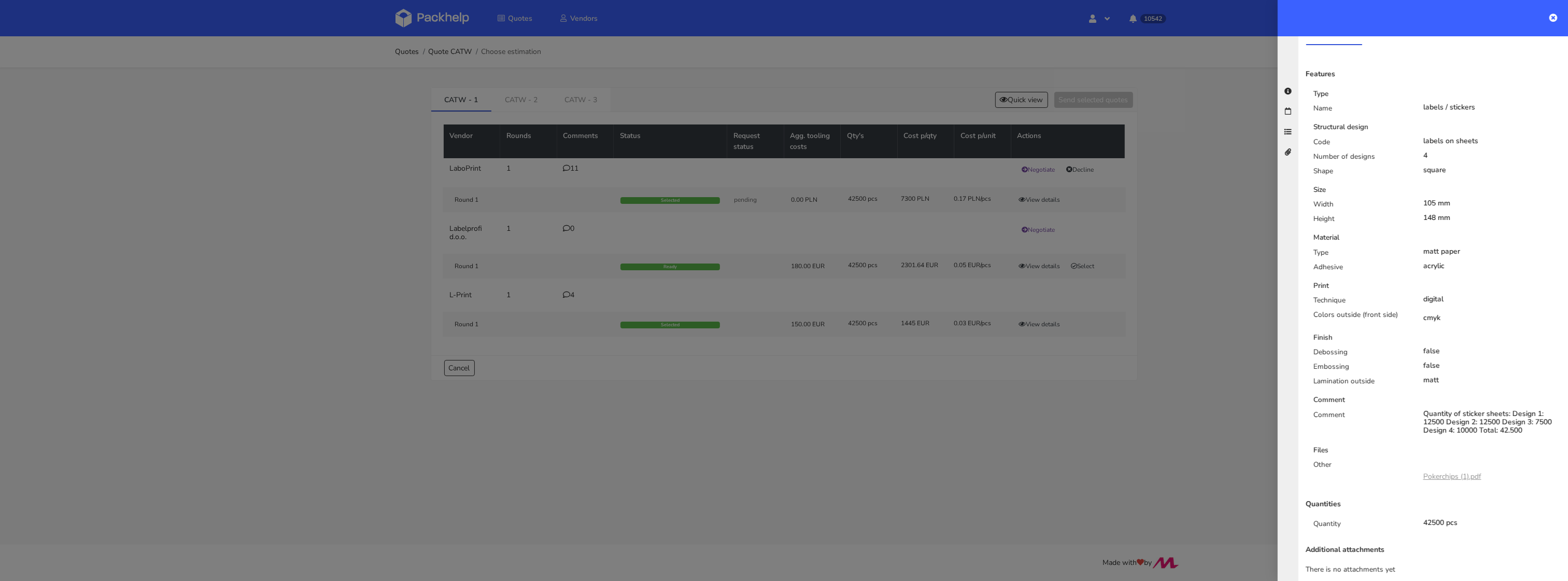
click at [1059, 203] on div at bounding box center [784, 290] width 1568 height 581
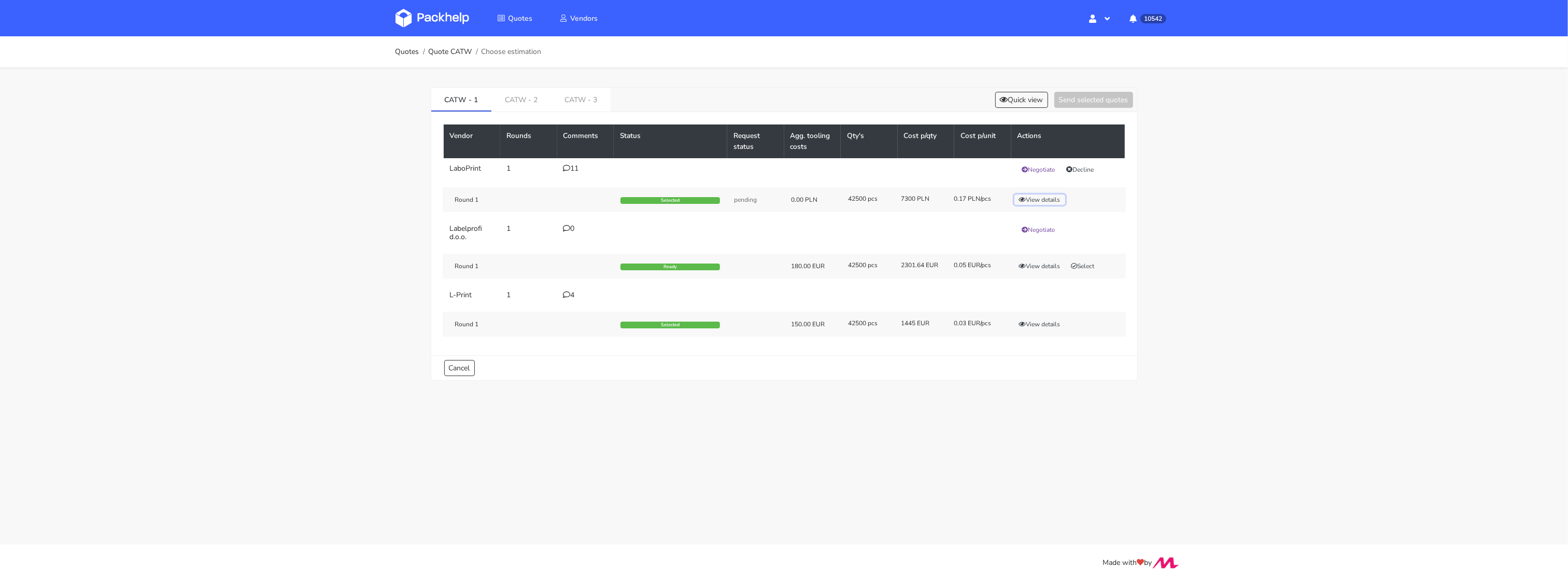
click at [1041, 202] on button "View details" at bounding box center [1040, 199] width 51 height 10
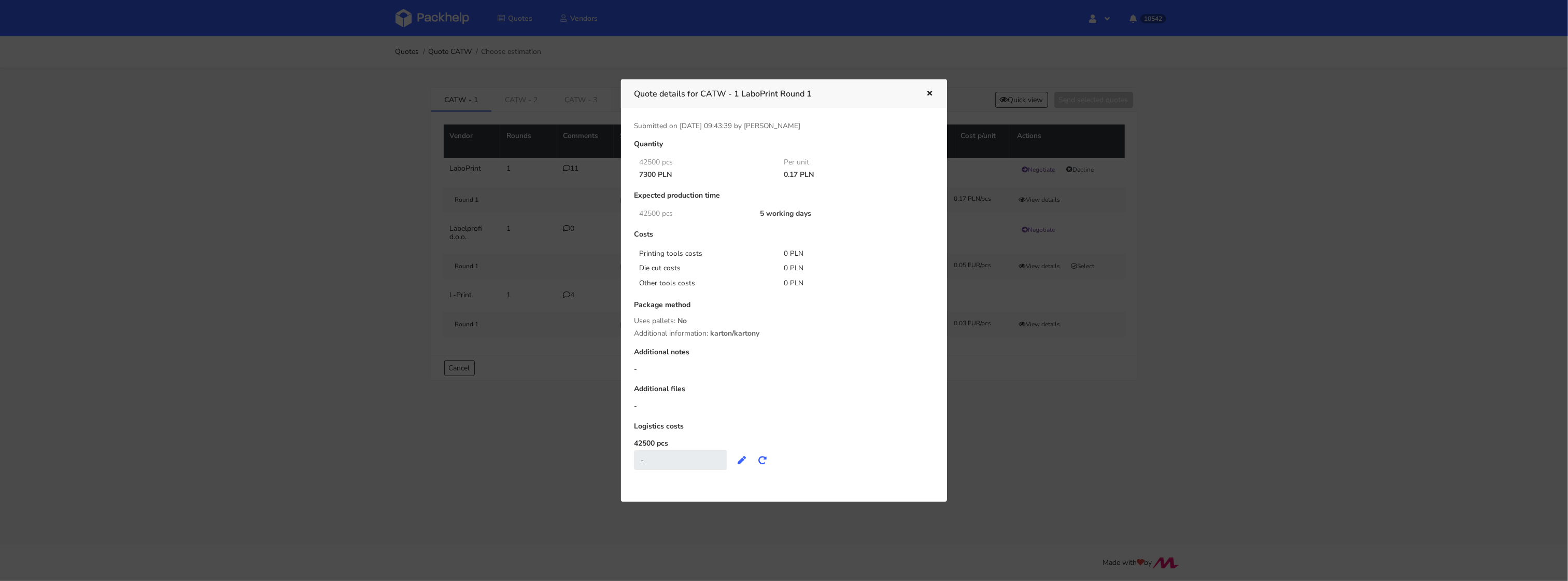
click at [279, 255] on div at bounding box center [784, 290] width 1568 height 581
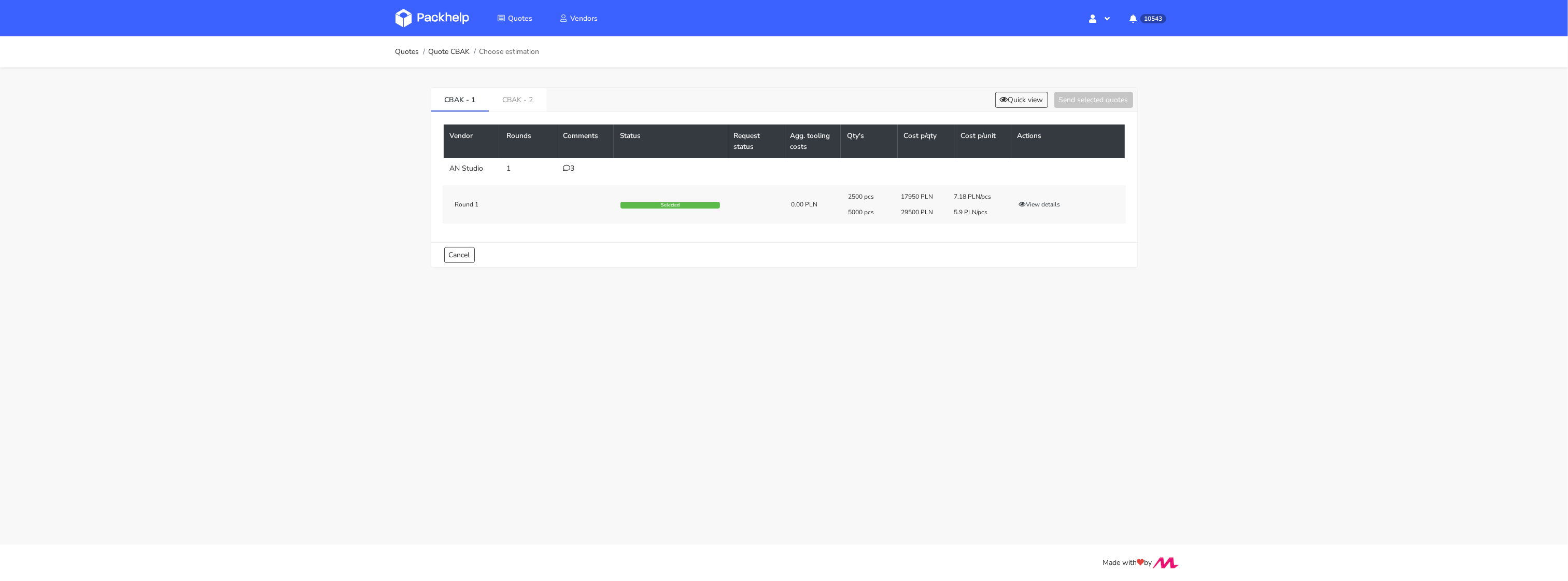
click at [569, 173] on div "3" at bounding box center [586, 169] width 44 height 9
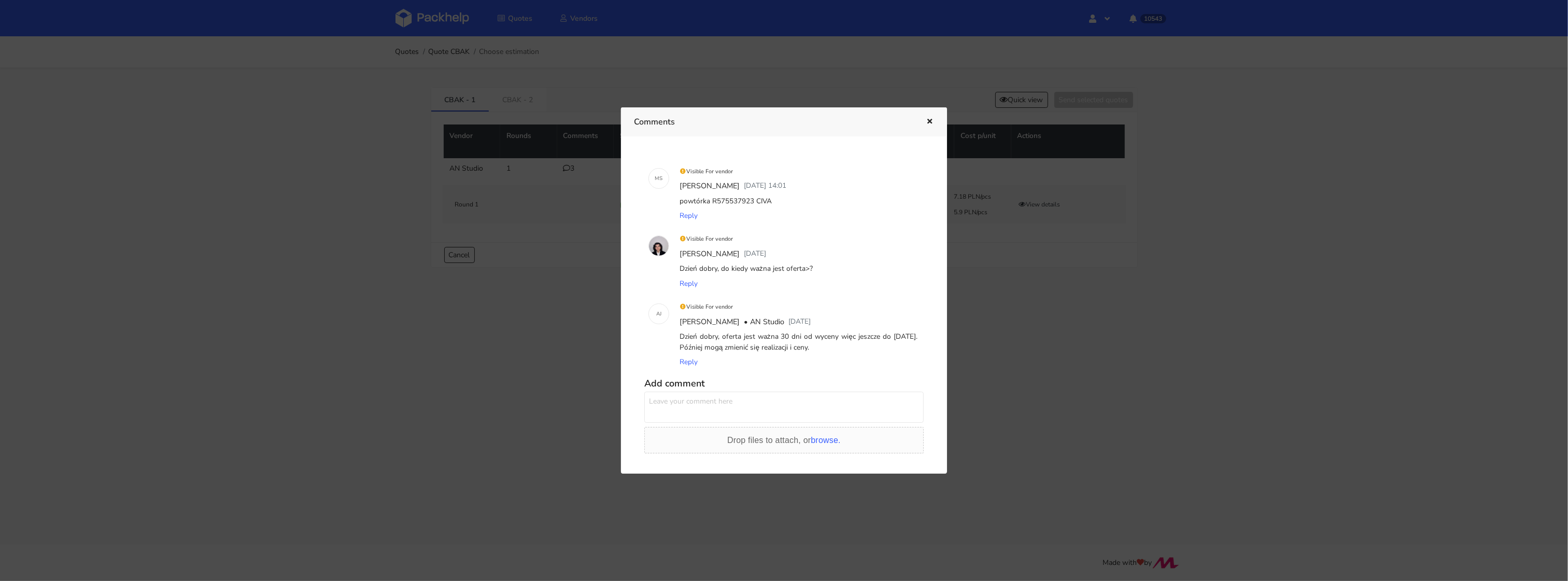
click at [761, 200] on div "powtórka R575537923 CIVA" at bounding box center [799, 201] width 242 height 15
click at [760, 200] on div "powtórka R575537923 CIVA" at bounding box center [799, 201] width 242 height 15
copy div "CIVA"
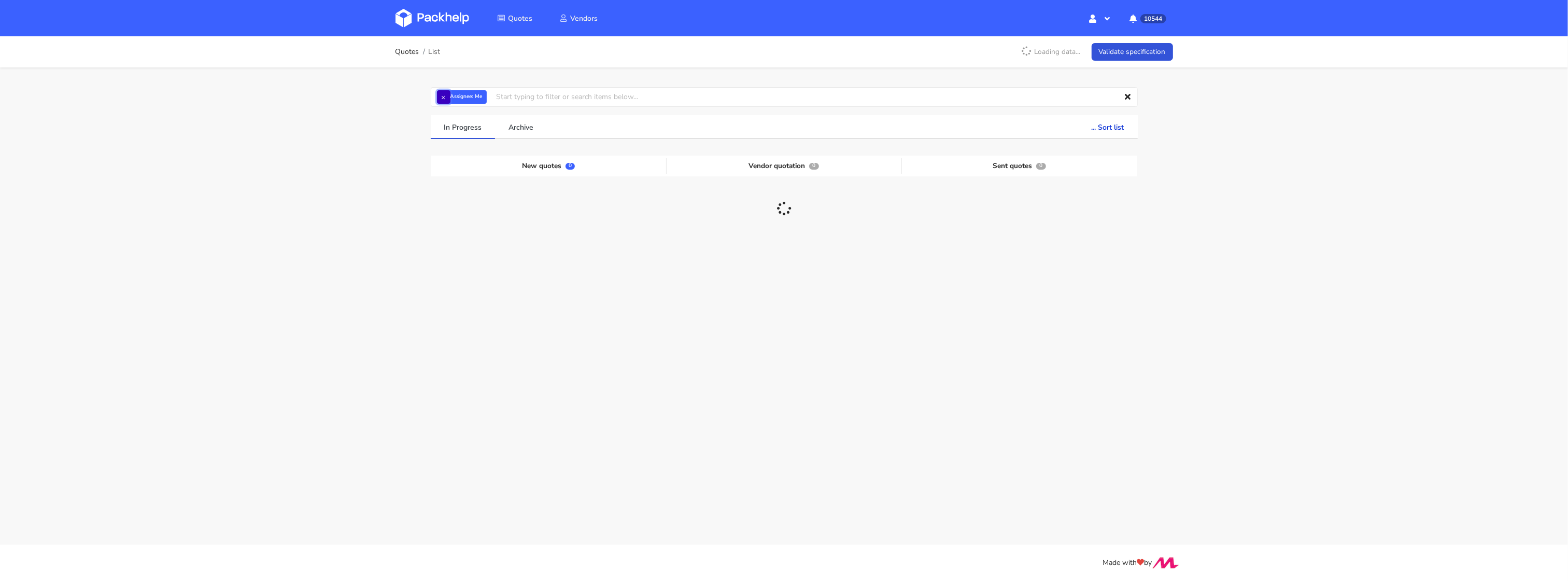
click at [446, 98] on button "×" at bounding box center [444, 97] width 13 height 13
click at [442, 98] on input "text" at bounding box center [785, 97] width 707 height 19
paste input "CAVF"
type input "CAVF"
click at [465, 130] on link "CAVF" at bounding box center [495, 136] width 96 height 19
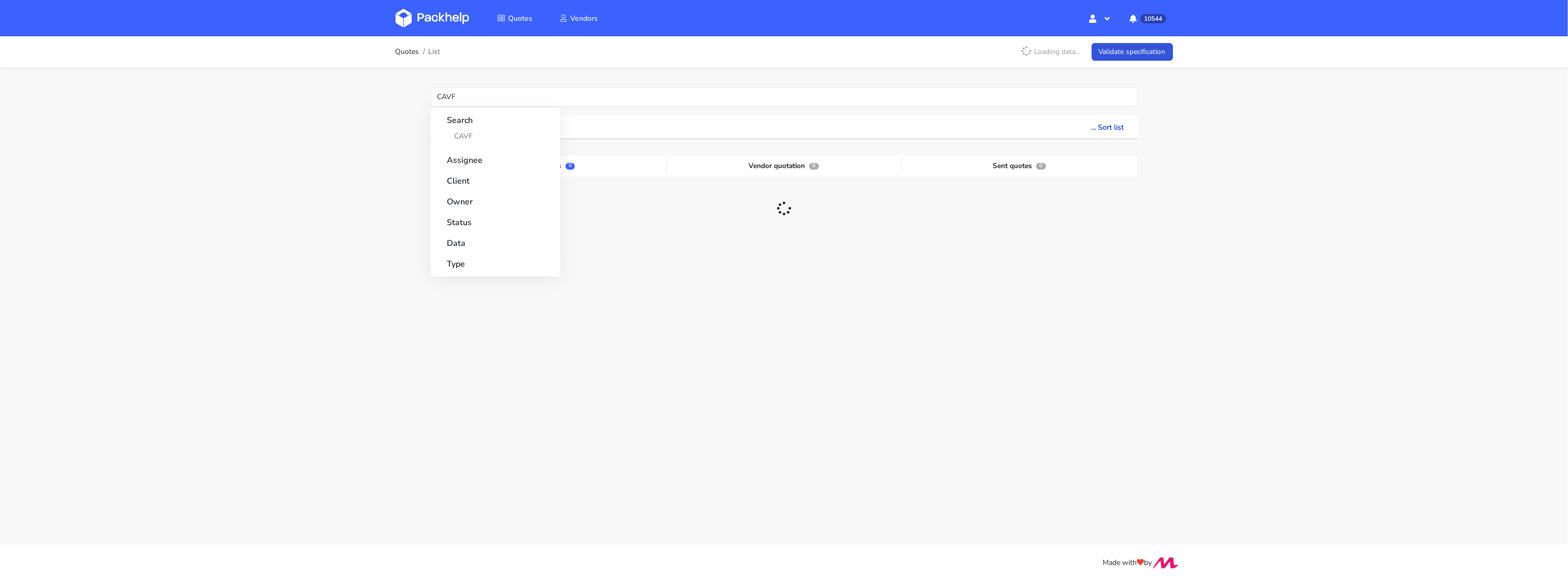
click at [366, 138] on div "Quotes List Loading data... Validate specification CAVF Search CAVF Assignee Cl…" at bounding box center [784, 199] width 1568 height 325
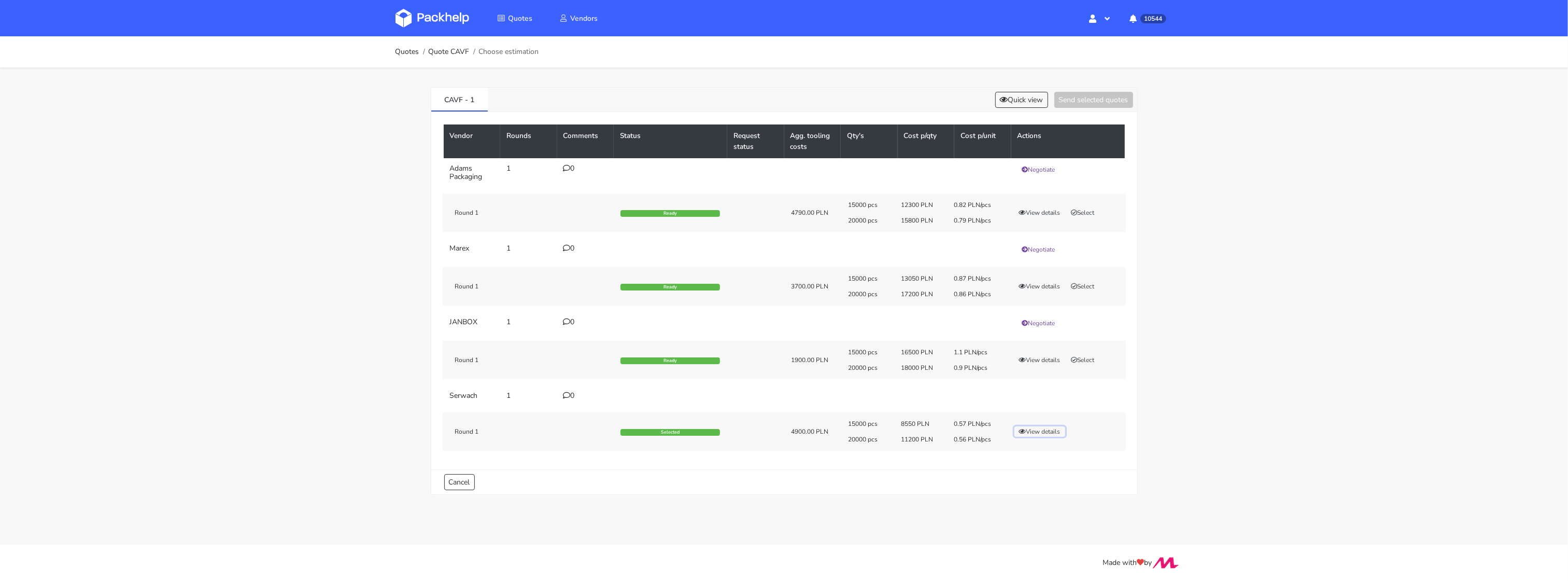
click at [1032, 432] on button "View details" at bounding box center [1040, 431] width 51 height 10
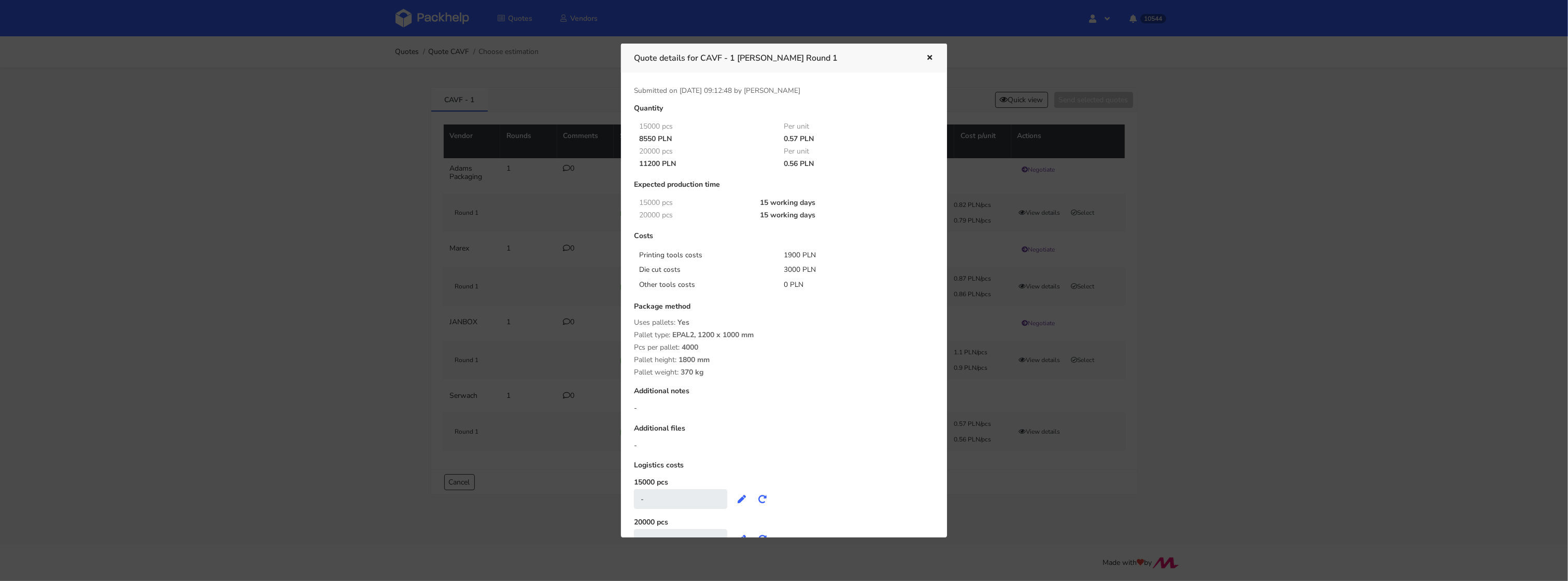
click at [1136, 428] on div at bounding box center [784, 290] width 1568 height 581
